Goal: Information Seeking & Learning: Learn about a topic

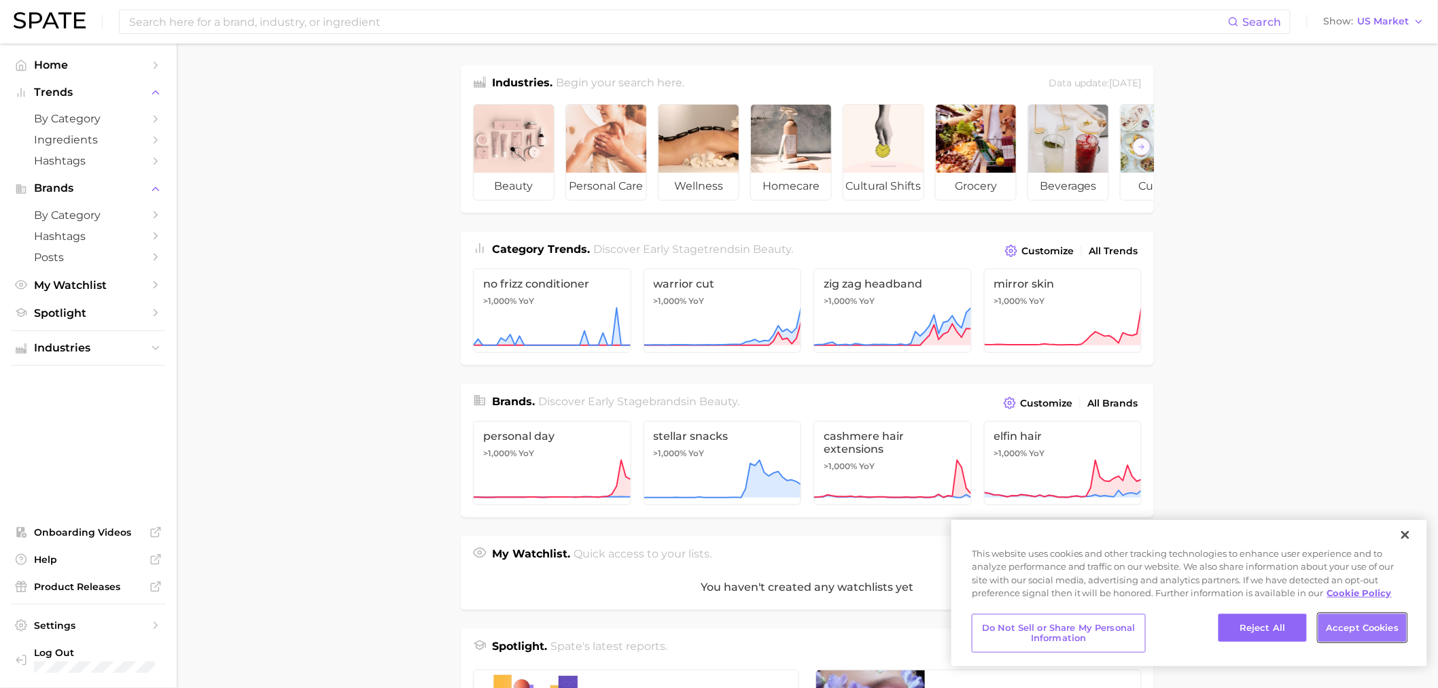
click at [474, 165] on button "Accept Cookies" at bounding box center [1362, 628] width 88 height 29
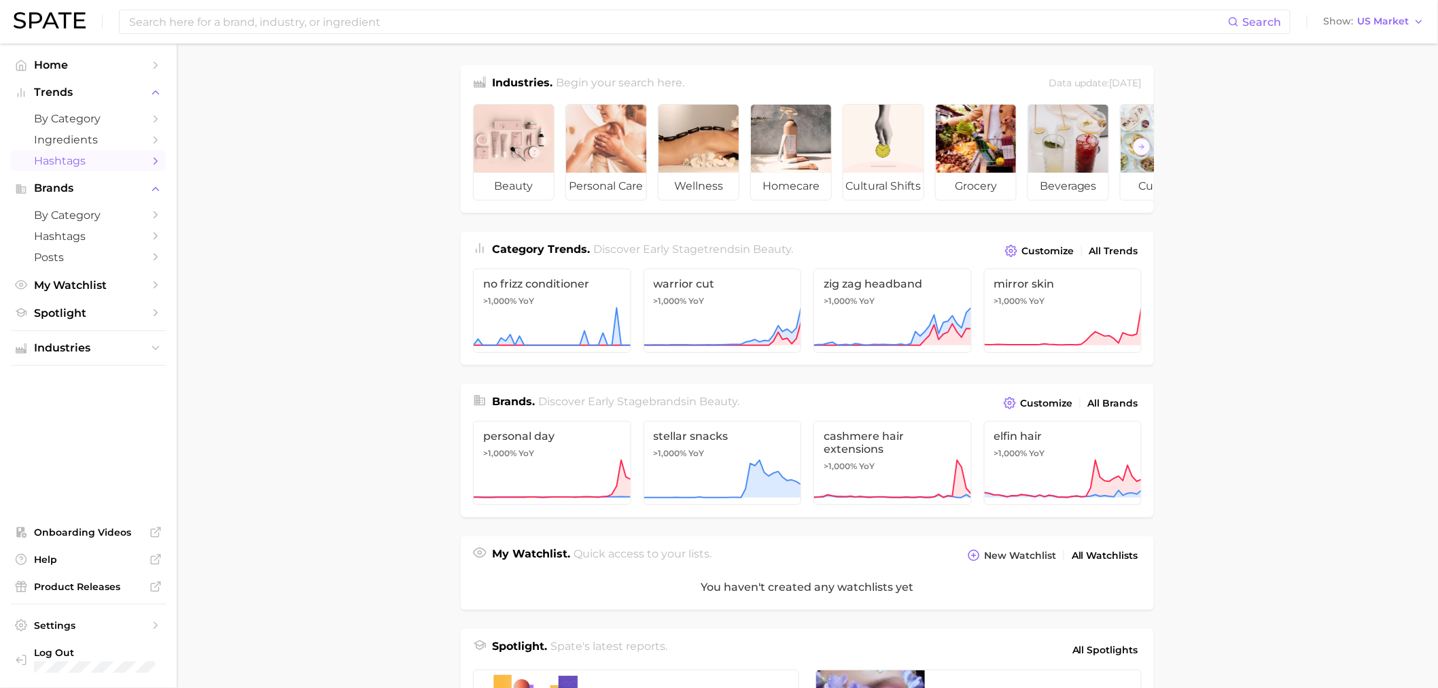
click at [70, 165] on span "Hashtags" at bounding box center [88, 160] width 109 height 13
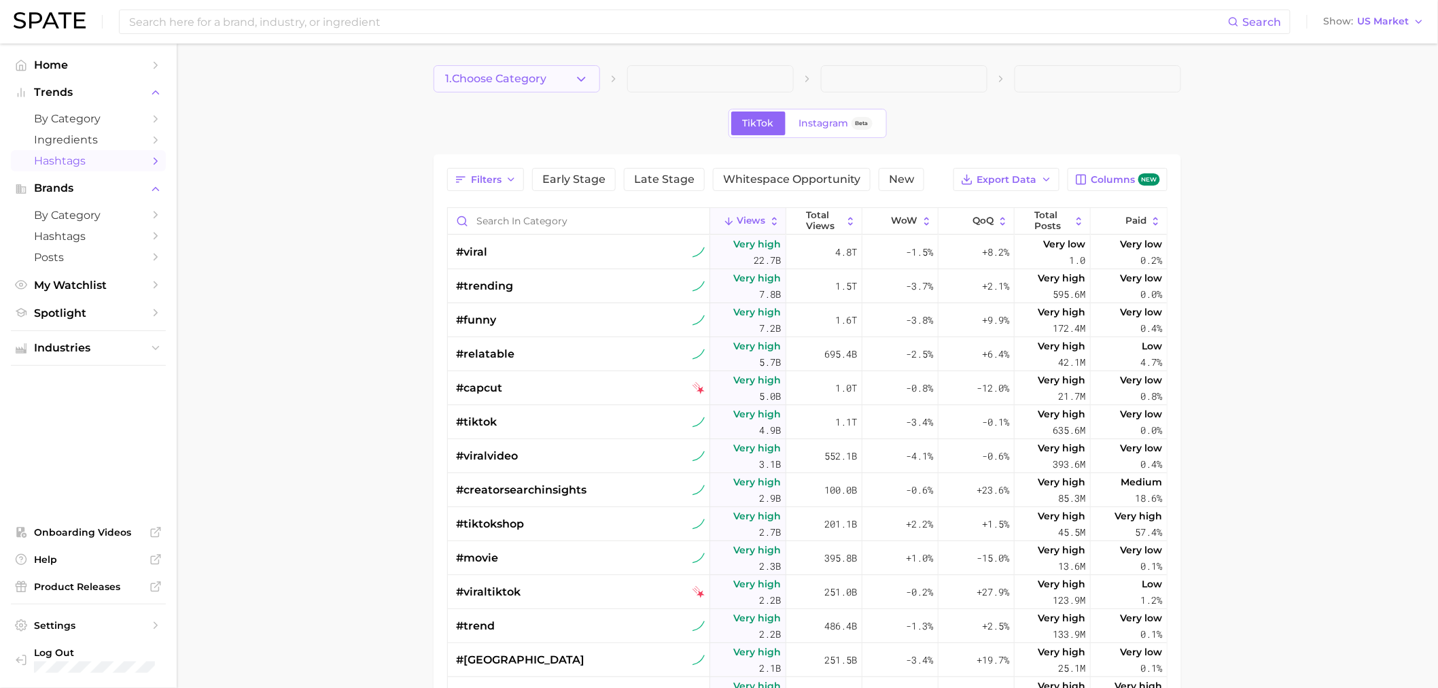
click at [474, 70] on button "1. Choose Category" at bounding box center [517, 78] width 166 height 27
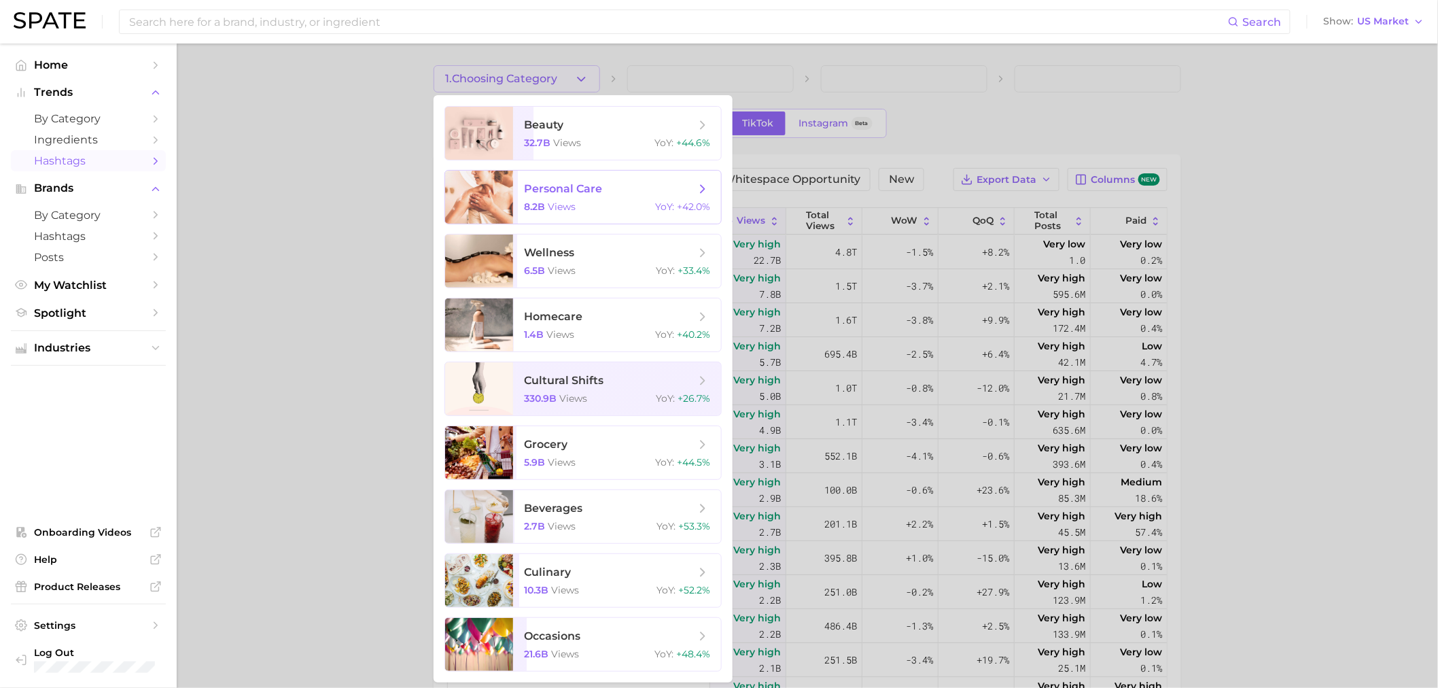
click at [474, 165] on icon at bounding box center [702, 188] width 15 height 15
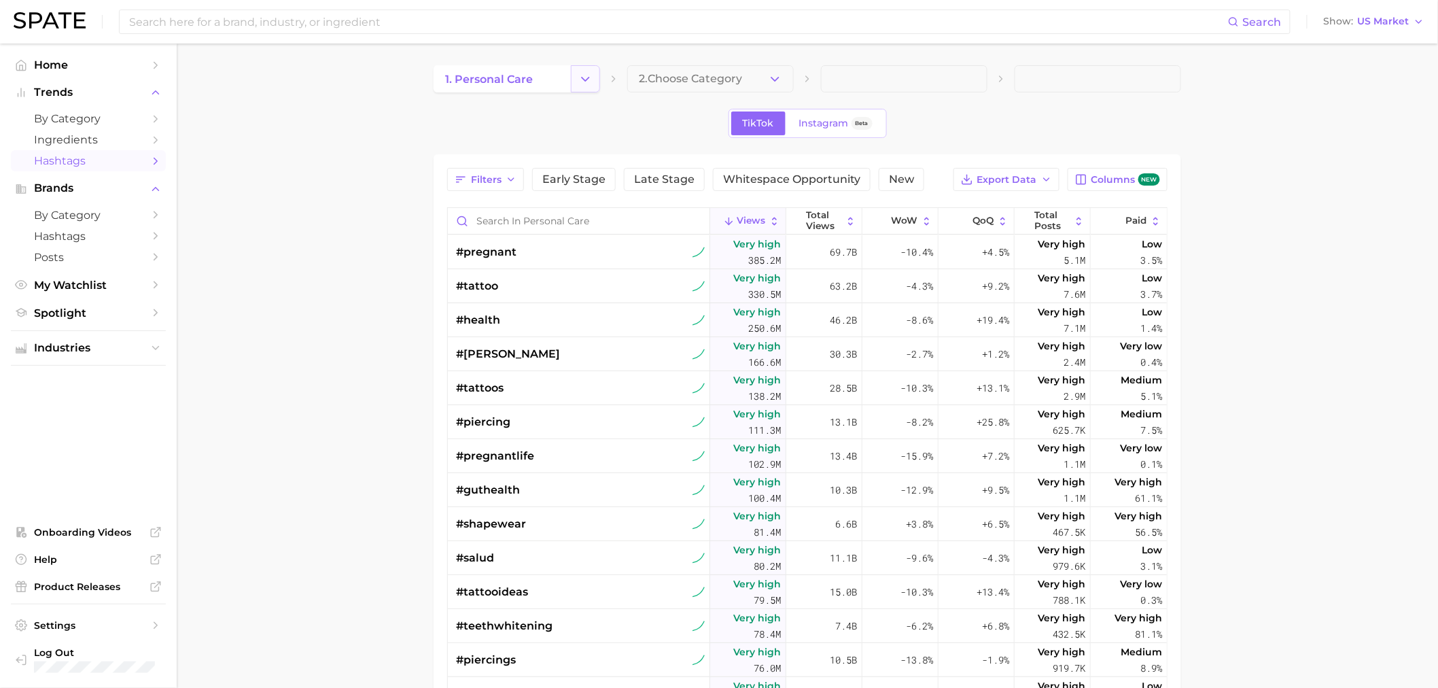
click at [474, 79] on button "Change Category" at bounding box center [585, 78] width 29 height 27
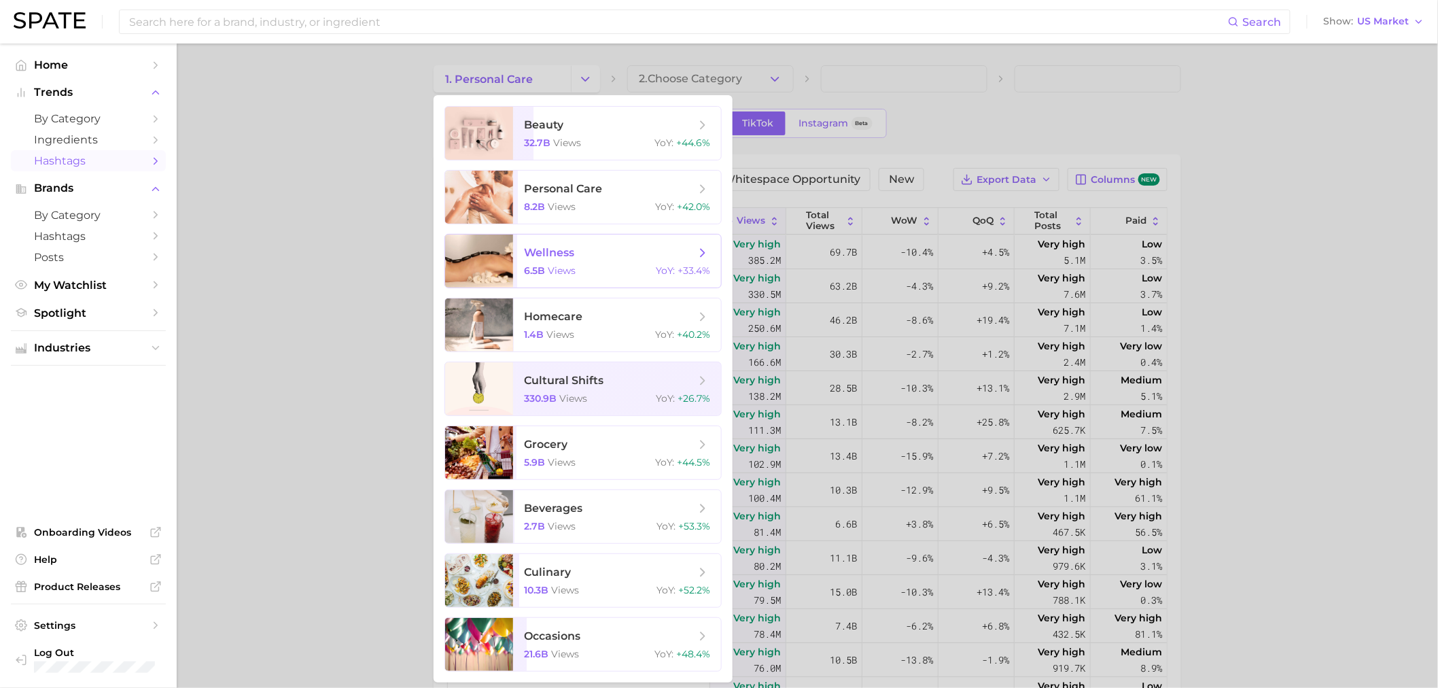
click at [474, 165] on span "wellness" at bounding box center [549, 252] width 50 height 13
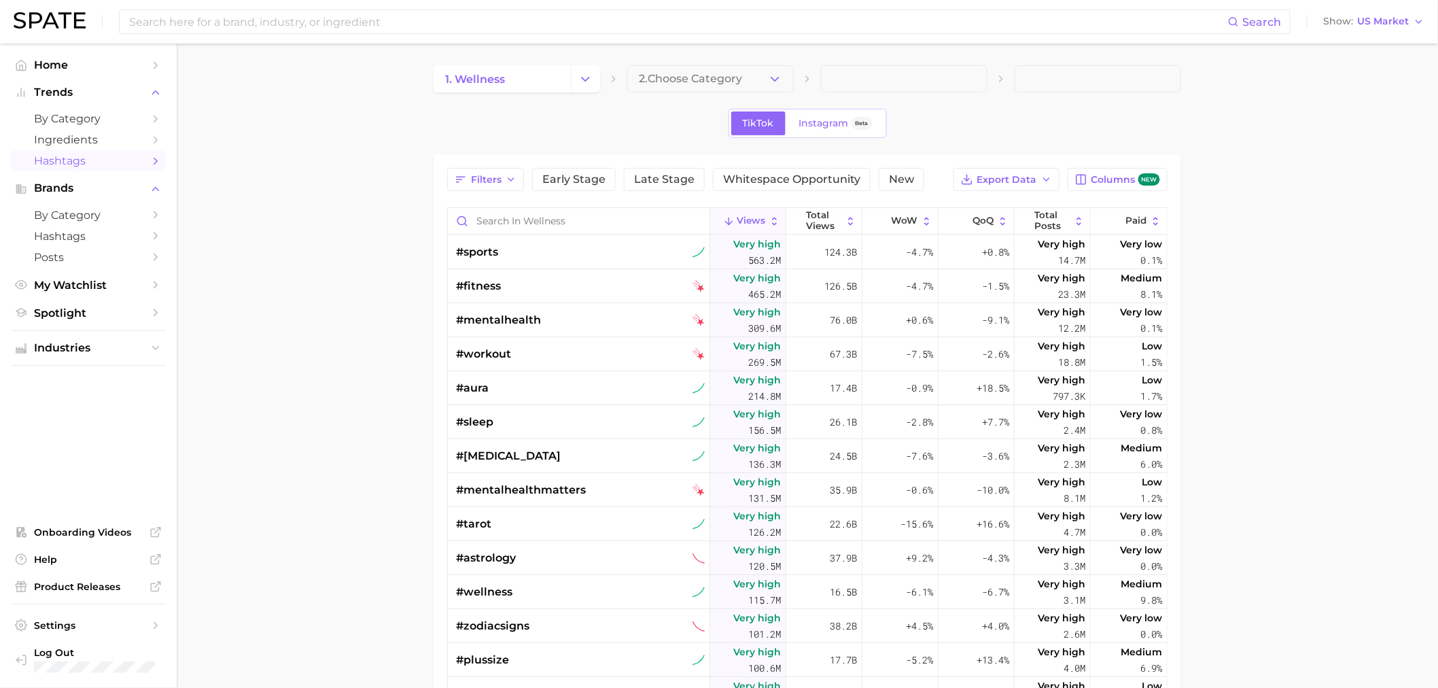
click at [474, 69] on button "2. Choose Category" at bounding box center [710, 78] width 166 height 27
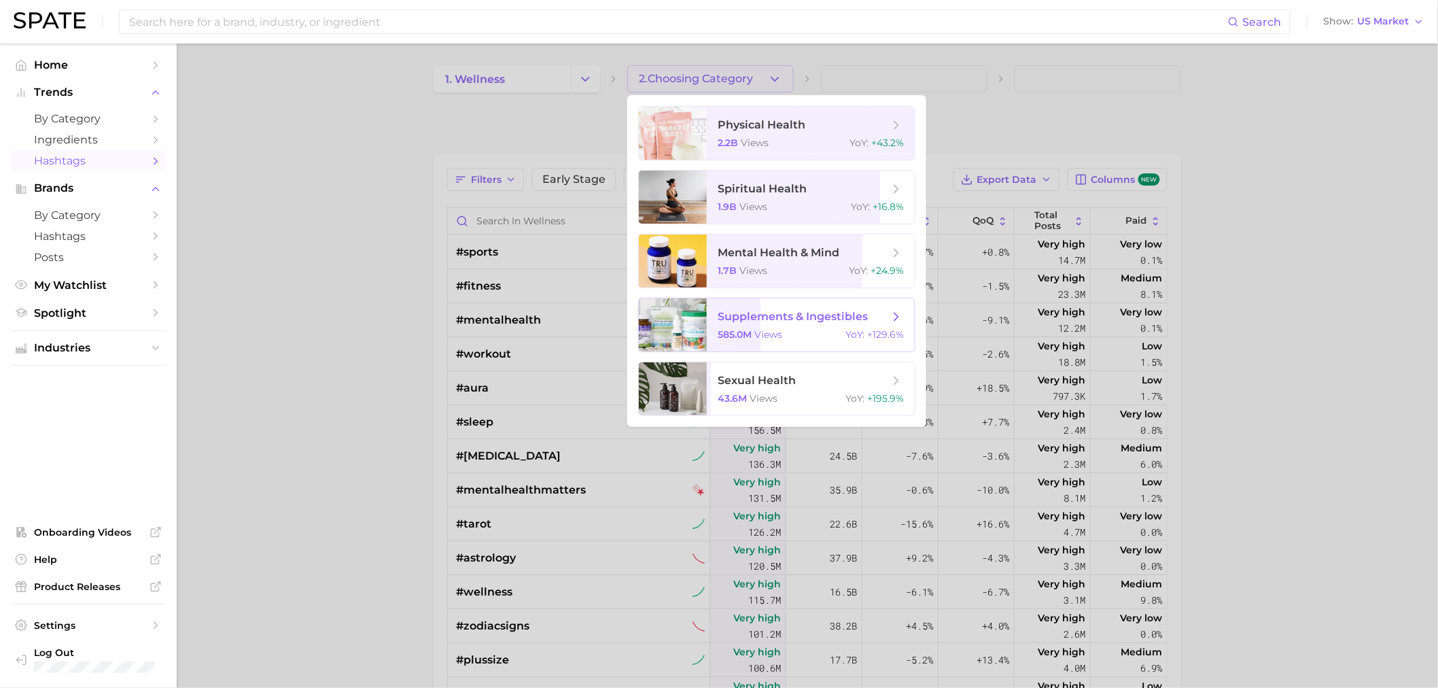
click at [474, 165] on span "supplements & ingestibles" at bounding box center [793, 316] width 150 height 13
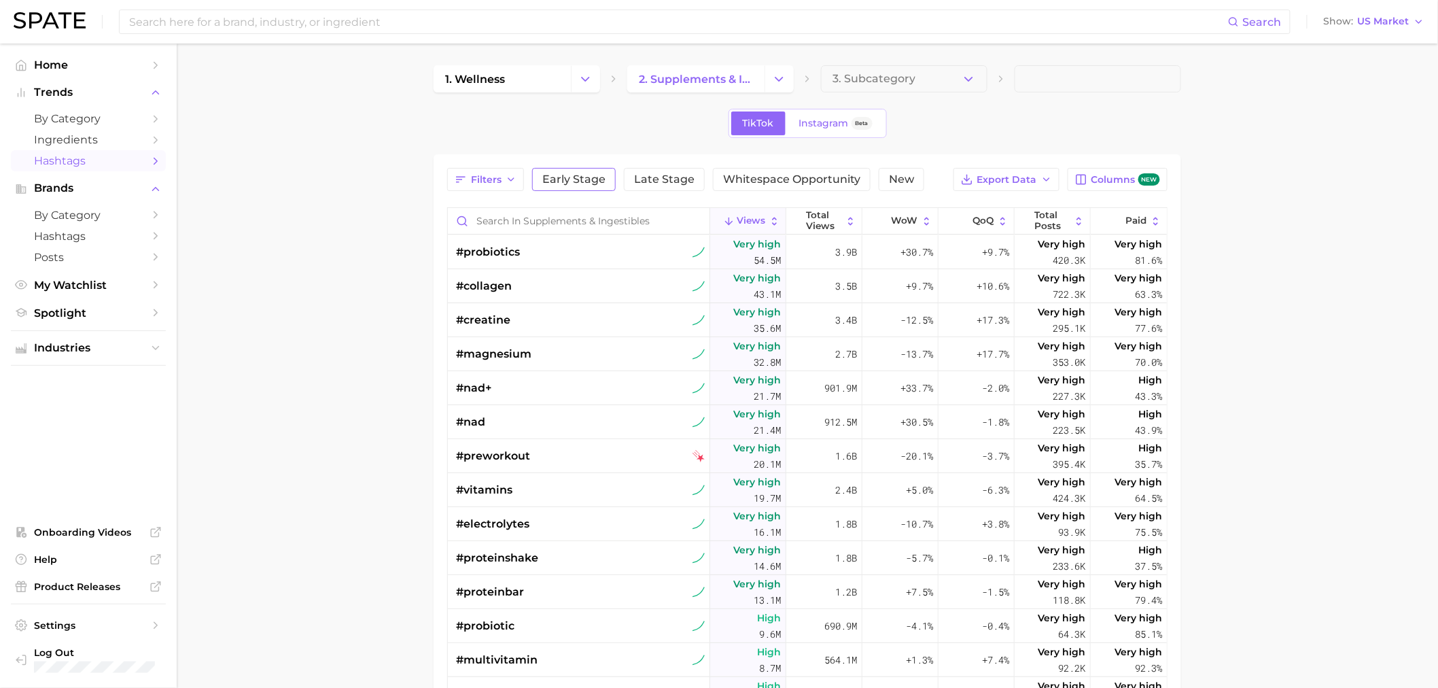
click at [474, 165] on span "Early Stage" at bounding box center [573, 179] width 63 height 11
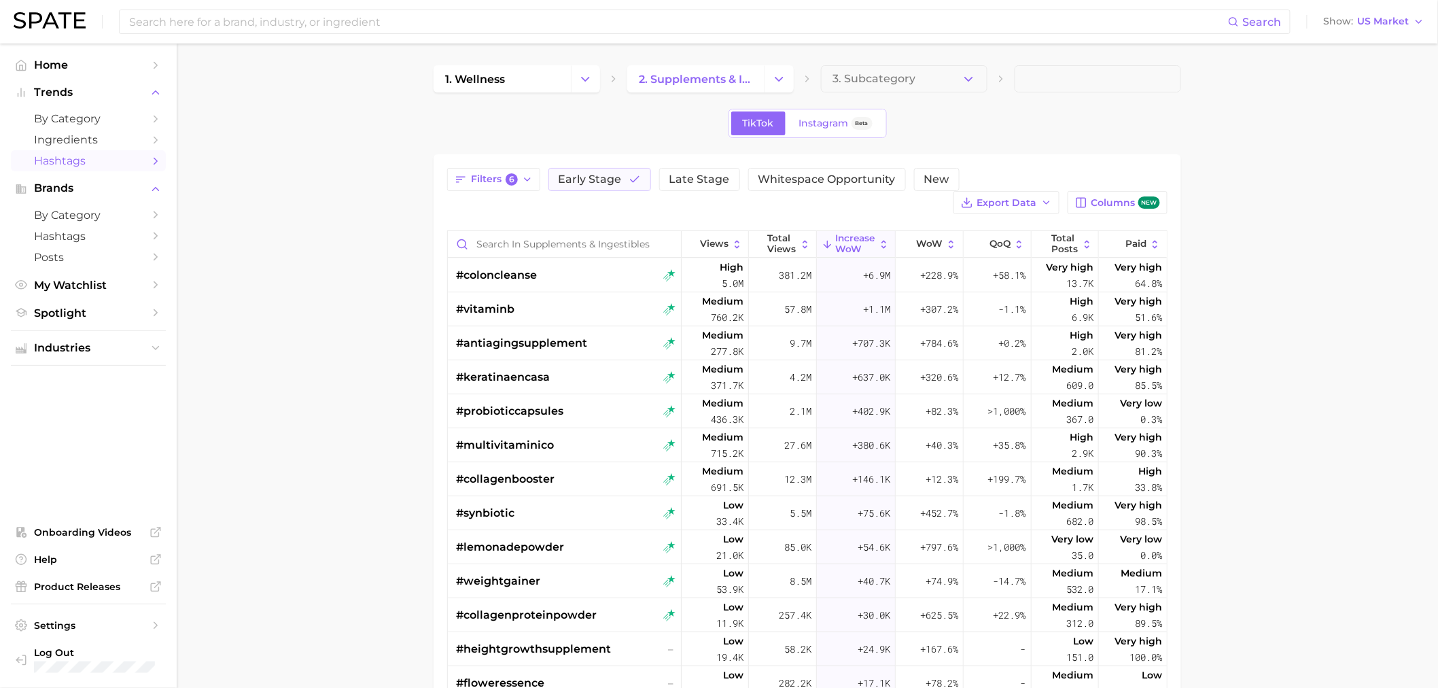
click at [474, 165] on span "Late Stage" at bounding box center [699, 179] width 60 height 11
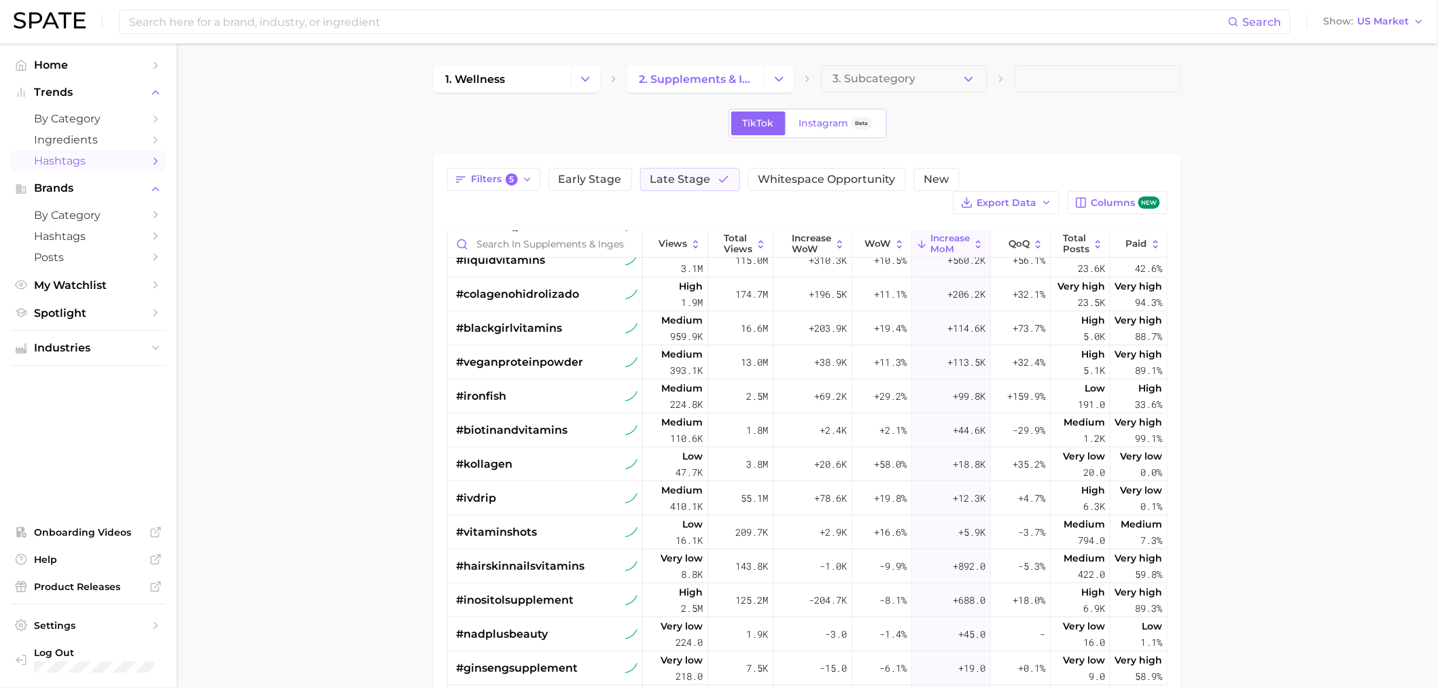
drag, startPoint x: 855, startPoint y: 181, endPoint x: 324, endPoint y: 235, distance: 533.5
click at [474, 165] on span "Whitespace Opportunity" at bounding box center [826, 179] width 137 height 11
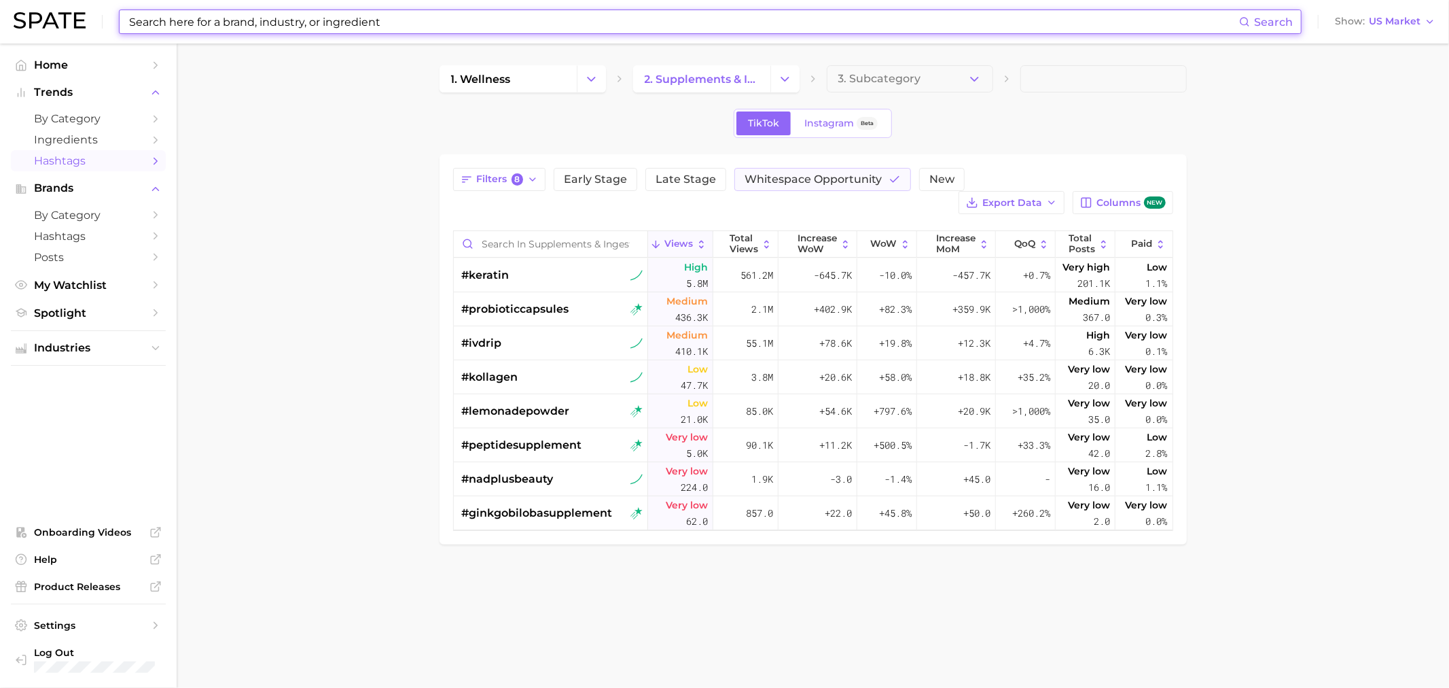
click at [384, 20] on input at bounding box center [684, 21] width 1112 height 23
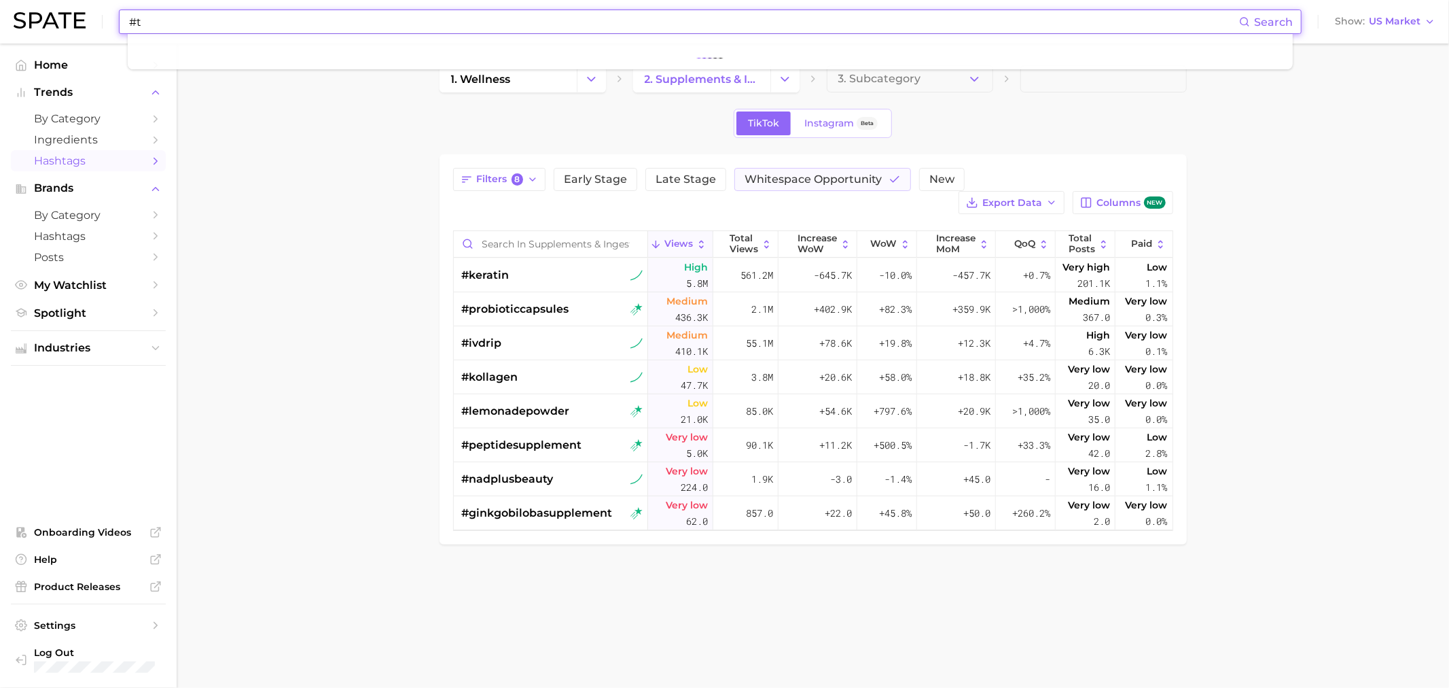
type input "#"
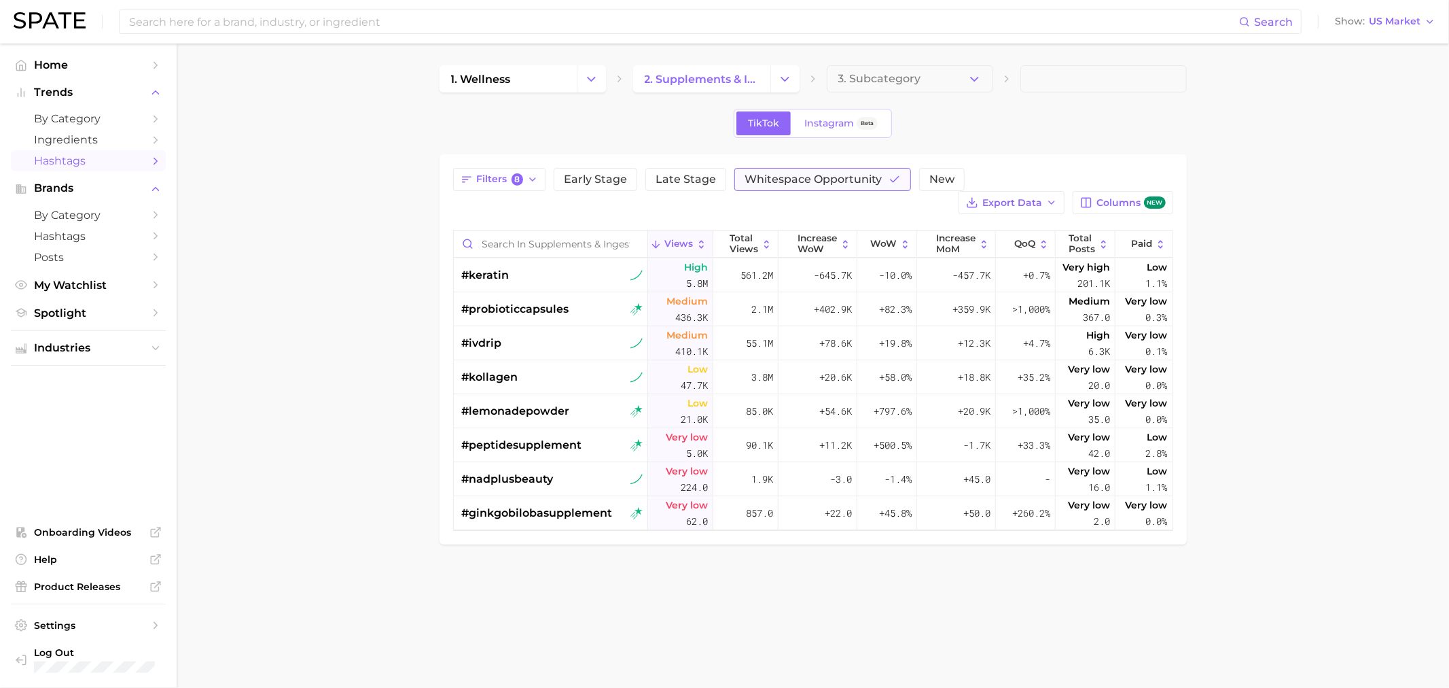
click at [474, 165] on span "Whitespace Opportunity" at bounding box center [813, 179] width 137 height 11
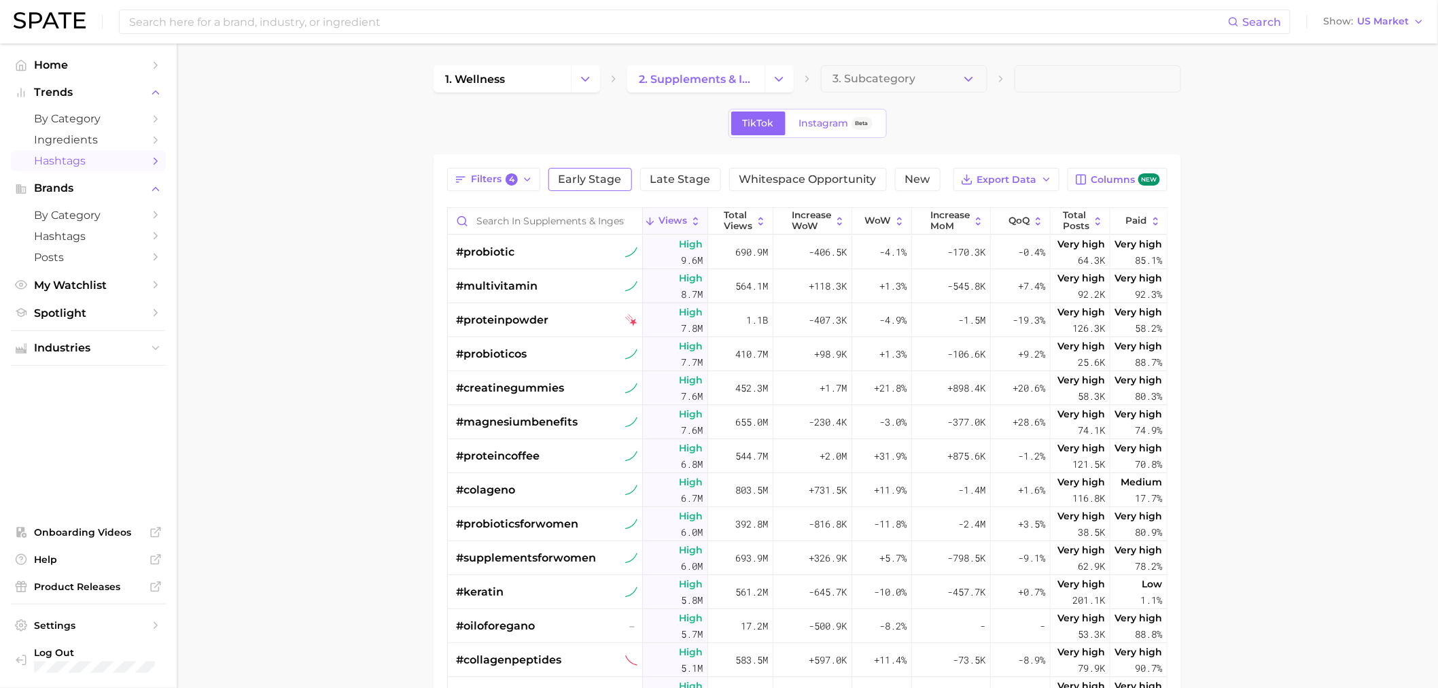
click at [474, 165] on span "Early Stage" at bounding box center [590, 179] width 63 height 11
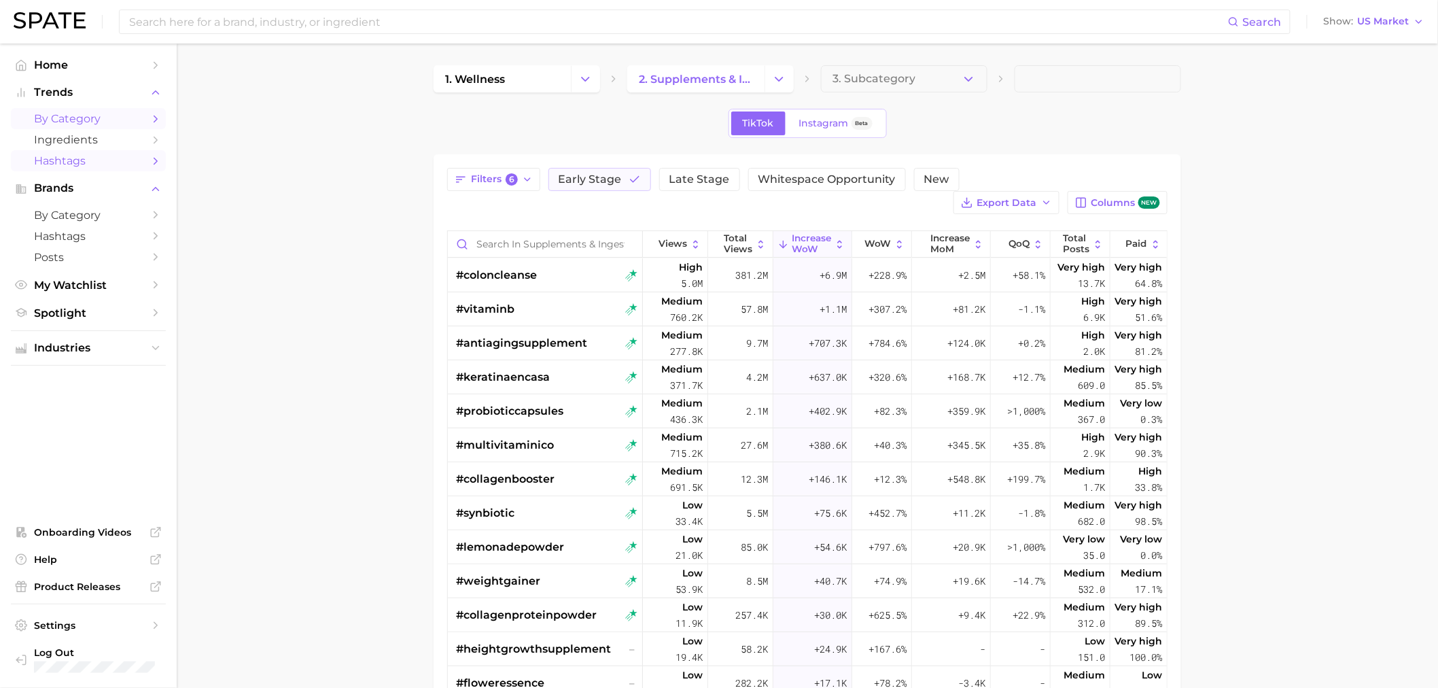
click at [60, 124] on span "by Category" at bounding box center [88, 118] width 109 height 13
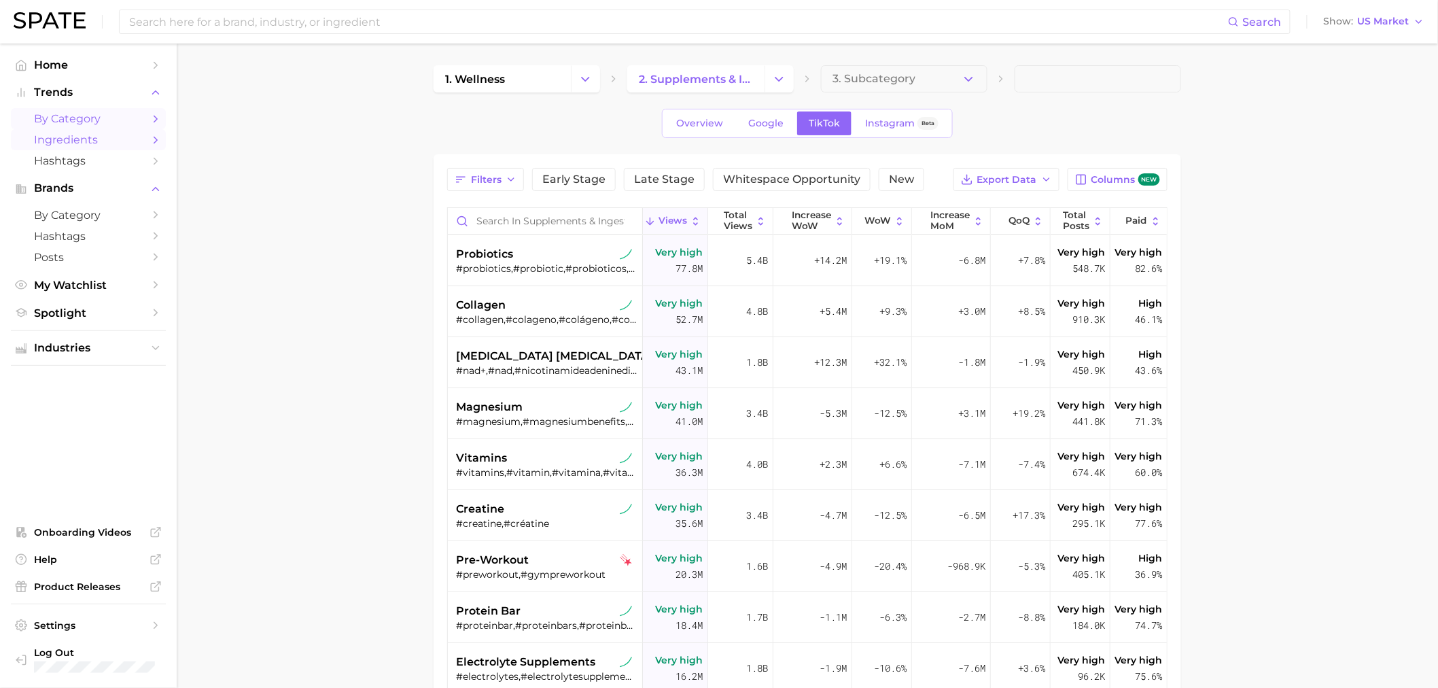
click at [73, 137] on span "Ingredients" at bounding box center [88, 139] width 109 height 13
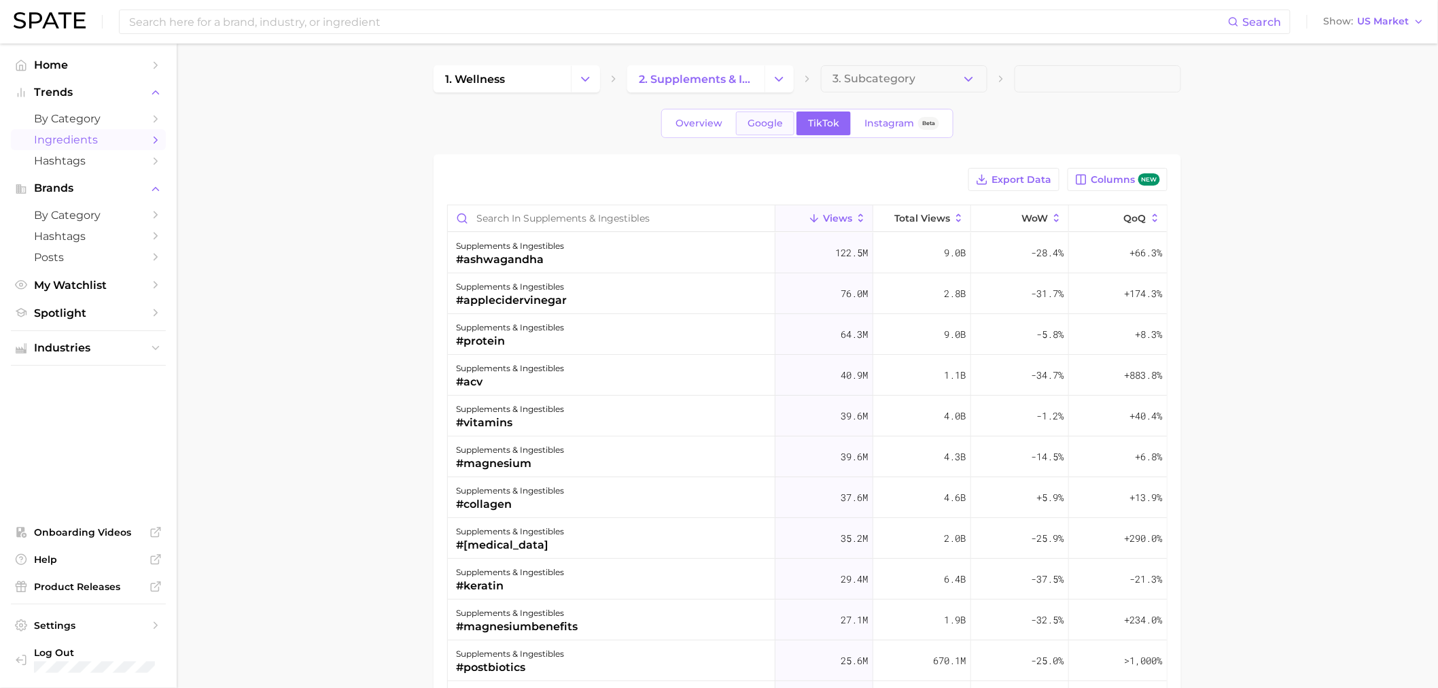
click at [474, 118] on span "Google" at bounding box center [764, 124] width 35 height 12
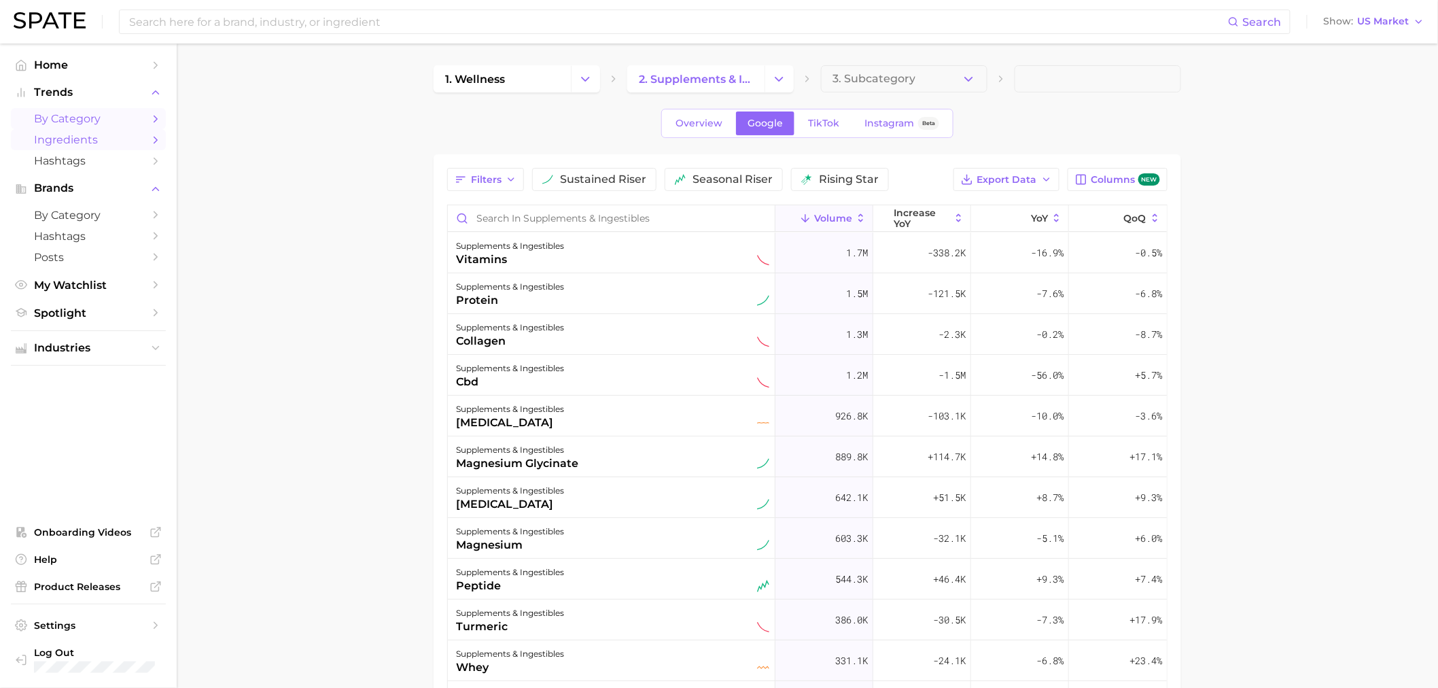
click at [63, 120] on span "by Category" at bounding box center [88, 118] width 109 height 13
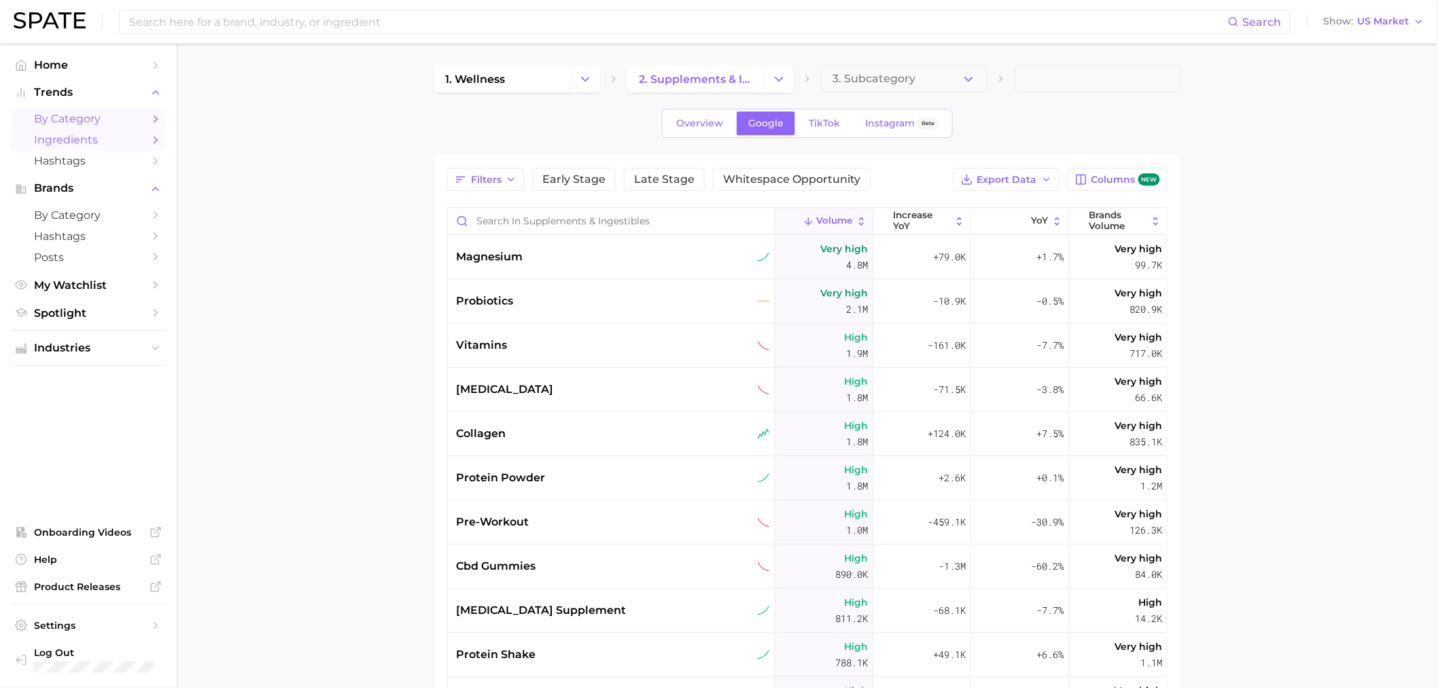
click at [80, 141] on span "Ingredients" at bounding box center [88, 139] width 109 height 13
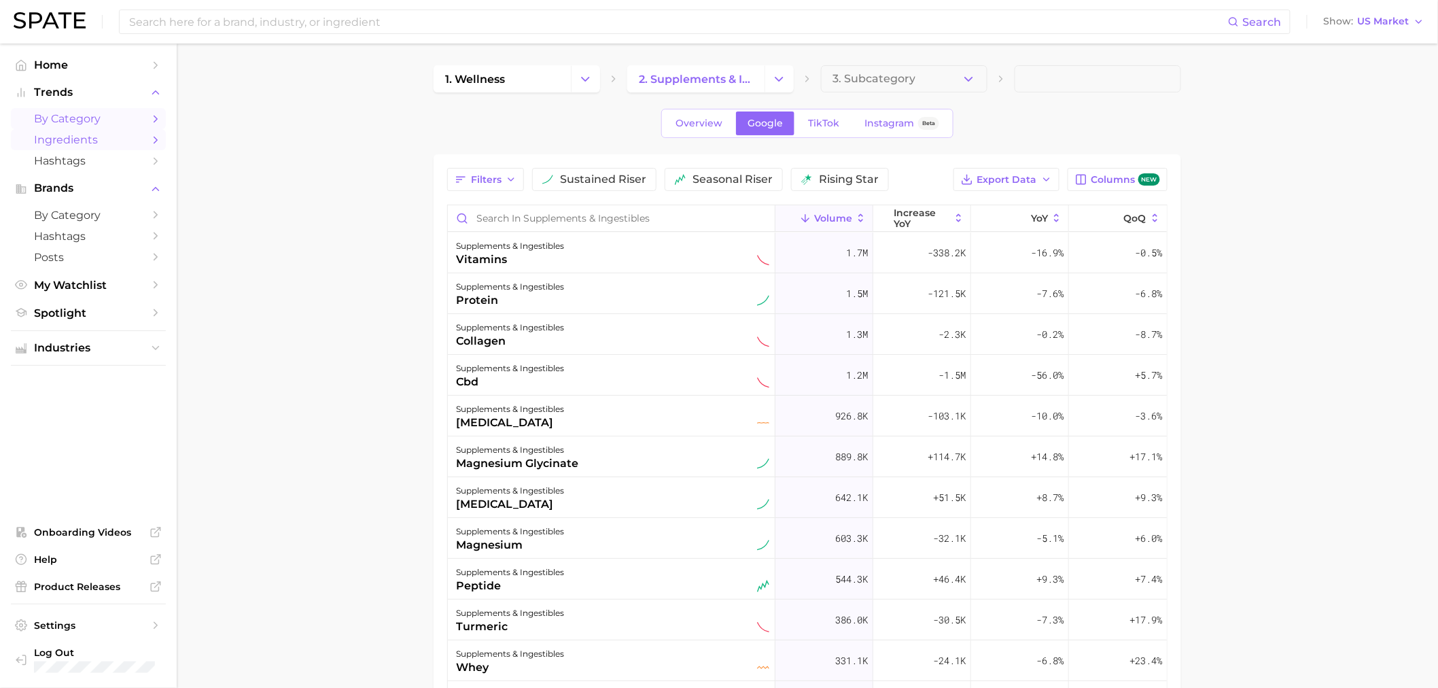
click at [71, 120] on span "by Category" at bounding box center [88, 118] width 109 height 13
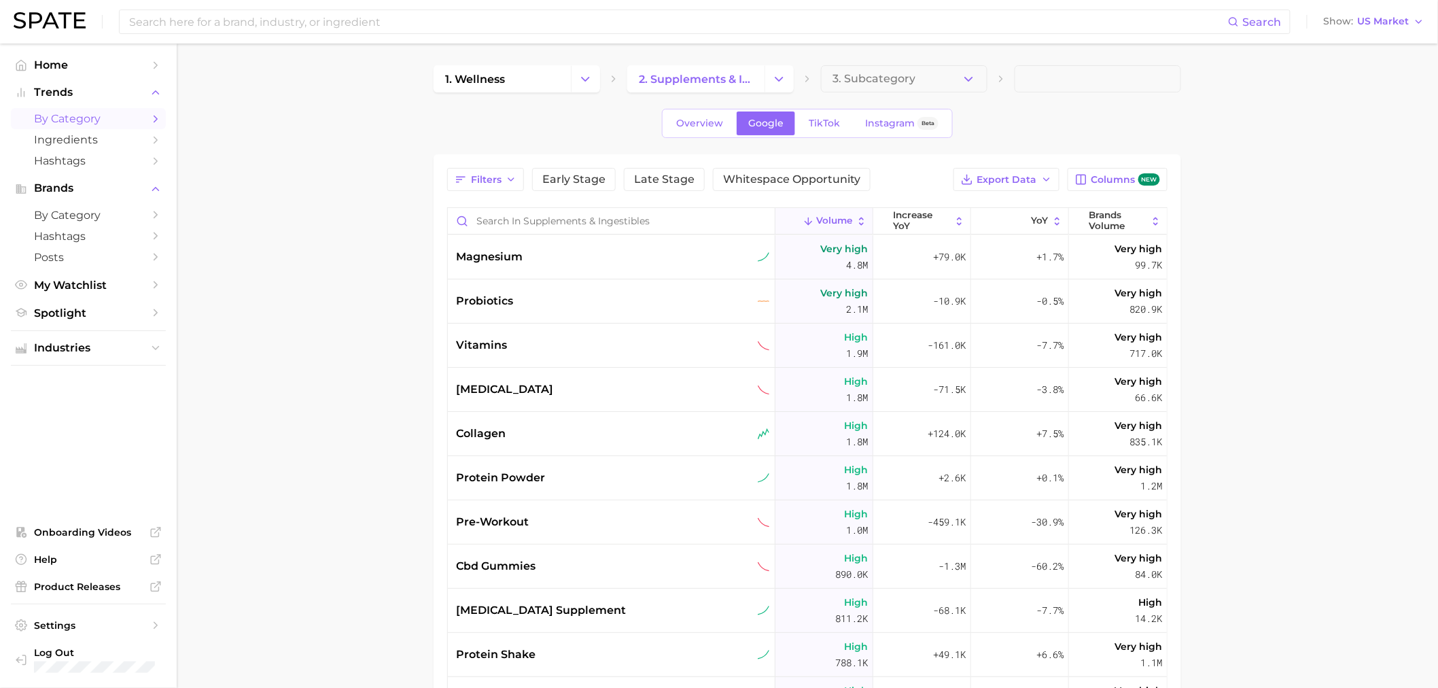
click at [64, 124] on span "by Category" at bounding box center [88, 118] width 109 height 13
click at [474, 118] on span "Overview" at bounding box center [699, 124] width 47 height 12
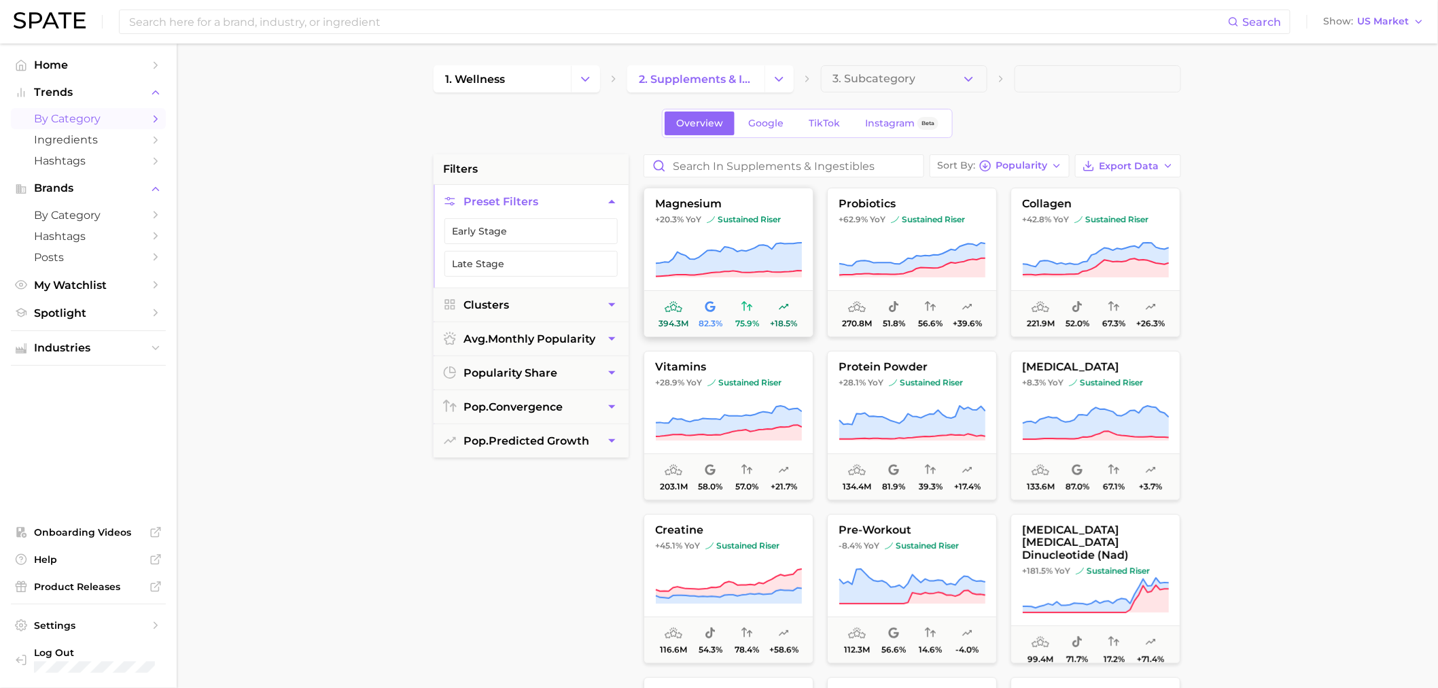
click at [474, 165] on span "magnesium" at bounding box center [728, 204] width 169 height 12
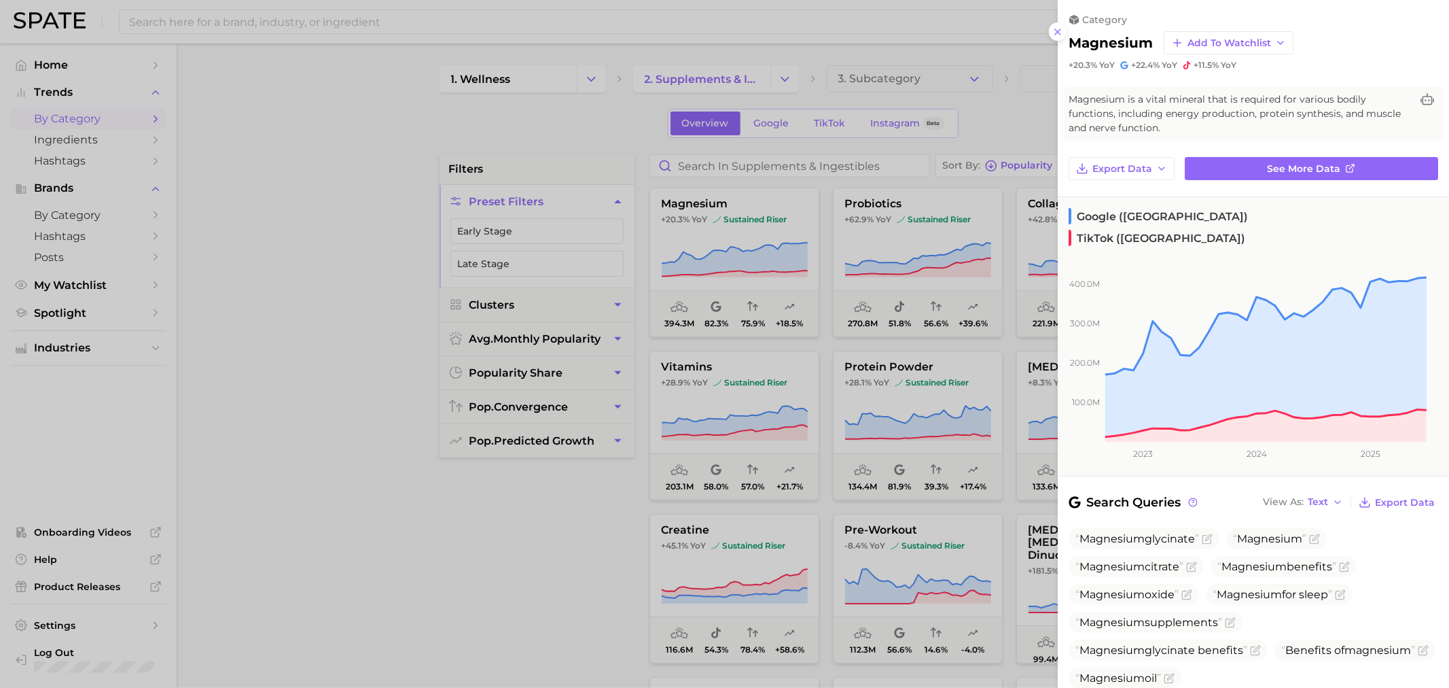
click at [474, 130] on div at bounding box center [724, 344] width 1449 height 688
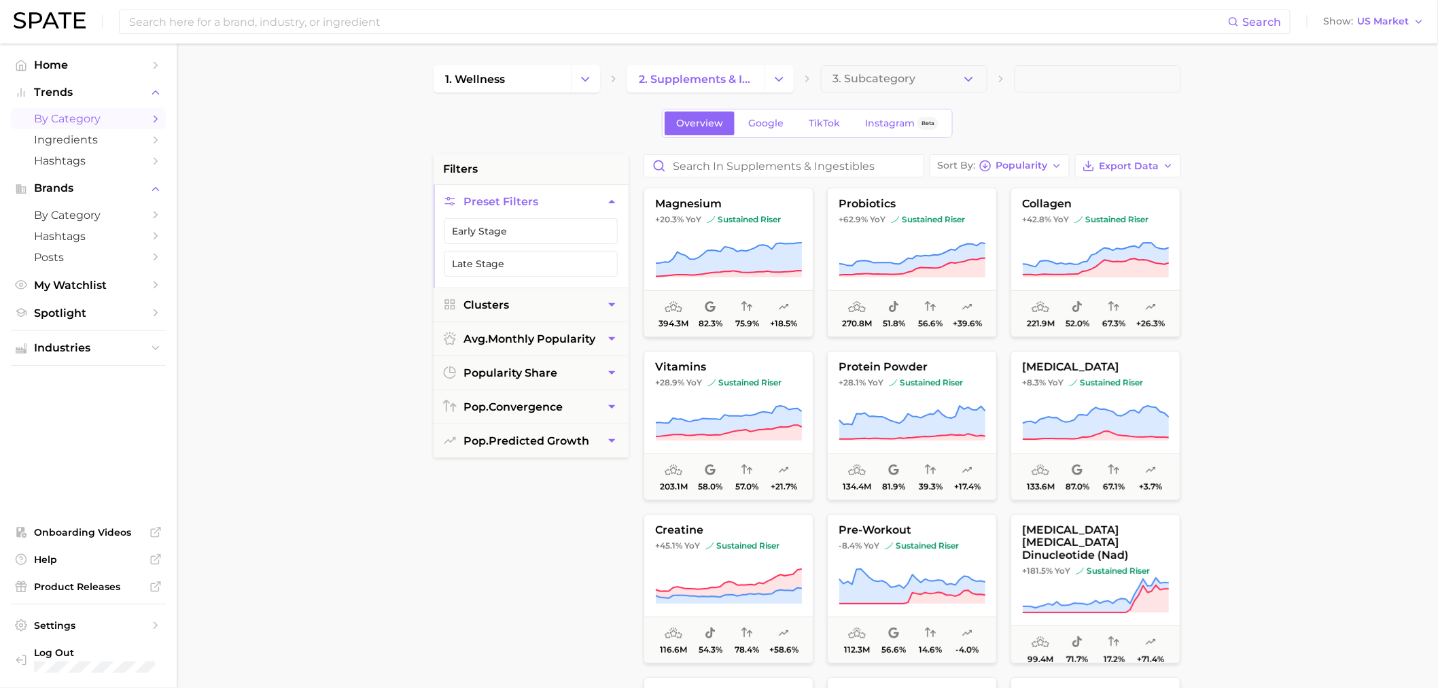
click at [474, 124] on span "Google" at bounding box center [765, 124] width 35 height 12
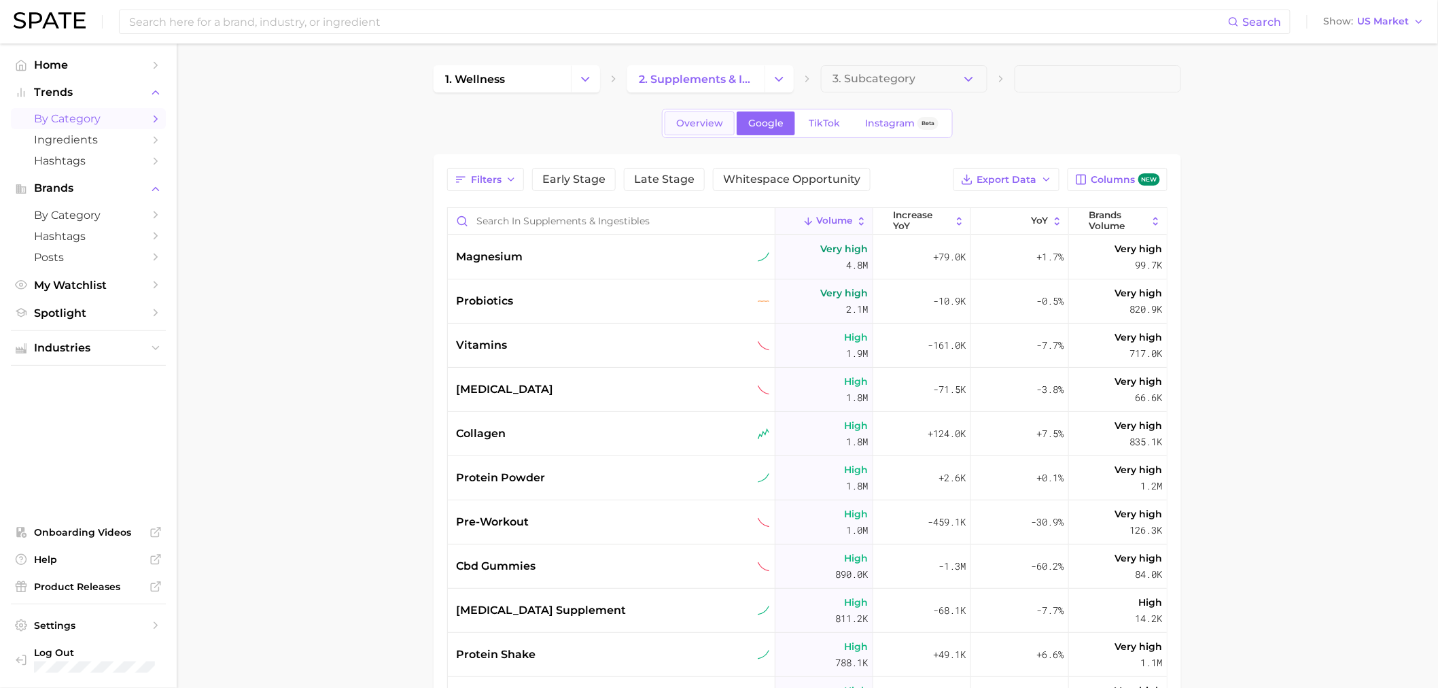
click at [474, 124] on span "Overview" at bounding box center [699, 124] width 47 height 12
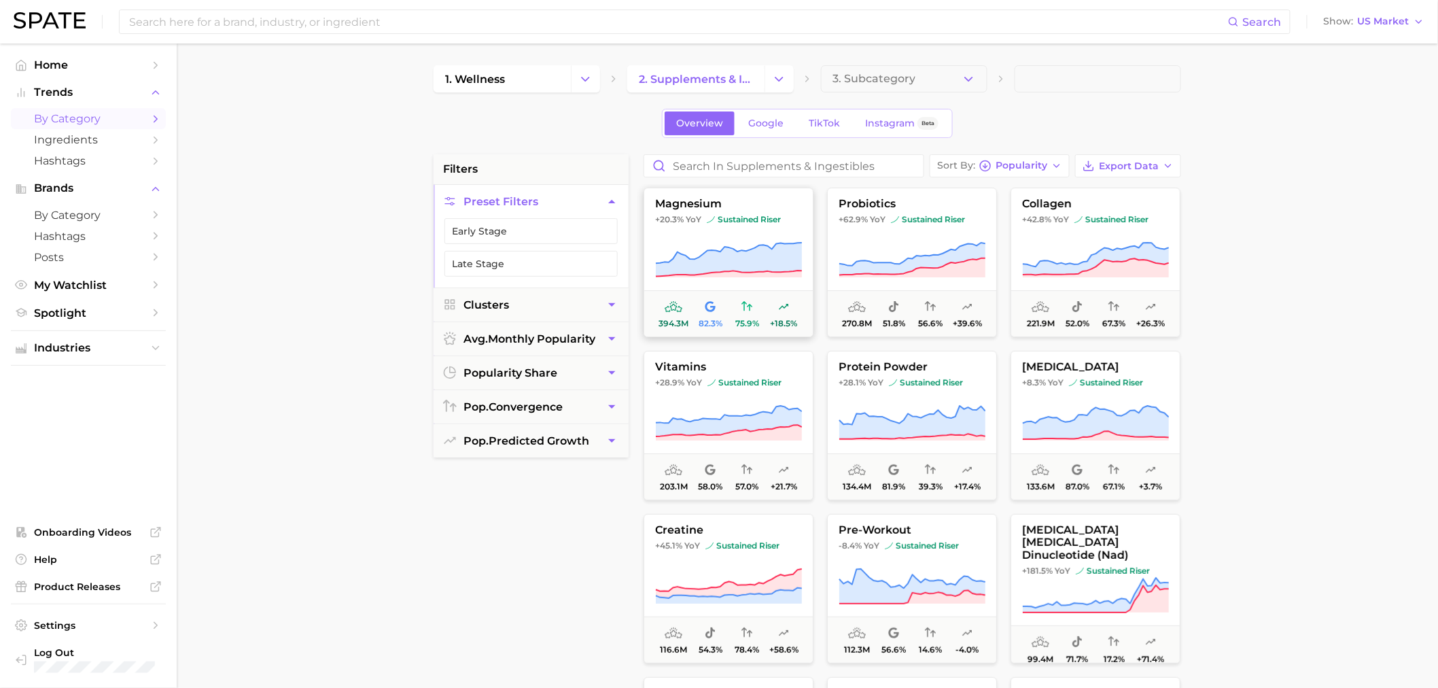
click at [474, 165] on span "magnesium" at bounding box center [728, 204] width 169 height 12
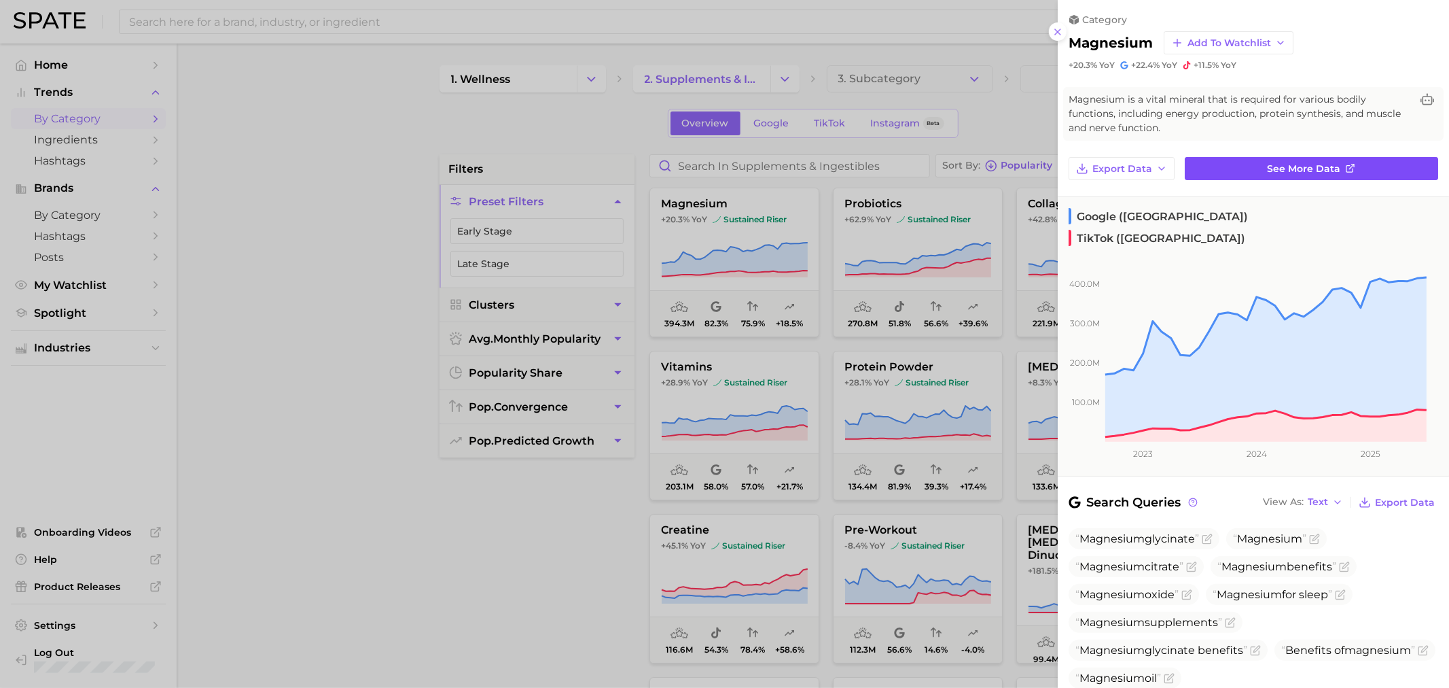
click at [474, 162] on link "See more data" at bounding box center [1311, 168] width 253 height 23
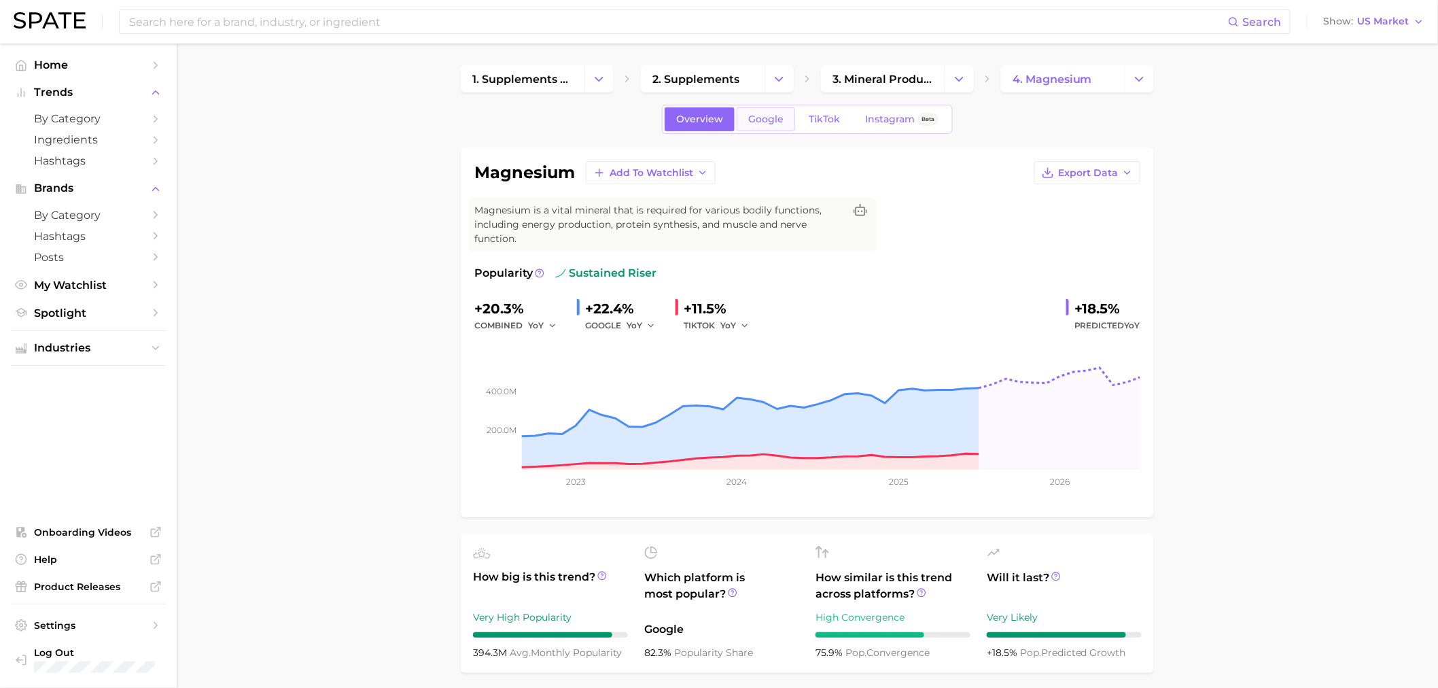
click at [474, 119] on span "Google" at bounding box center [765, 119] width 35 height 12
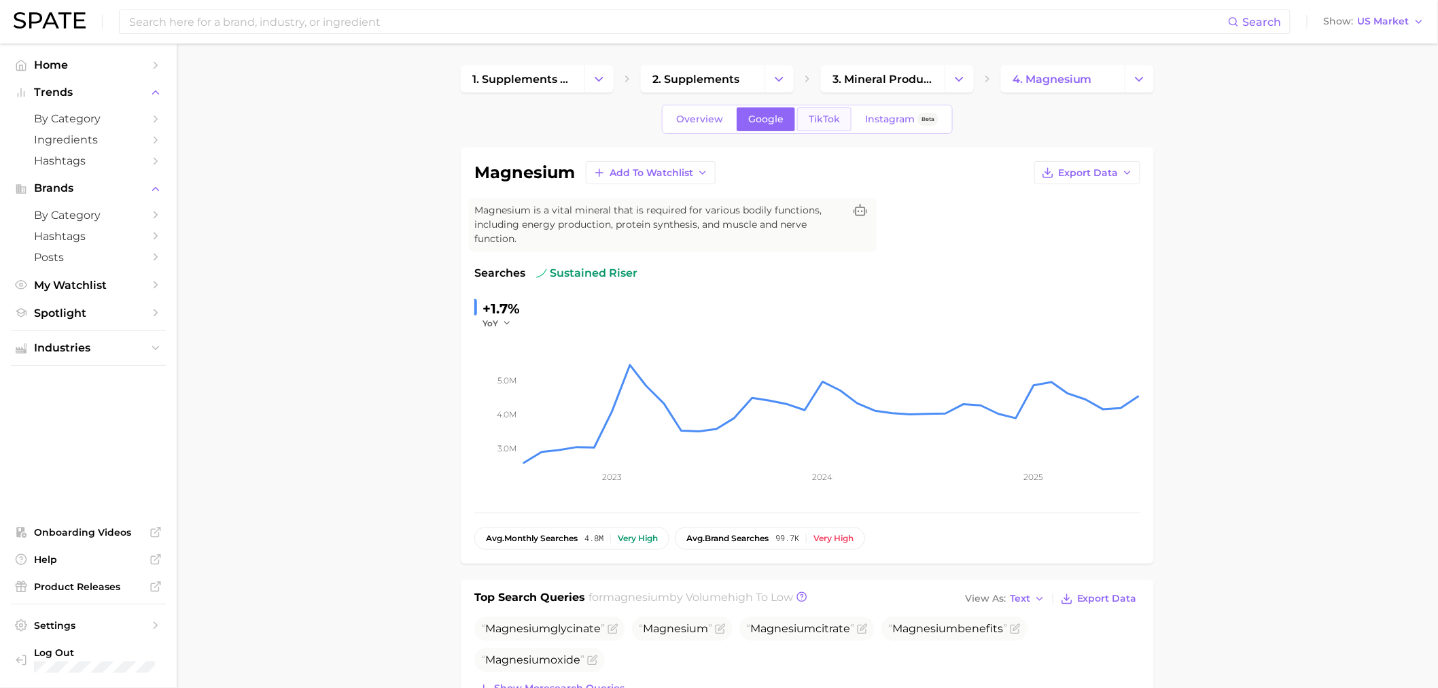
click at [474, 117] on span "TikTok" at bounding box center [824, 119] width 31 height 12
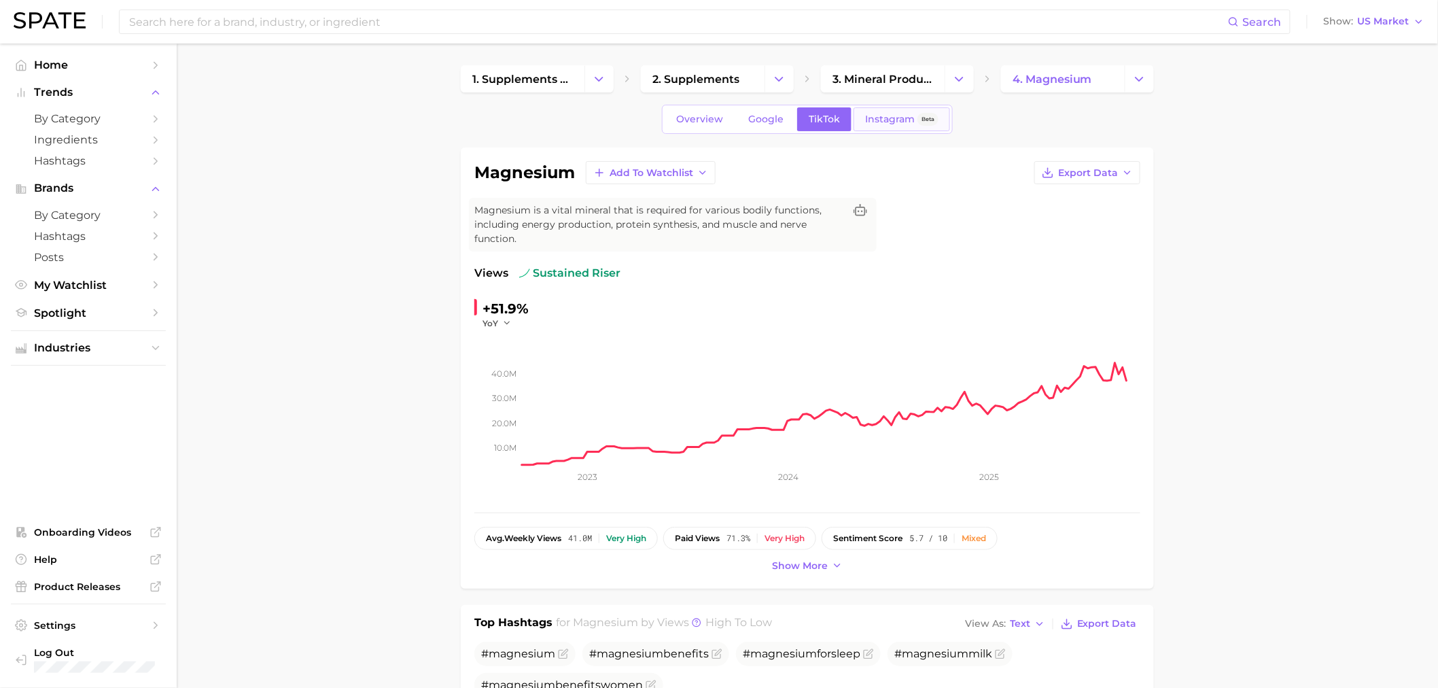
click at [474, 123] on span "Instagram" at bounding box center [890, 119] width 50 height 12
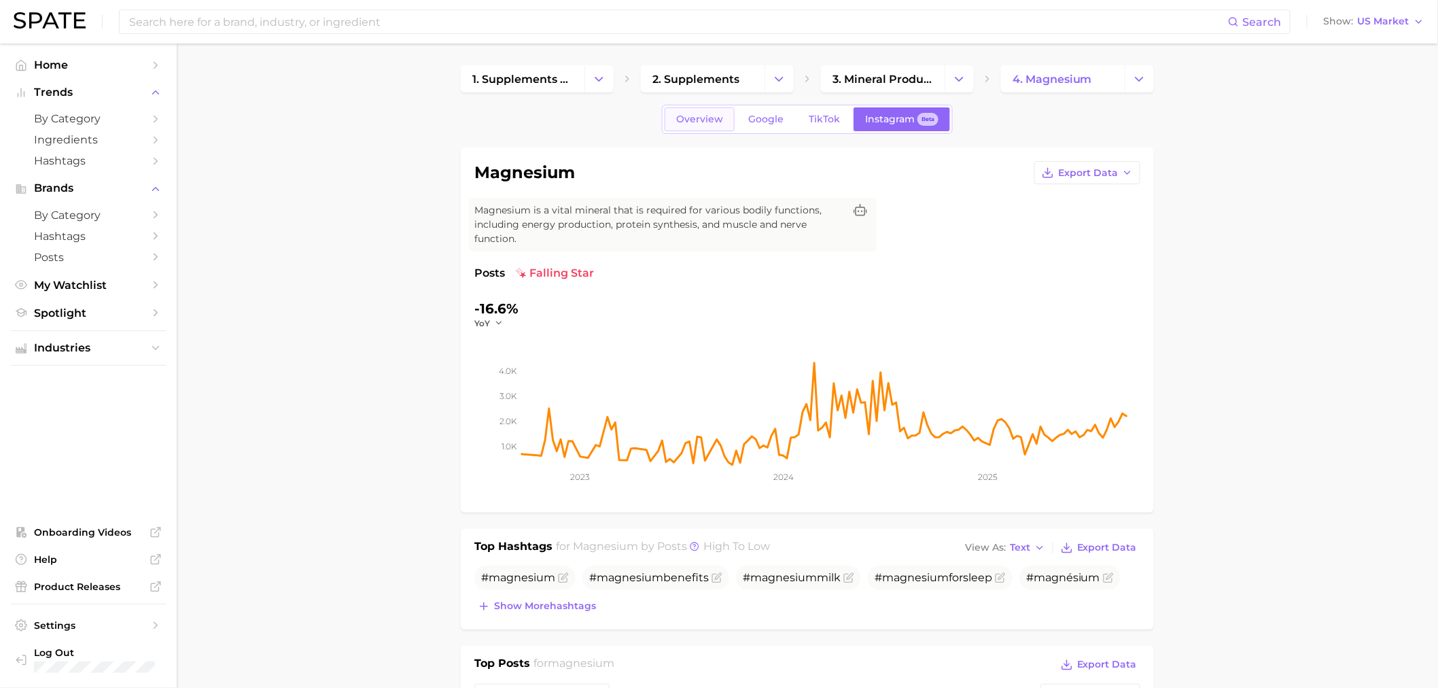
click at [474, 121] on span "Overview" at bounding box center [699, 119] width 47 height 12
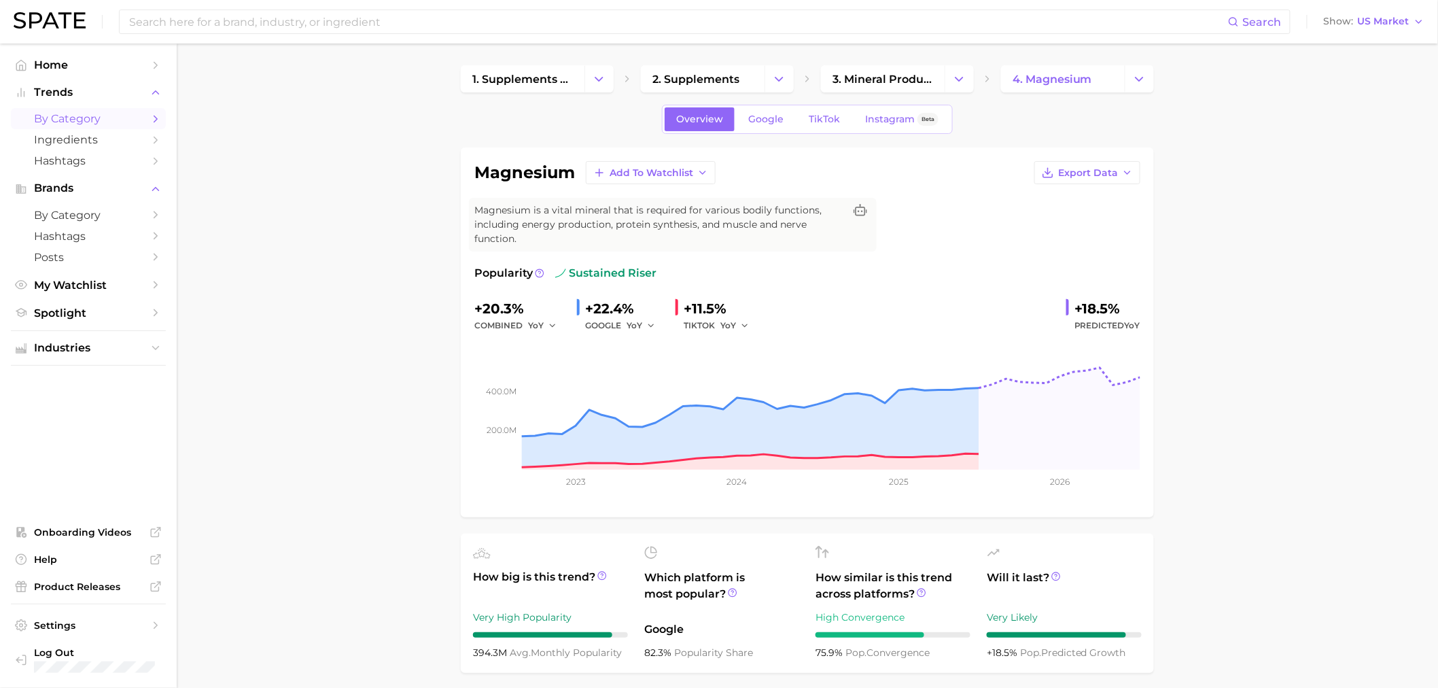
click at [58, 111] on link "by Category" at bounding box center [88, 118] width 155 height 21
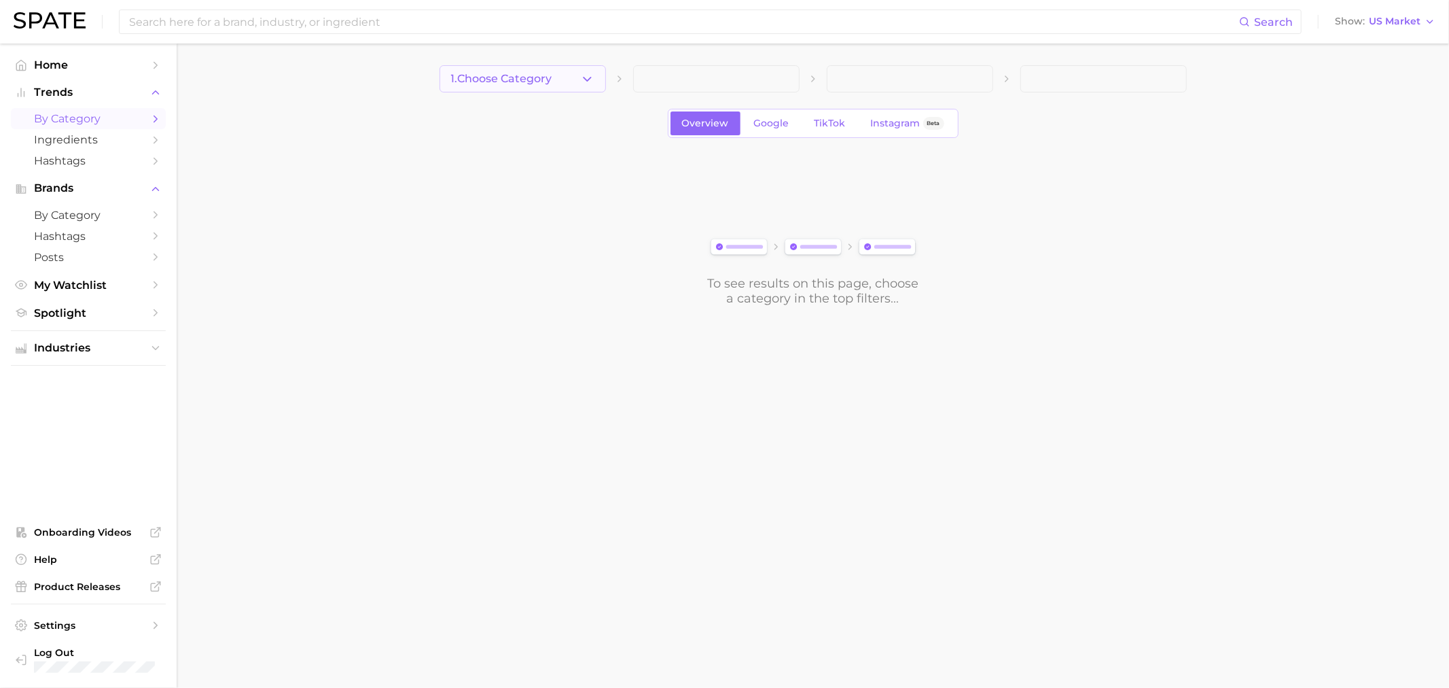
click at [474, 83] on span "1. Choose Category" at bounding box center [501, 79] width 101 height 12
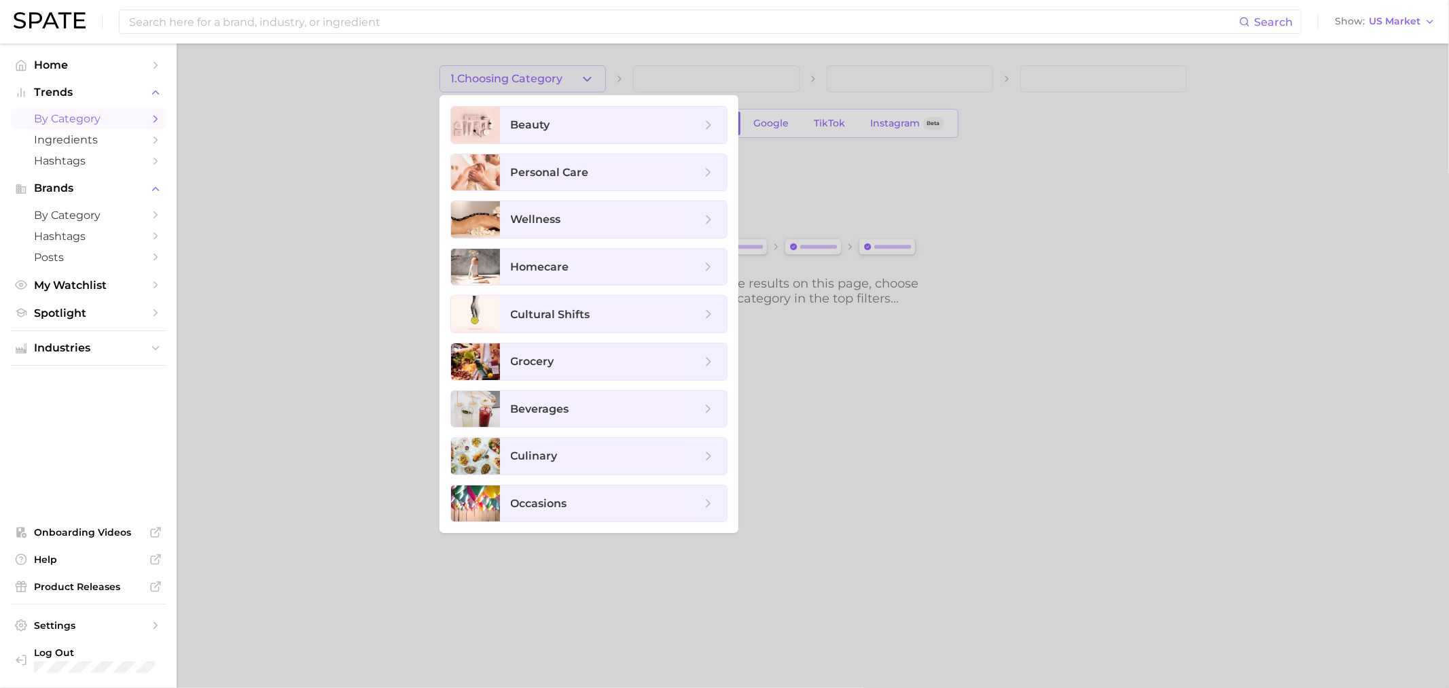
click at [320, 107] on div at bounding box center [724, 344] width 1449 height 688
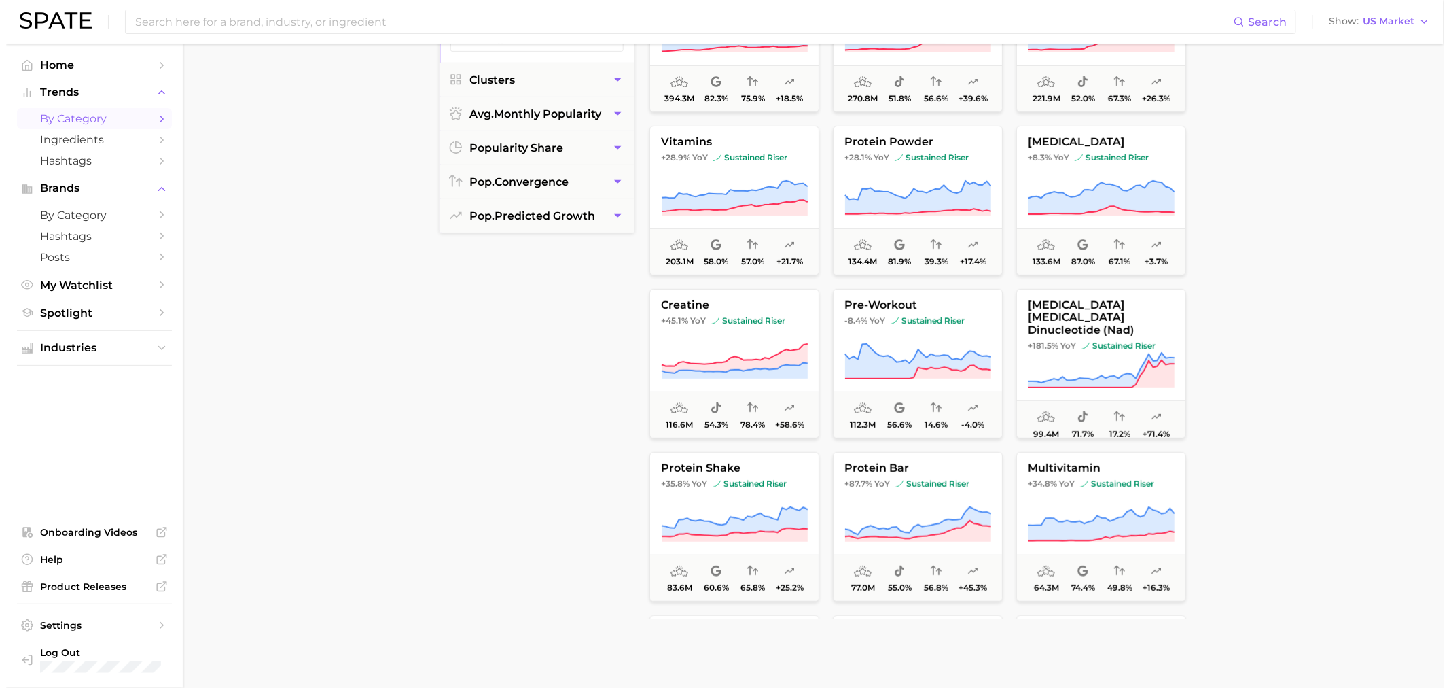
scroll to position [226, 0]
click at [474, 165] on span "pre-workout" at bounding box center [912, 304] width 169 height 12
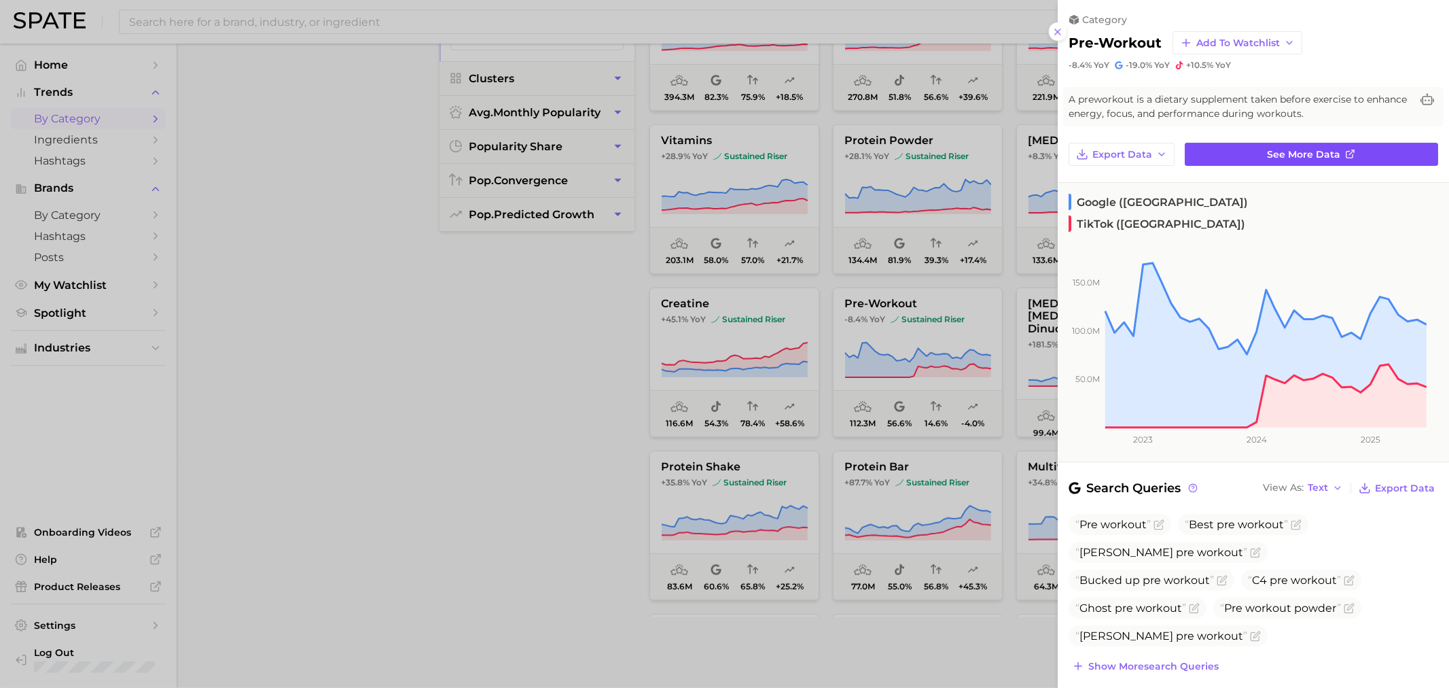
click at [474, 150] on link "See more data" at bounding box center [1311, 154] width 253 height 23
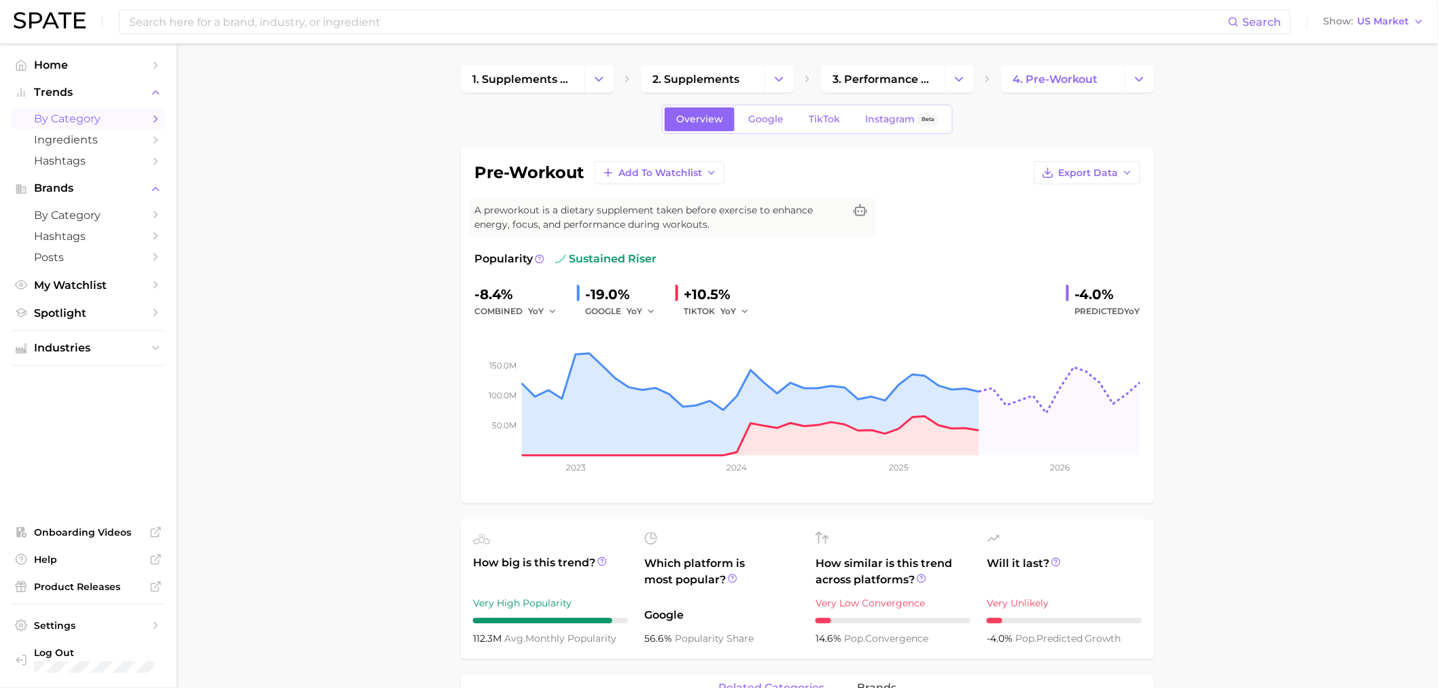
click at [63, 118] on span "by Category" at bounding box center [88, 118] width 109 height 13
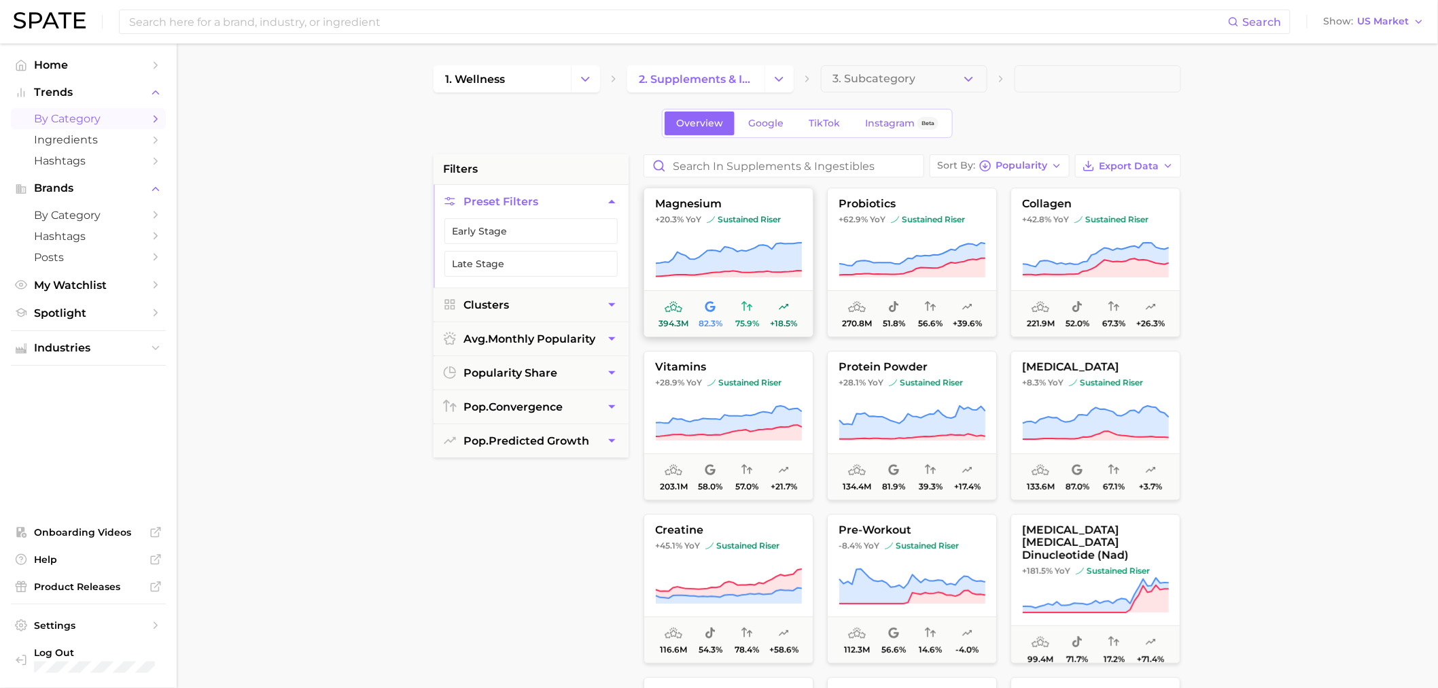
click at [474, 165] on span "magnesium" at bounding box center [728, 204] width 169 height 12
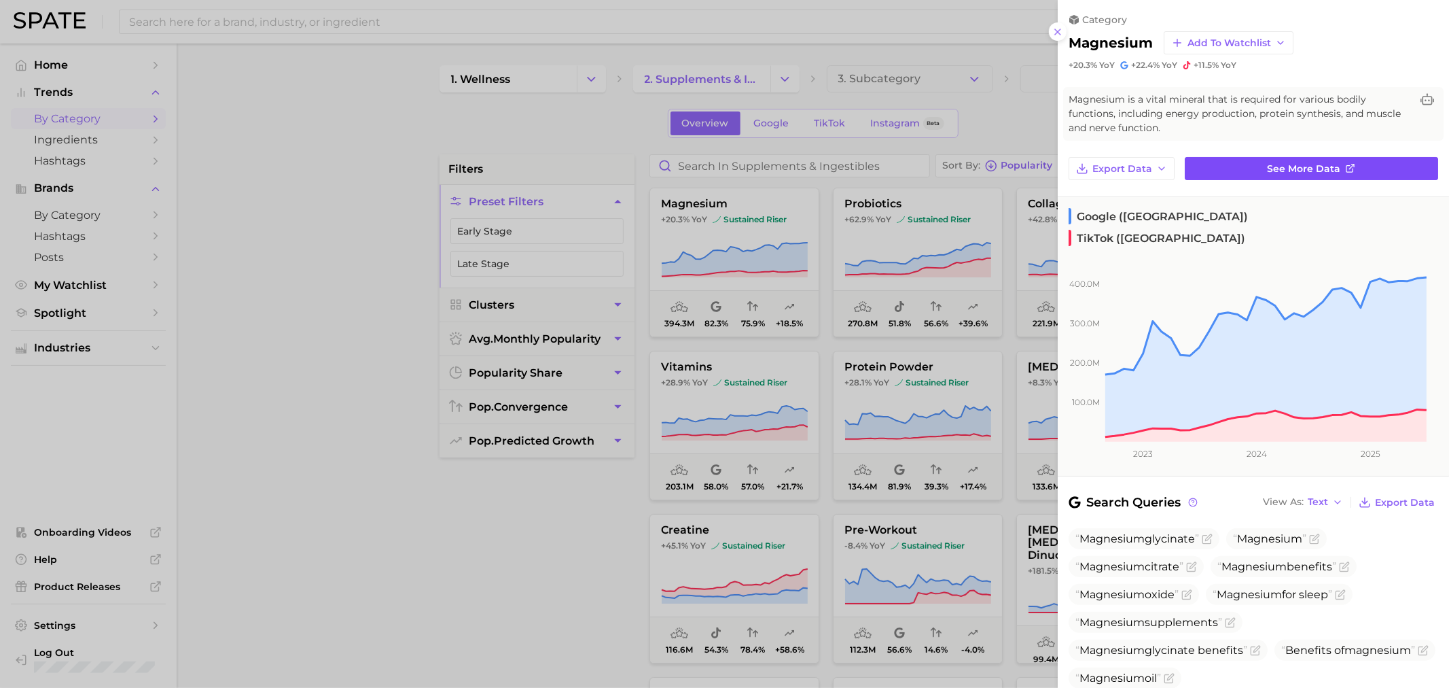
click at [474, 163] on span "See more data" at bounding box center [1304, 169] width 73 height 12
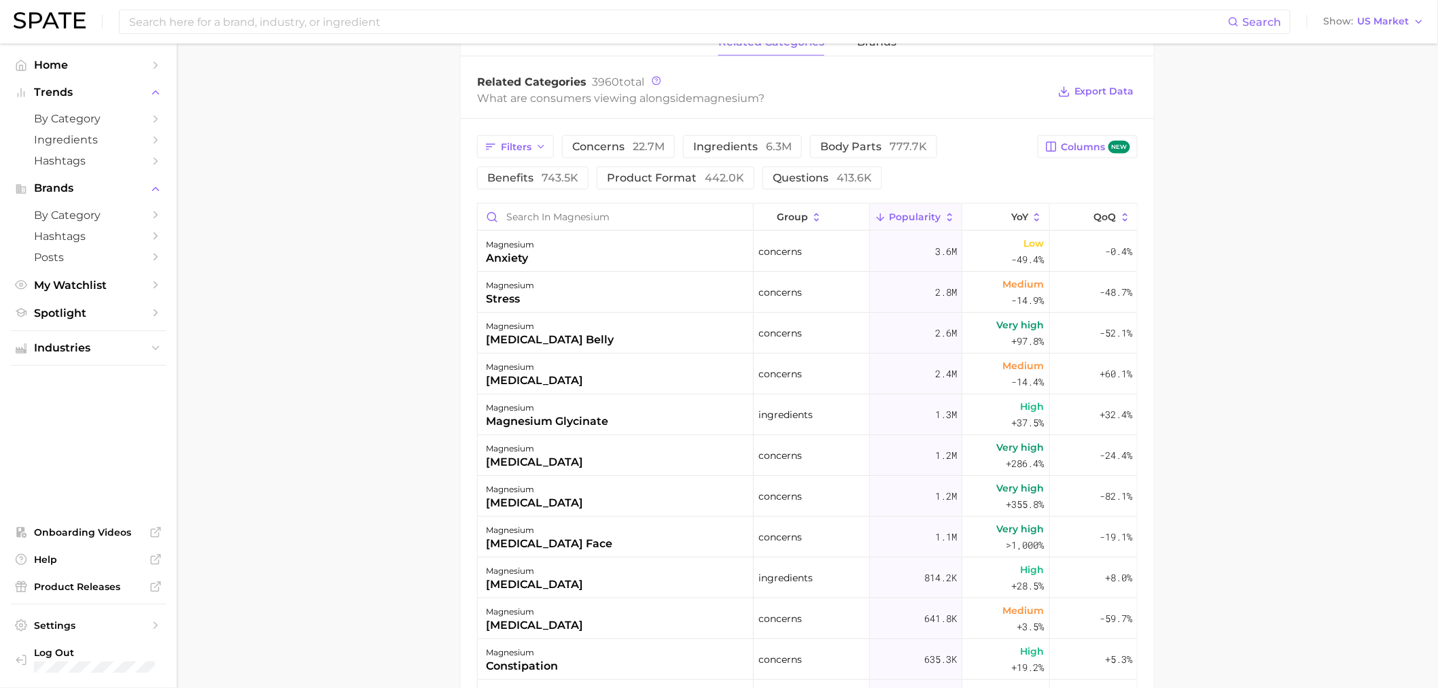
scroll to position [679, 0]
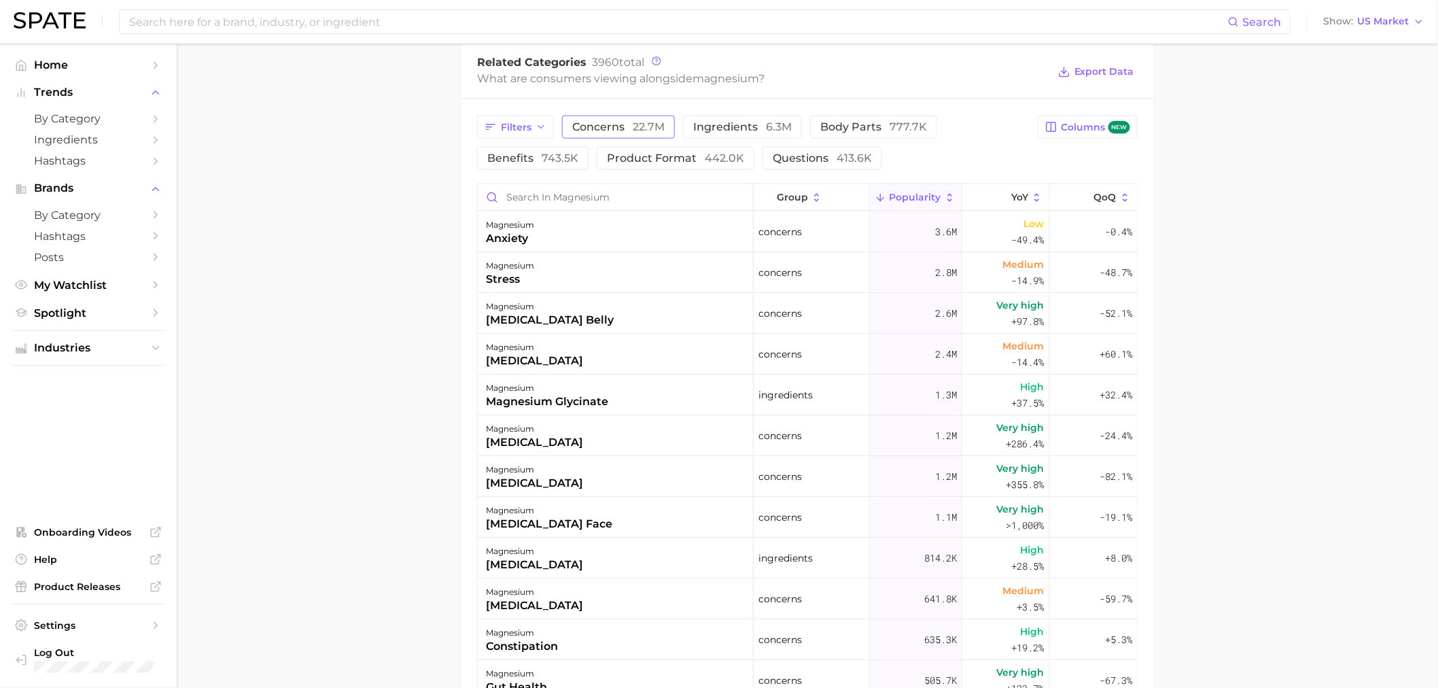
click at [474, 133] on span "concerns 22.7m" at bounding box center [618, 127] width 92 height 11
click at [474, 160] on span "benefits 743.5k" at bounding box center [532, 158] width 91 height 11
click at [474, 129] on span "22.7m" at bounding box center [649, 126] width 32 height 13
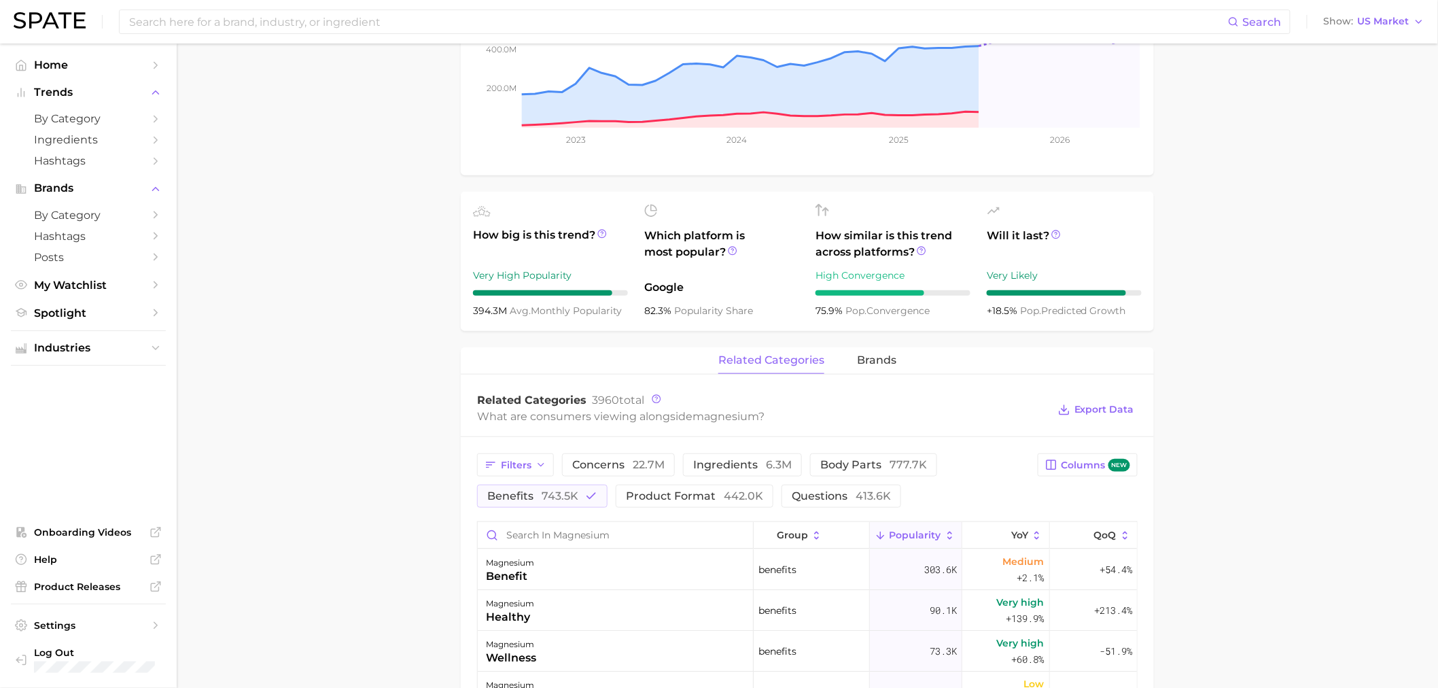
scroll to position [268, 0]
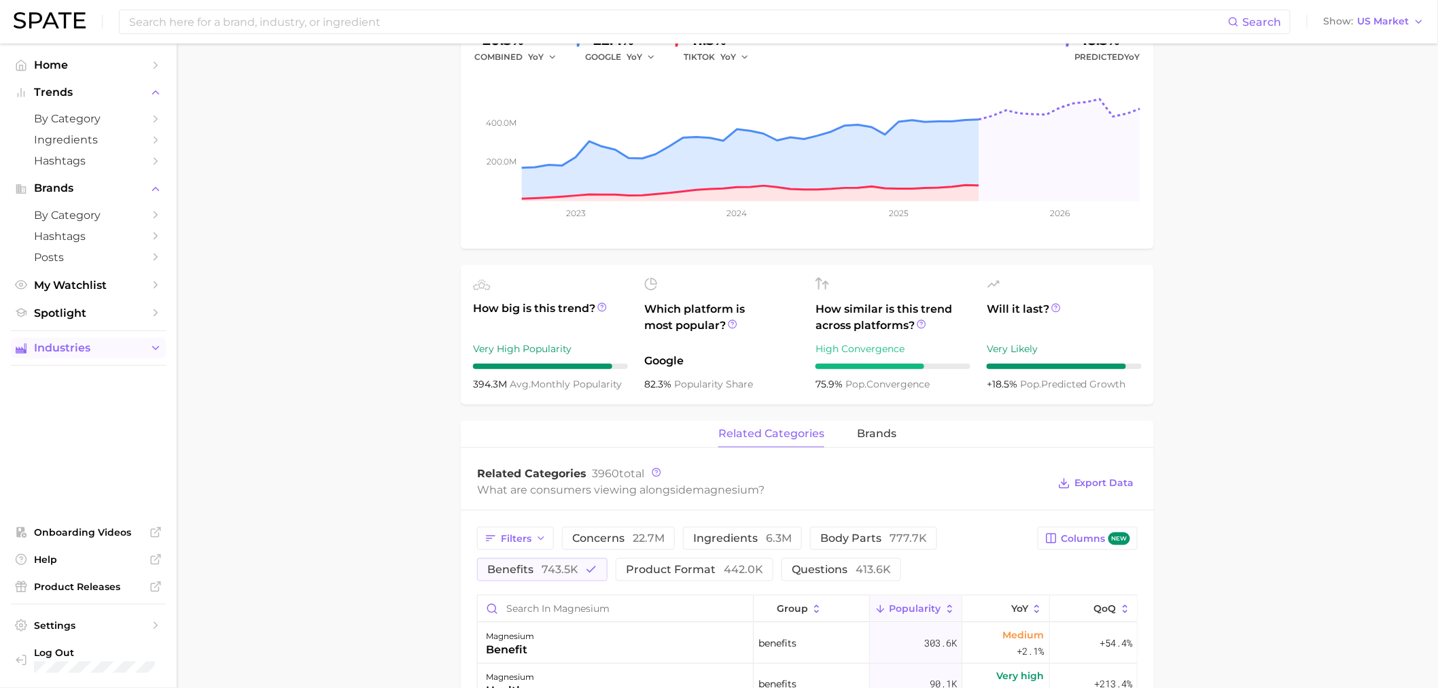
click at [60, 165] on span "Industries" at bounding box center [88, 348] width 109 height 12
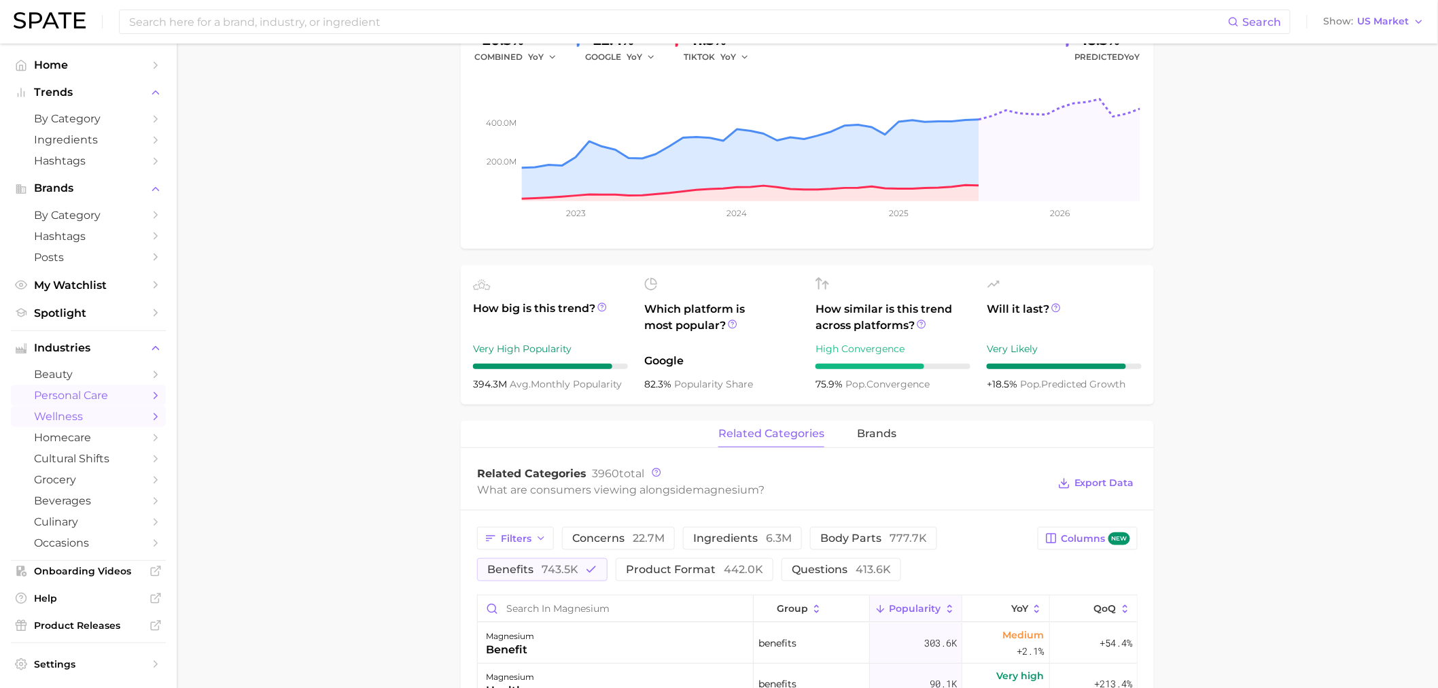
click at [71, 165] on span "personal care" at bounding box center [88, 395] width 109 height 13
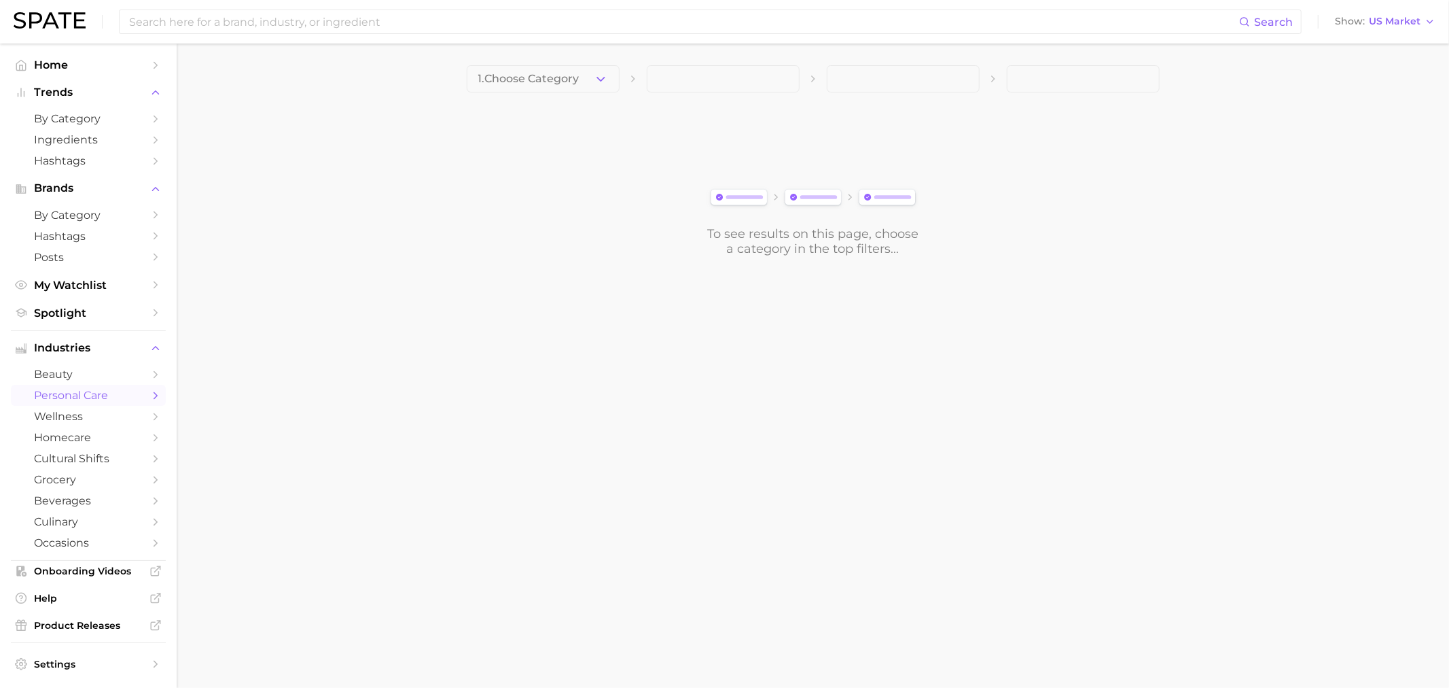
click at [154, 165] on polyline "Sidebar" at bounding box center [155, 395] width 3 height 6
click at [474, 75] on icon "button" at bounding box center [601, 79] width 14 height 14
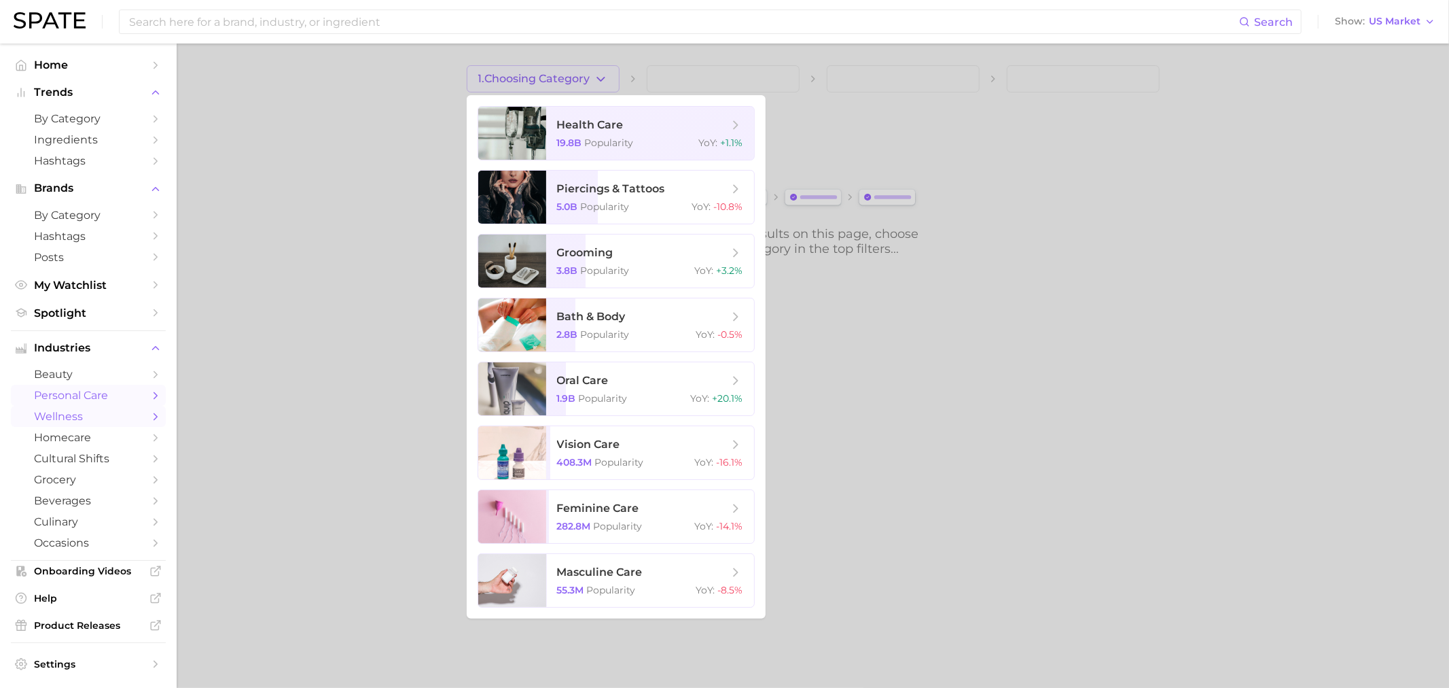
click at [71, 165] on span "wellness" at bounding box center [88, 416] width 109 height 13
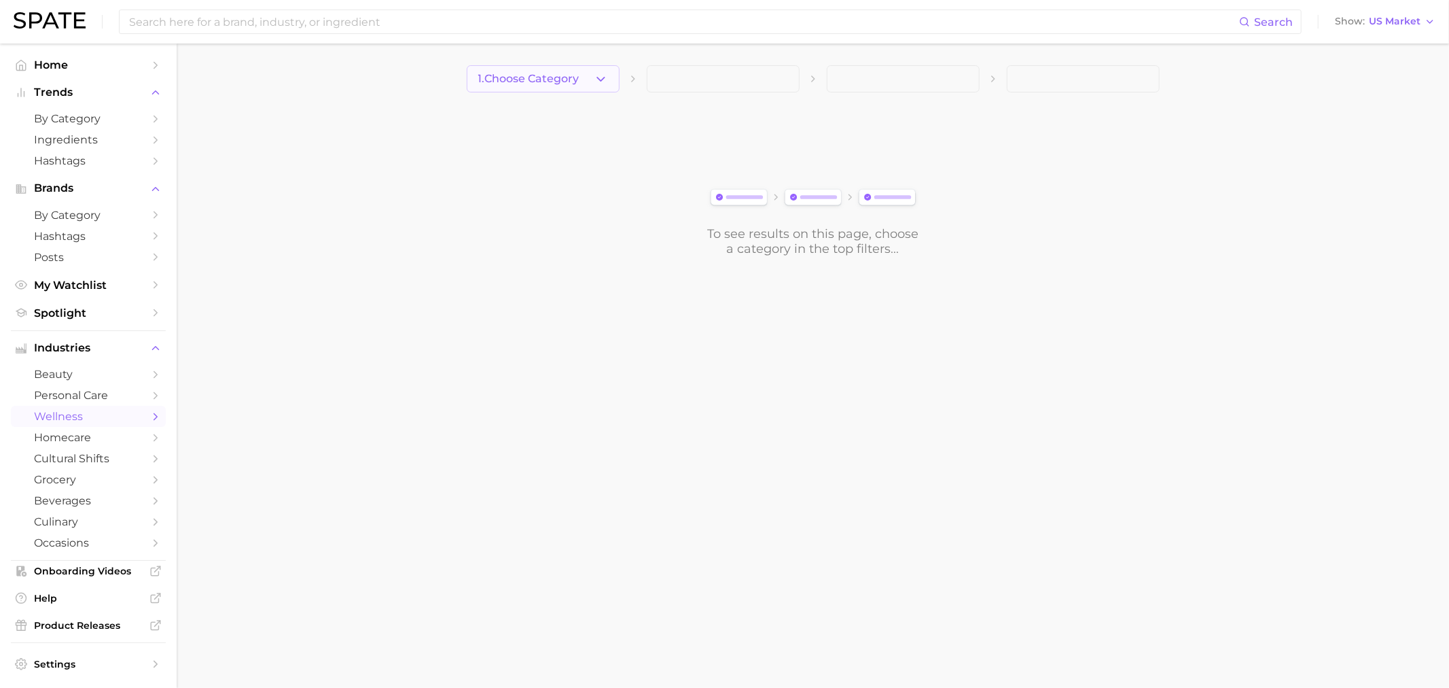
click at [474, 77] on icon "button" at bounding box center [601, 79] width 14 height 14
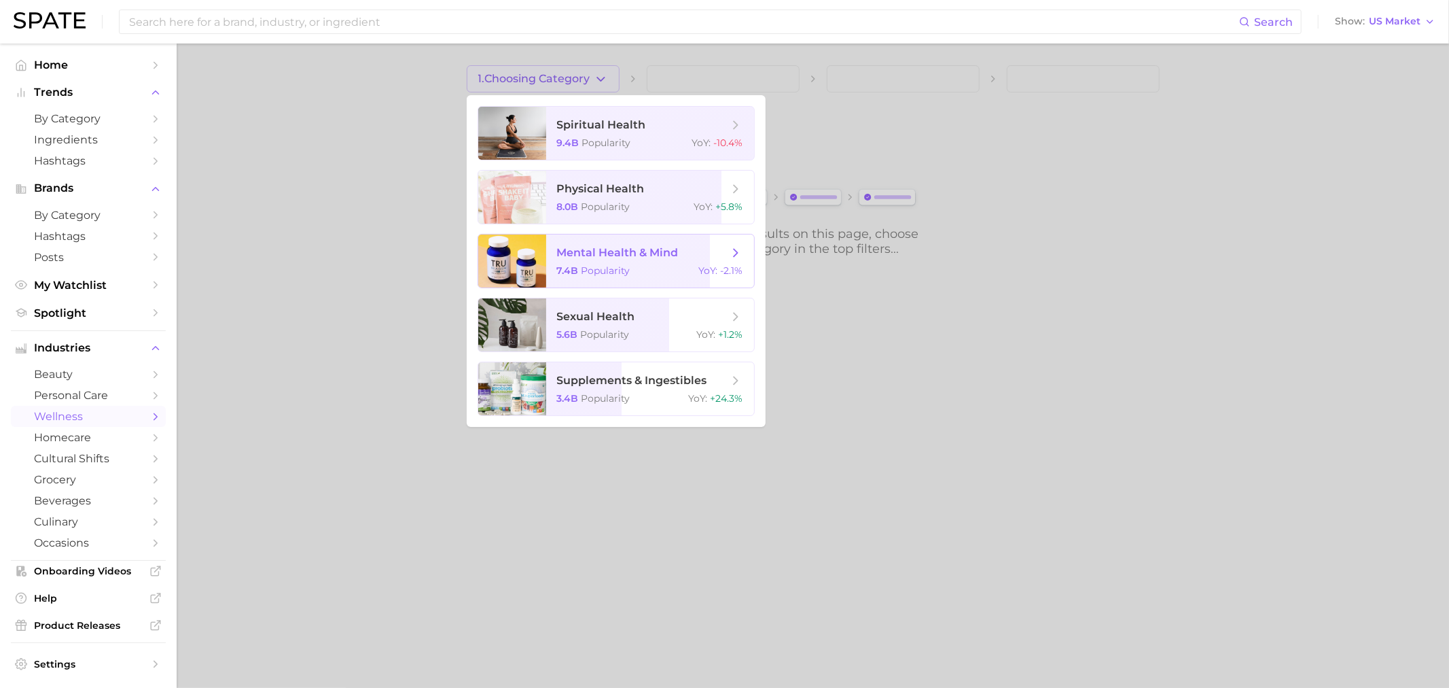
click at [474, 165] on span "mental health & mind" at bounding box center [618, 252] width 122 height 13
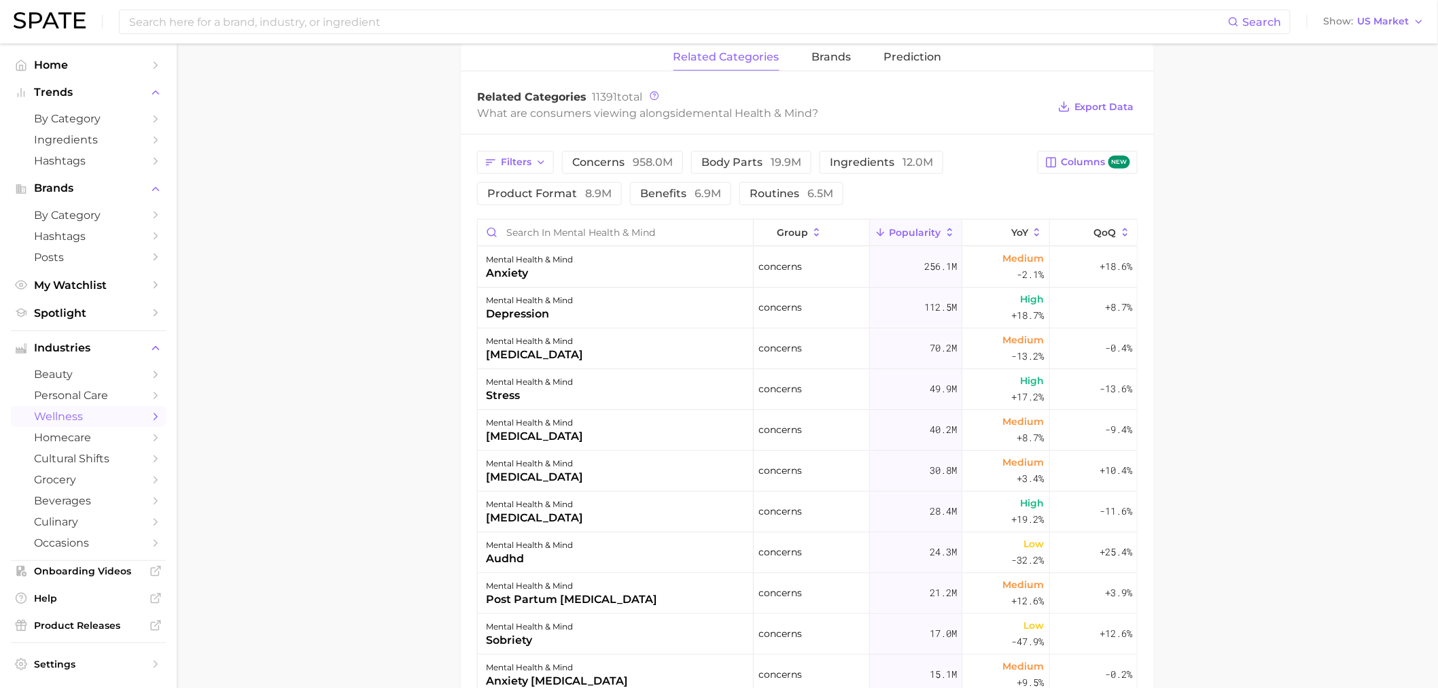
scroll to position [435, 0]
click at [474, 165] on icon at bounding box center [1003, 231] width 12 height 12
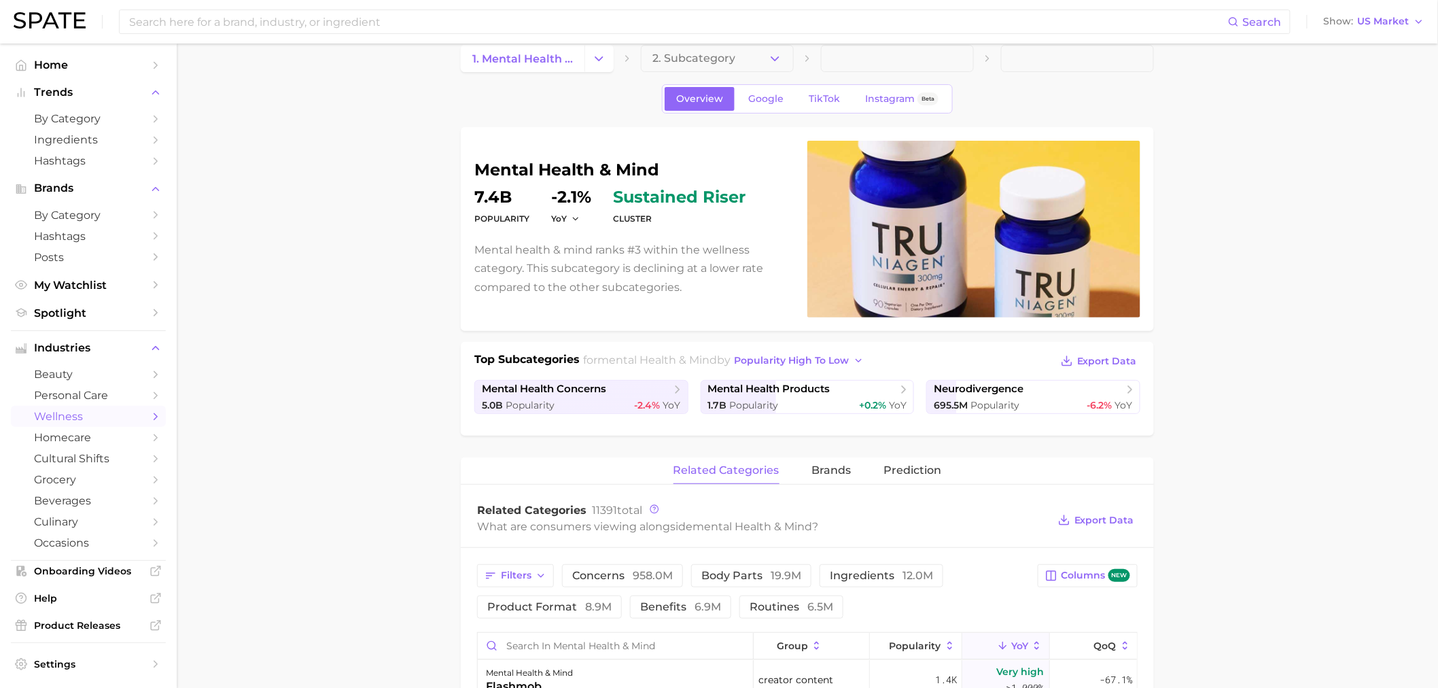
scroll to position [0, 0]
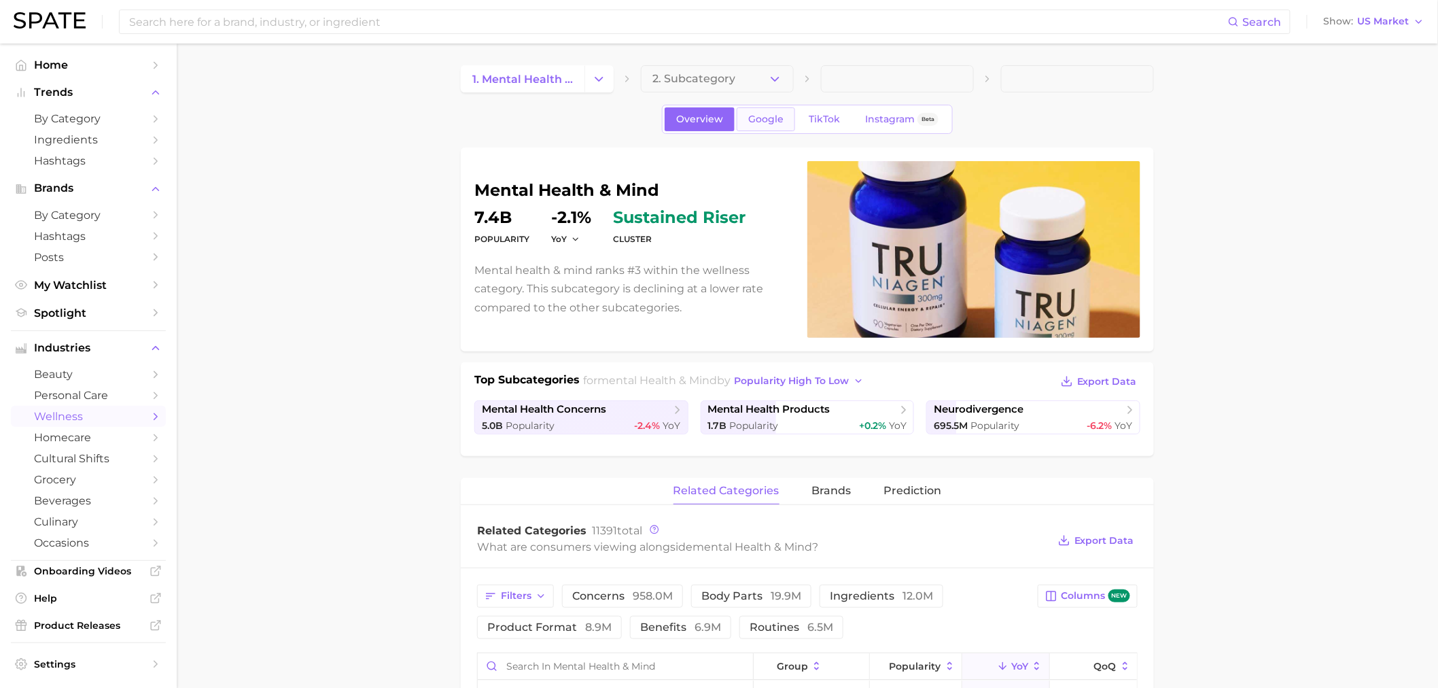
click at [474, 119] on span "Google" at bounding box center [765, 119] width 35 height 12
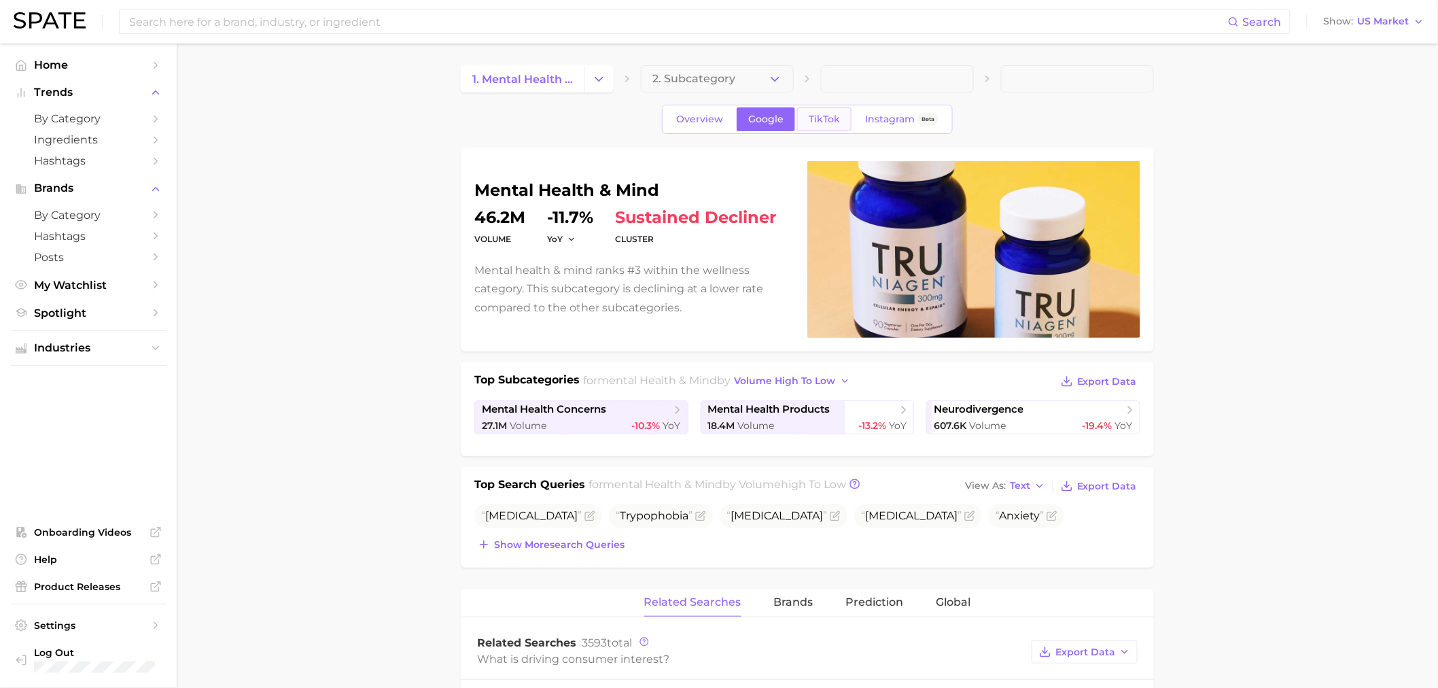
click at [474, 120] on span "TikTok" at bounding box center [824, 119] width 31 height 12
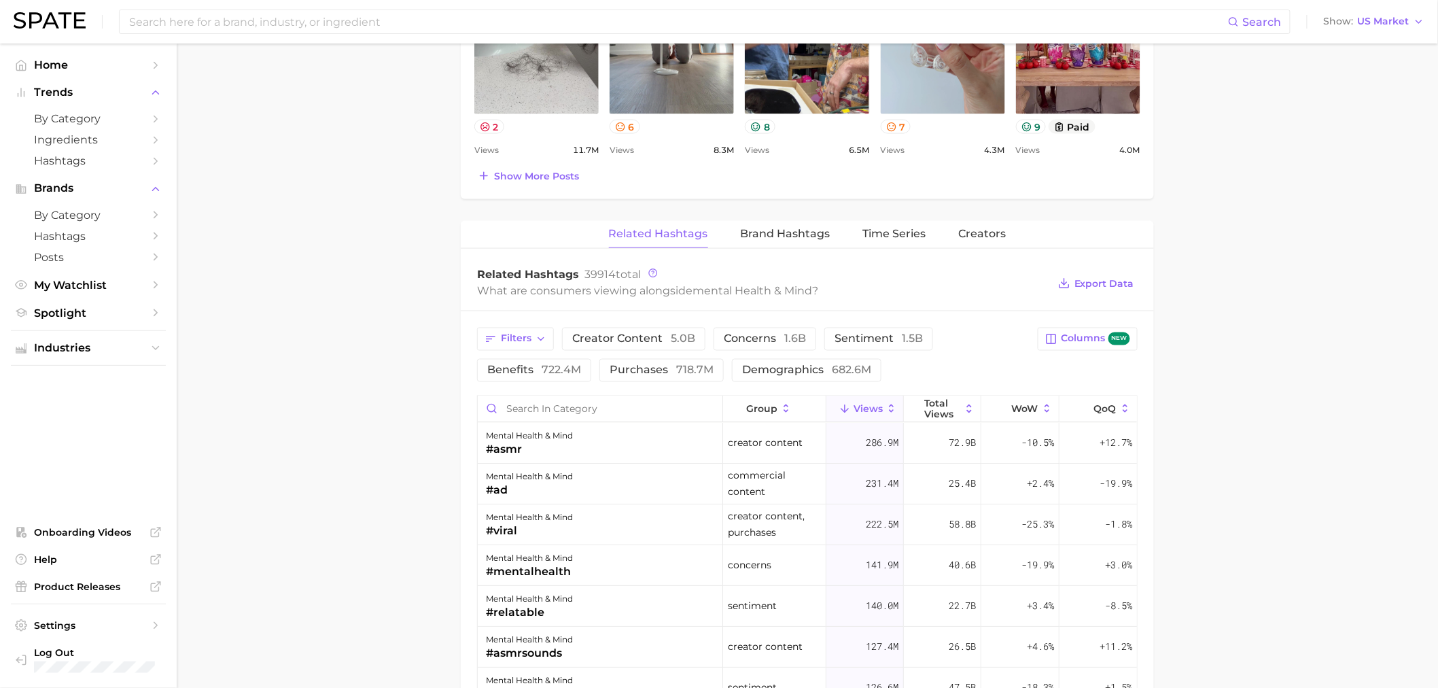
scroll to position [755, 0]
click at [474, 165] on span "Filters" at bounding box center [516, 338] width 31 height 12
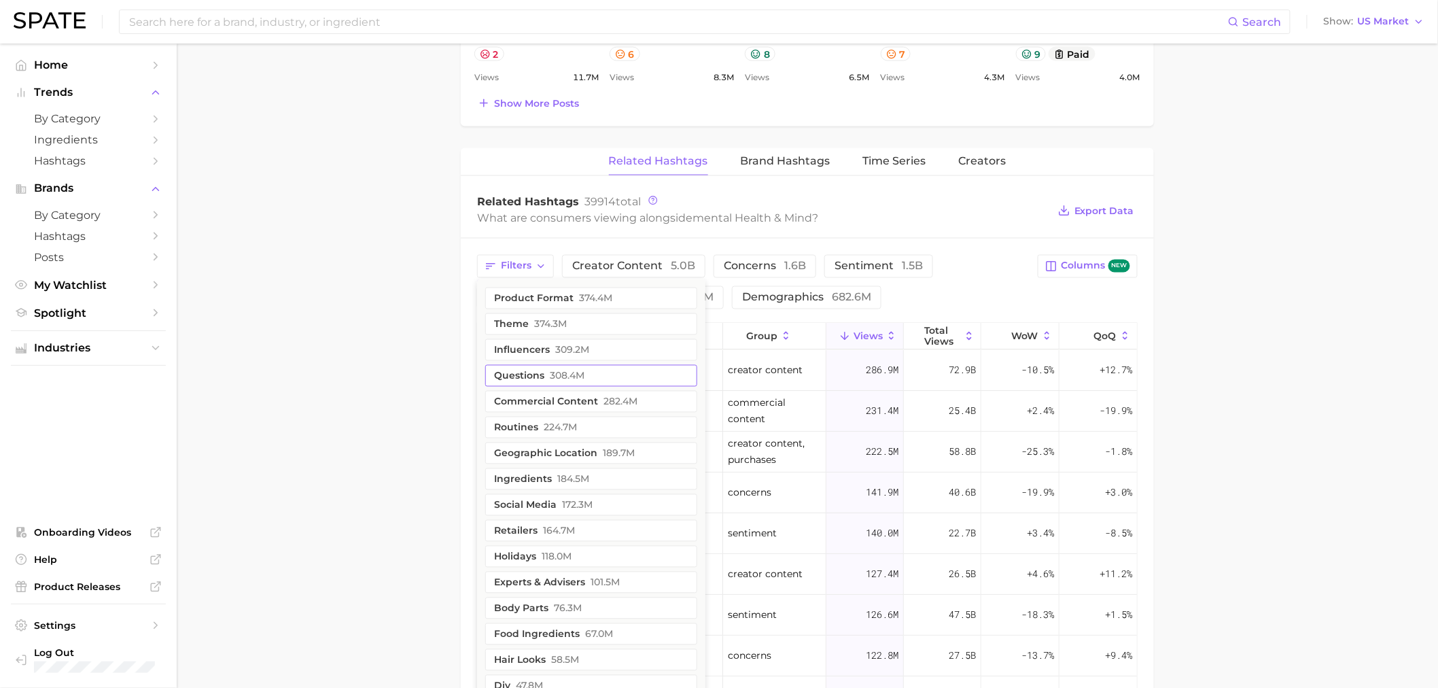
scroll to position [830, 0]
click at [474, 165] on icon "button" at bounding box center [540, 263] width 11 height 11
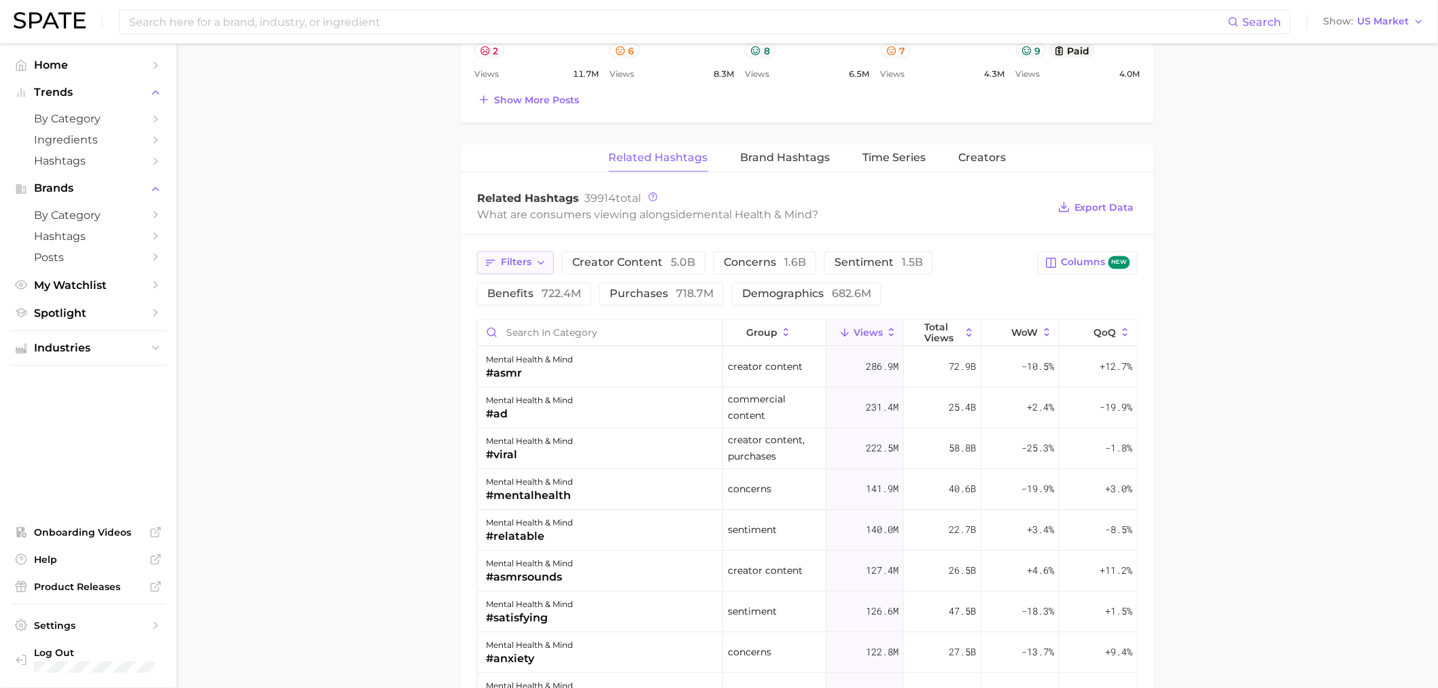
click at [474, 165] on icon "button" at bounding box center [540, 263] width 11 height 11
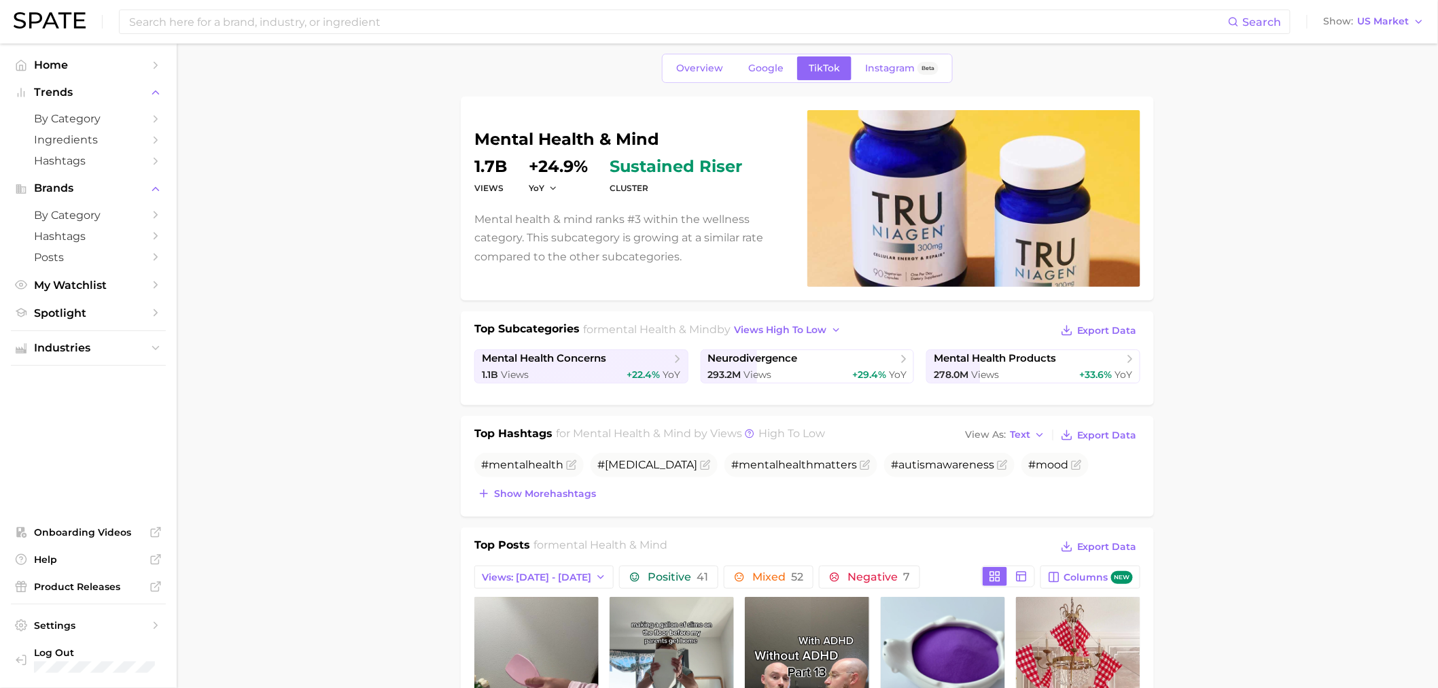
scroll to position [0, 0]
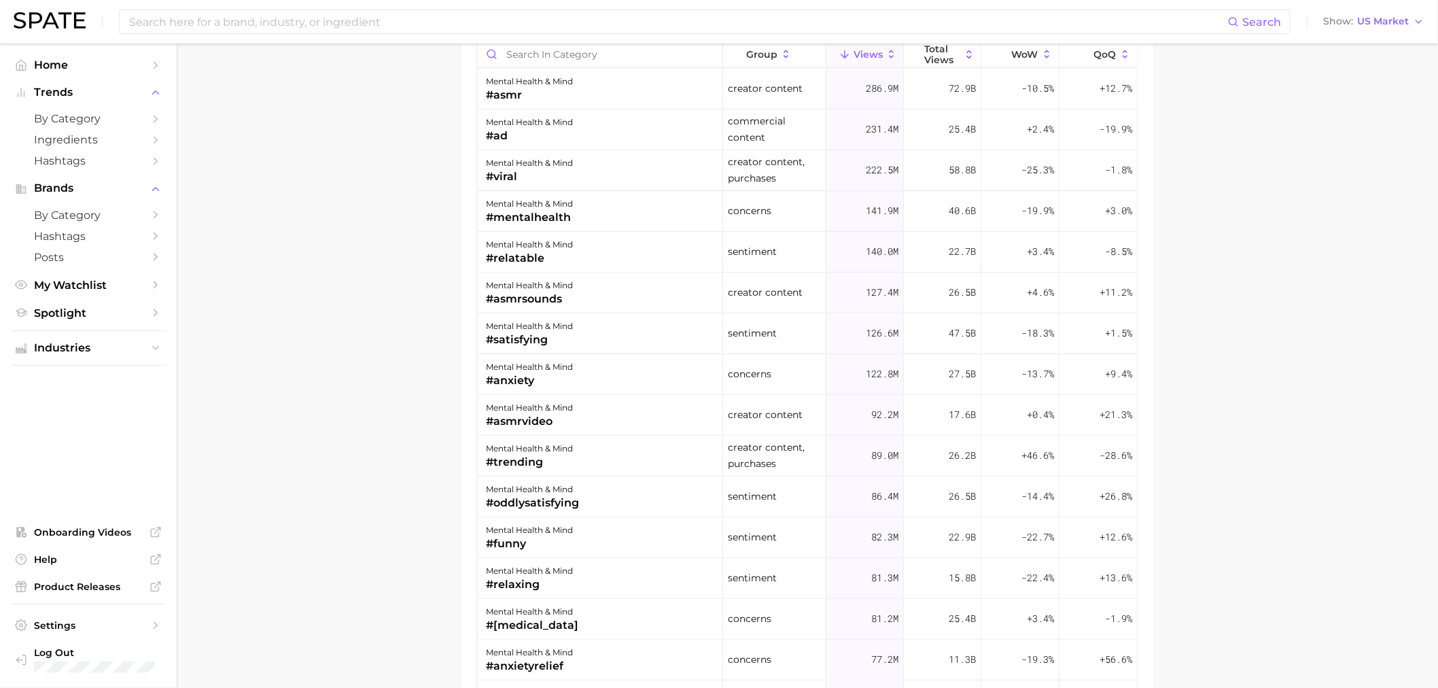
scroll to position [1132, 0]
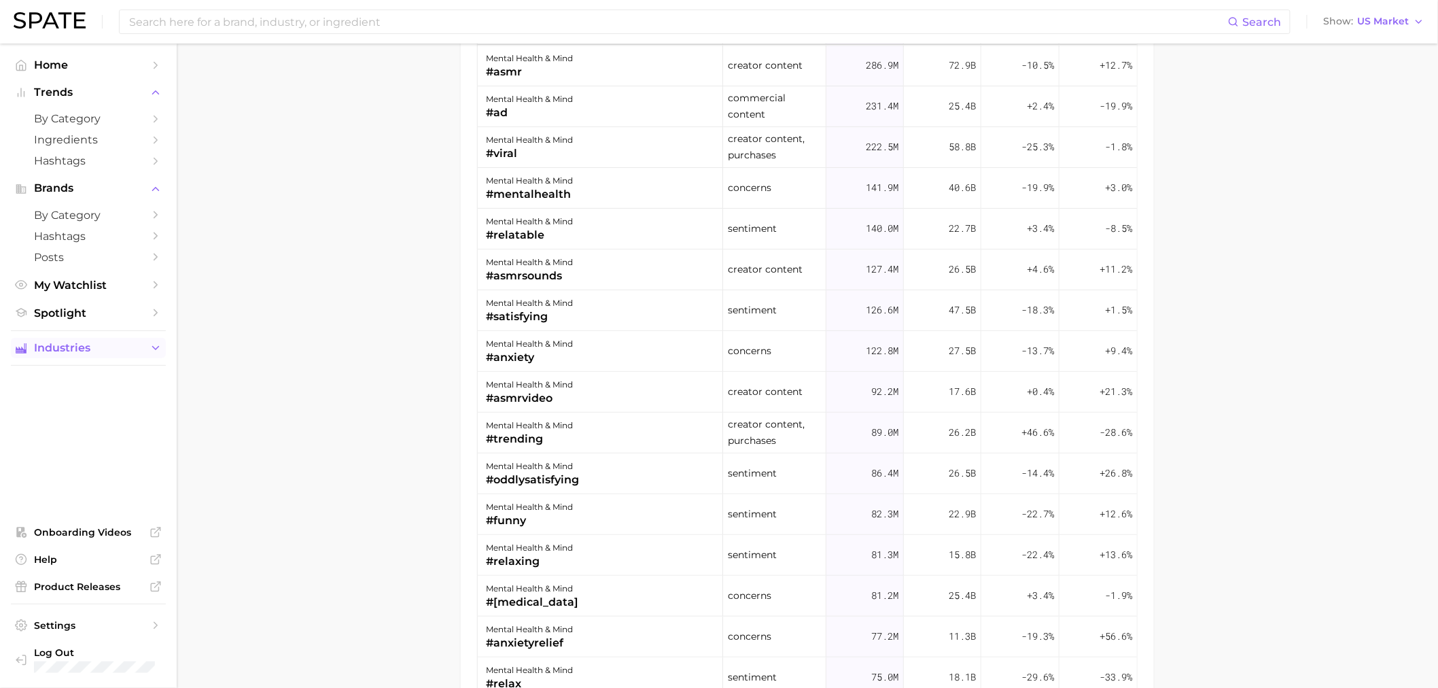
click at [90, 165] on span "Industries" at bounding box center [88, 348] width 109 height 12
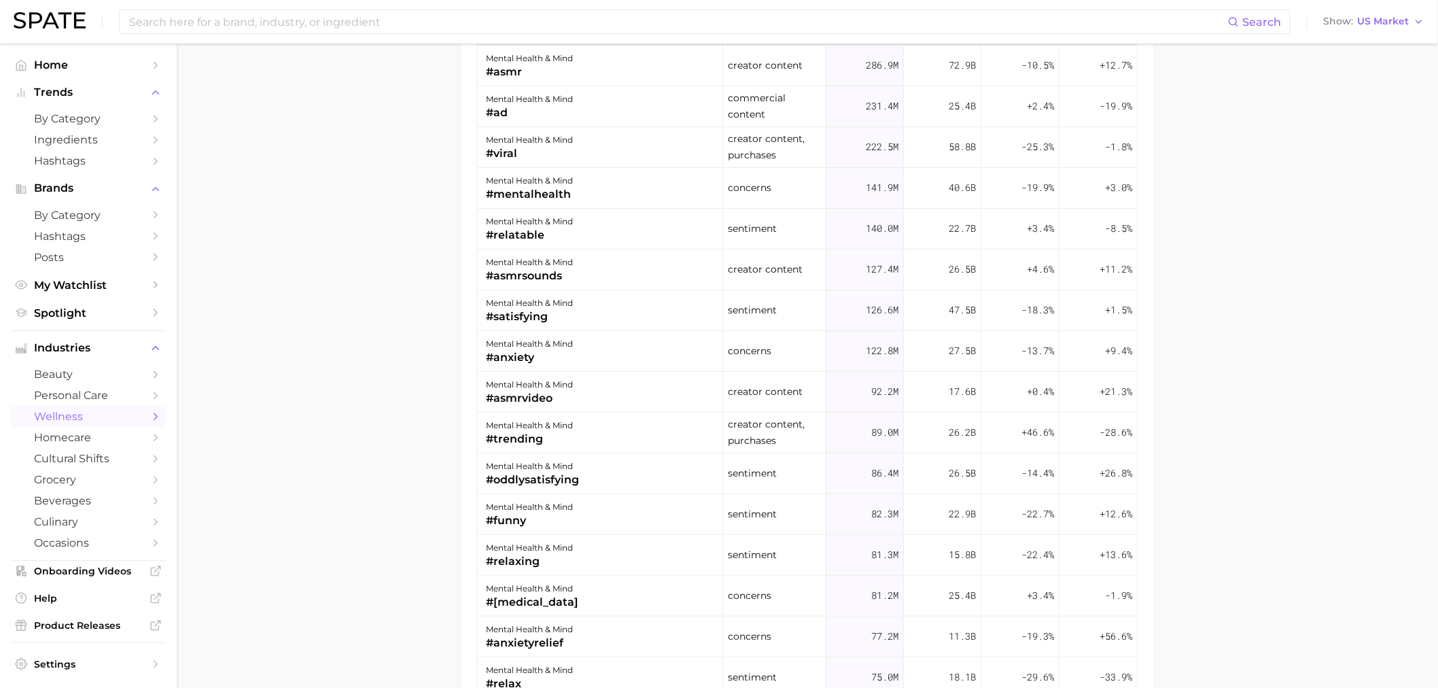
click at [149, 165] on icon "Sidebar" at bounding box center [155, 416] width 12 height 12
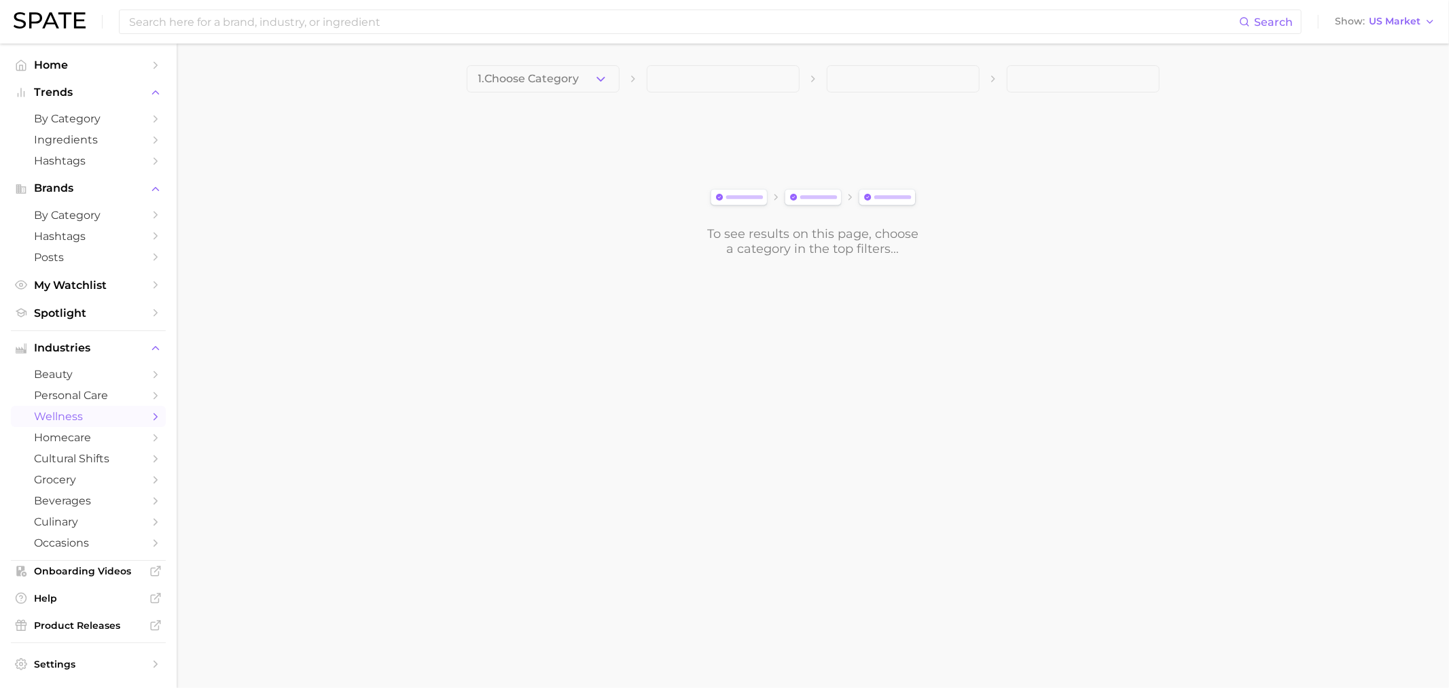
click at [474, 85] on icon "button" at bounding box center [601, 79] width 14 height 14
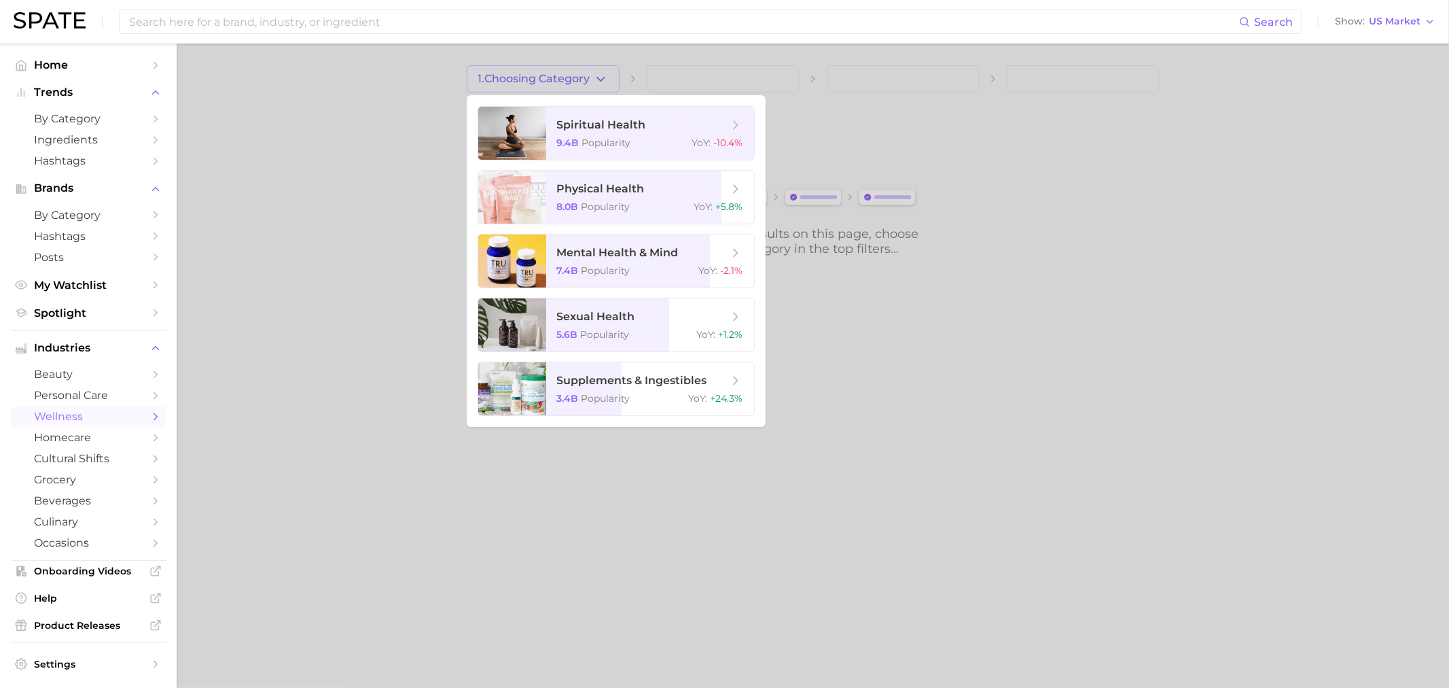
click at [283, 165] on div at bounding box center [724, 344] width 1449 height 688
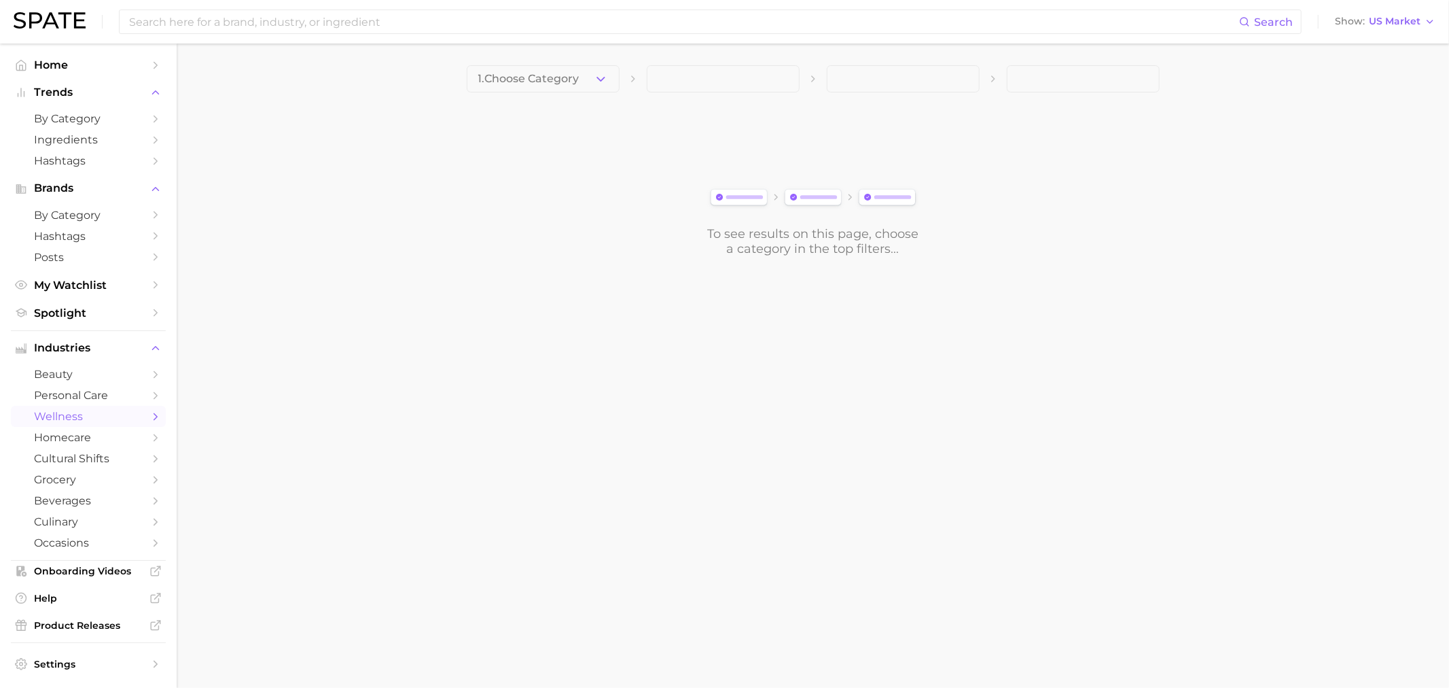
click at [154, 165] on polyline "Sidebar" at bounding box center [155, 416] width 3 height 6
click at [474, 80] on icon "button" at bounding box center [601, 79] width 14 height 14
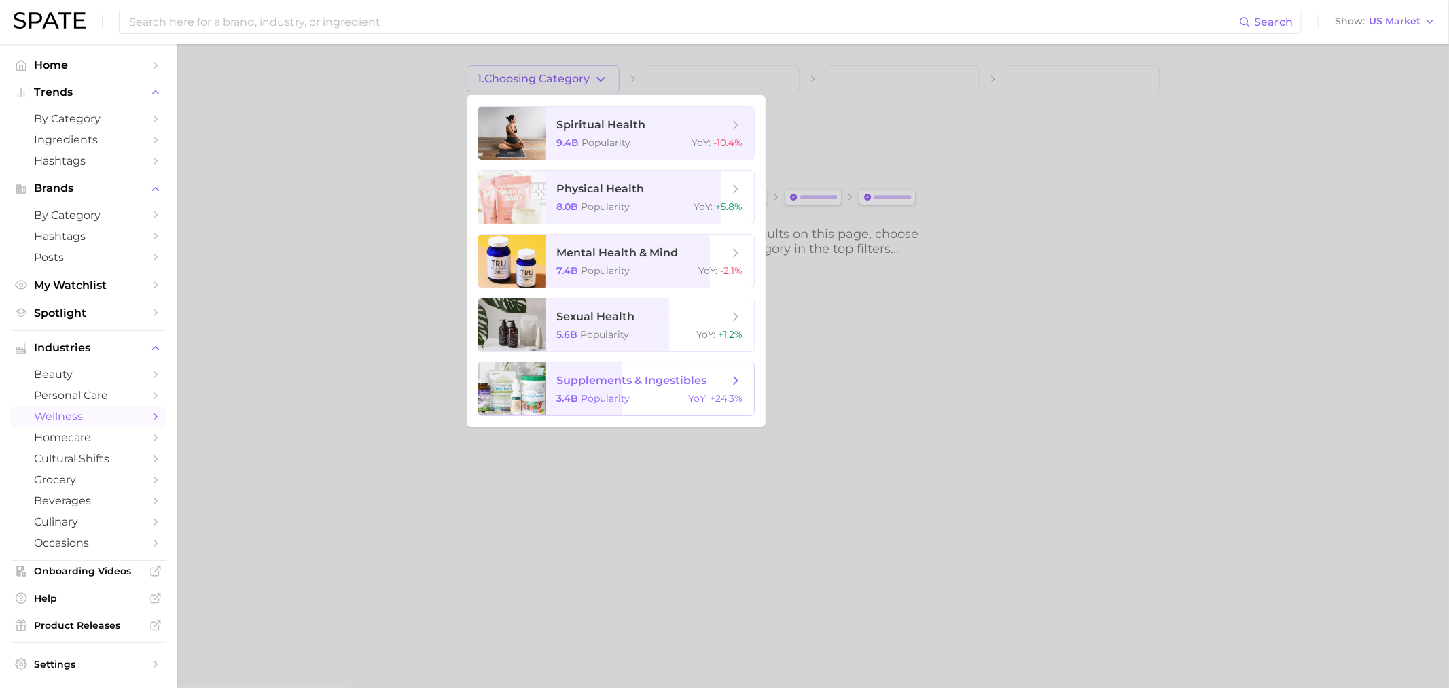
click at [474, 165] on span "supplements & ingestibles" at bounding box center [632, 380] width 150 height 13
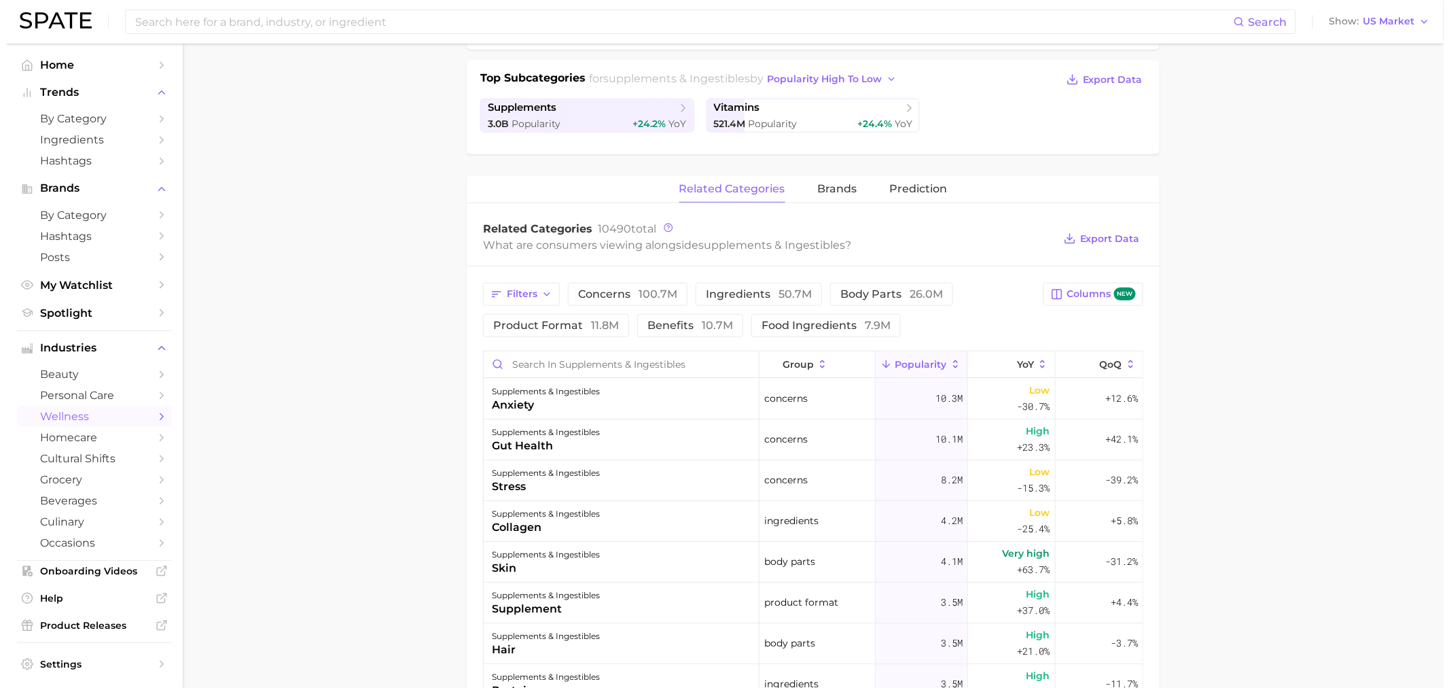
scroll to position [528, 0]
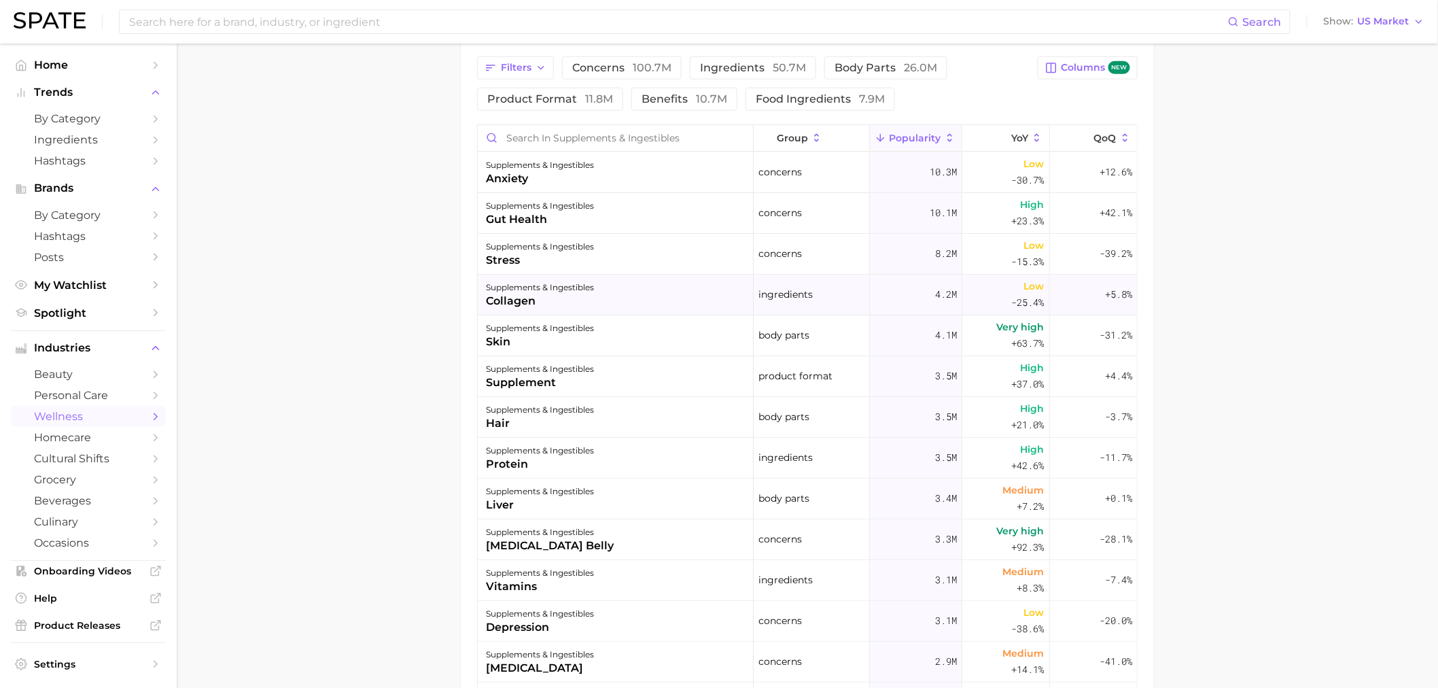
click at [474, 165] on div "collagen" at bounding box center [540, 301] width 108 height 16
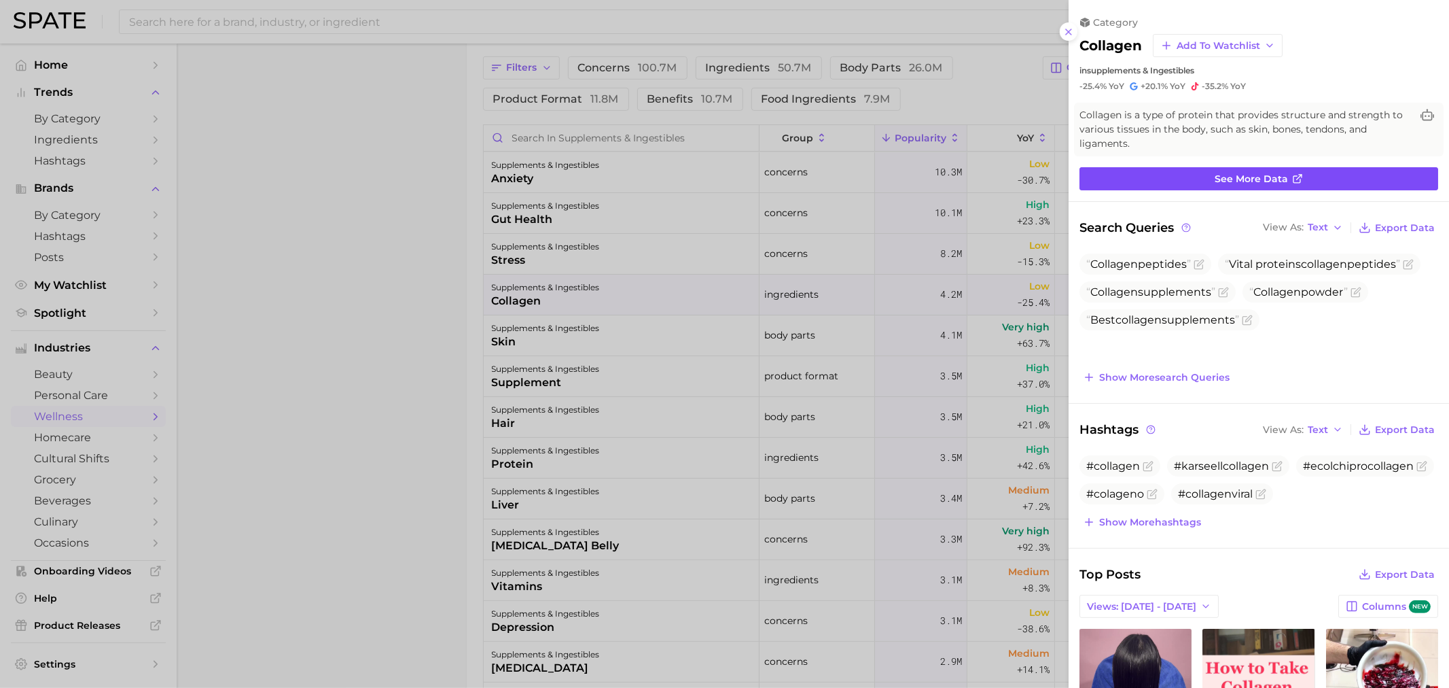
scroll to position [0, 0]
click at [474, 165] on link "See more data" at bounding box center [1259, 178] width 359 height 23
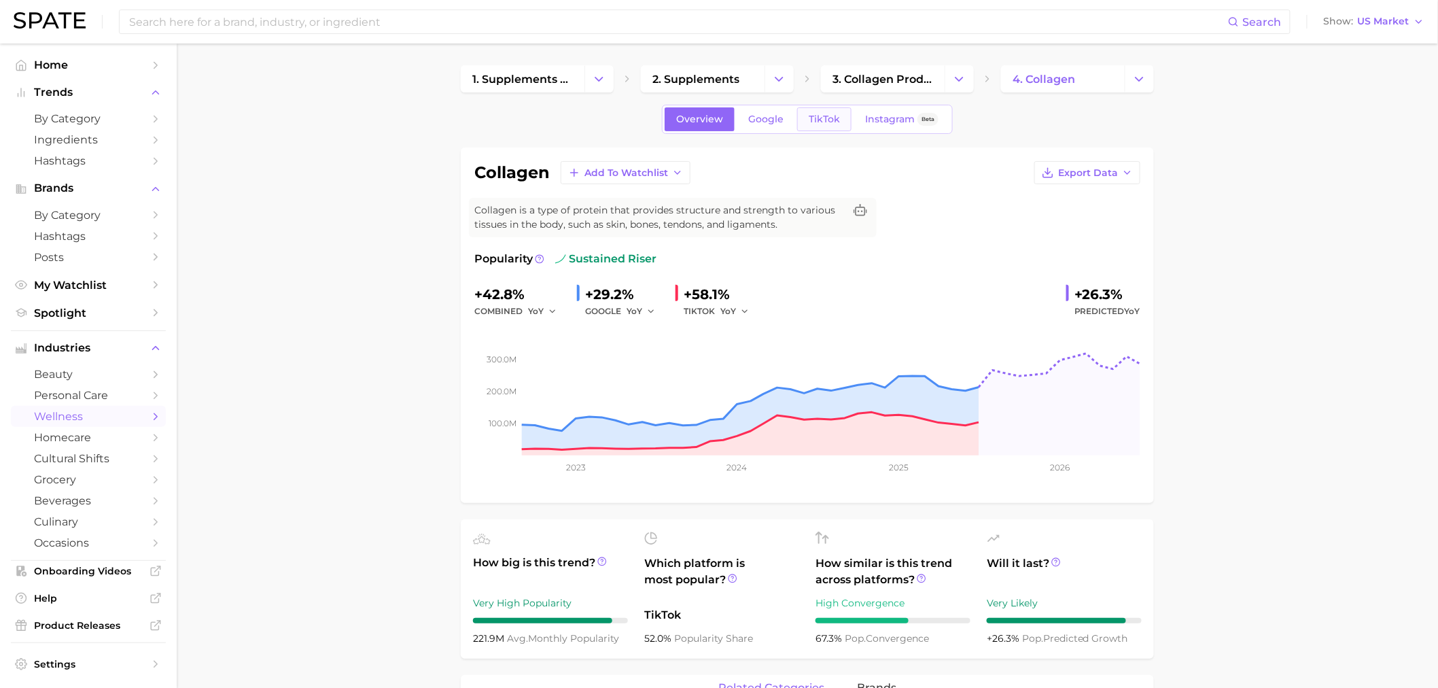
click at [474, 116] on span "TikTok" at bounding box center [824, 119] width 31 height 12
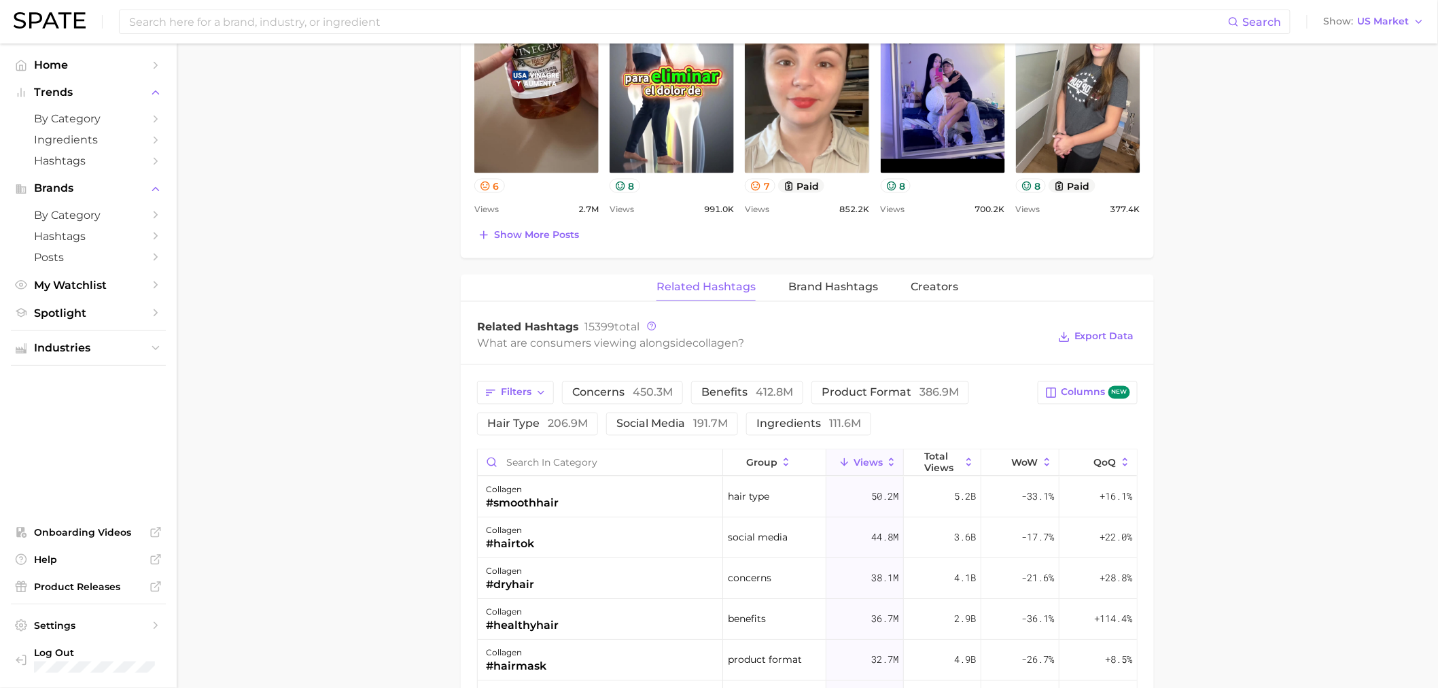
scroll to position [830, 0]
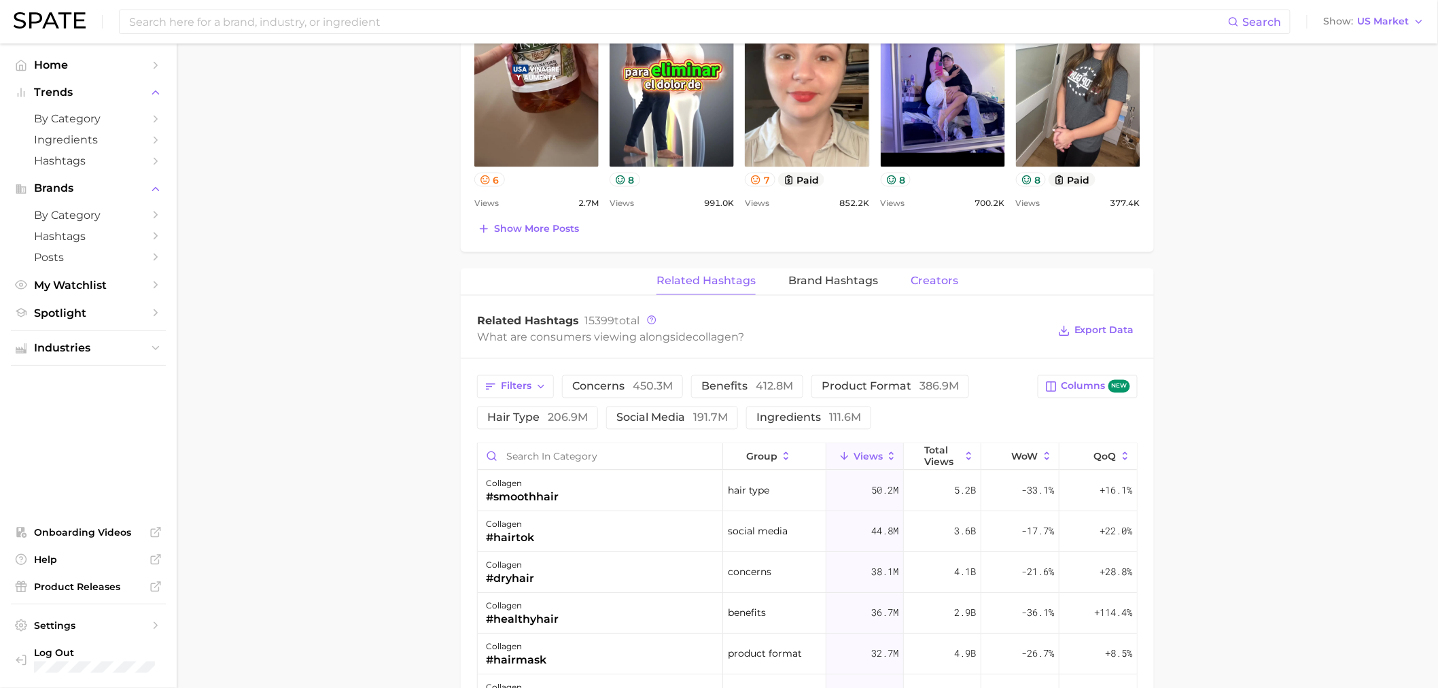
click at [474, 165] on span "Creators" at bounding box center [935, 281] width 48 height 12
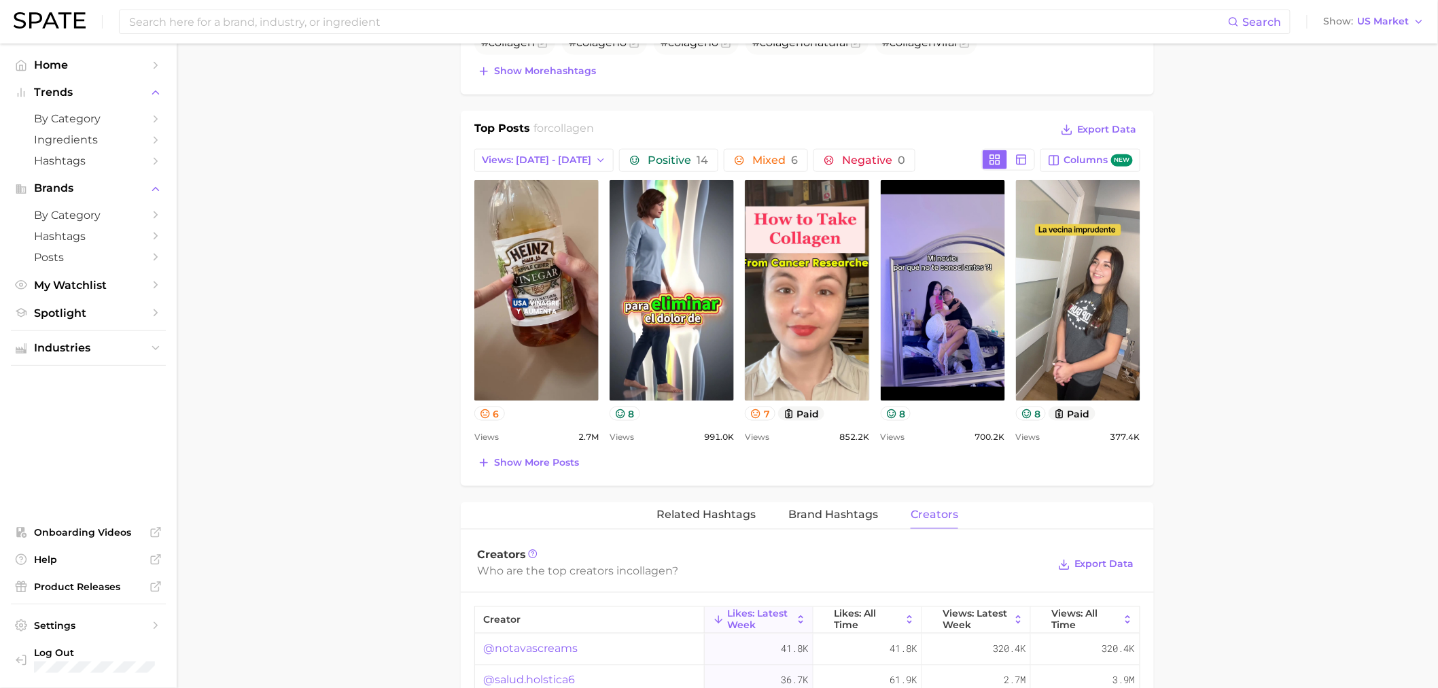
scroll to position [603, 0]
